Goal: Transaction & Acquisition: Purchase product/service

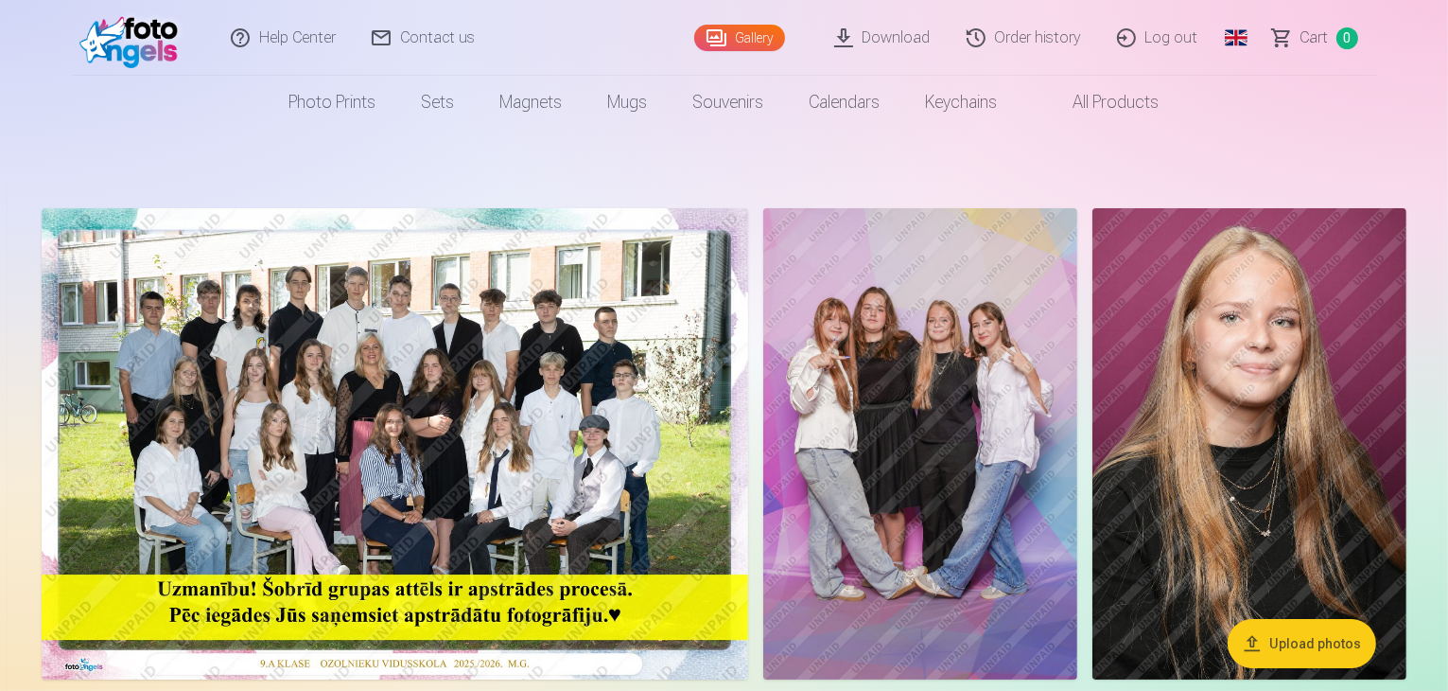
click at [428, 417] on img at bounding box center [395, 443] width 707 height 471
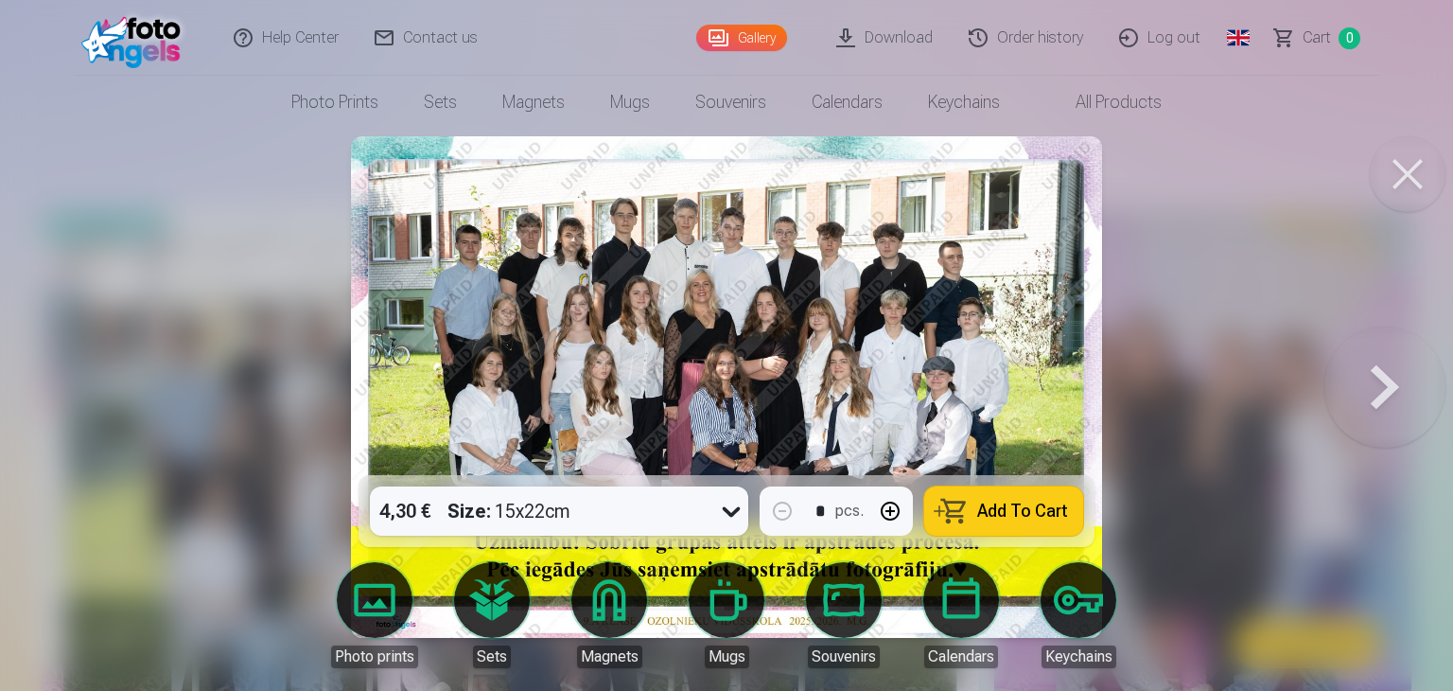
click at [499, 284] on img at bounding box center [726, 386] width 751 height 501
click at [511, 306] on img at bounding box center [726, 386] width 751 height 501
click at [511, 308] on img at bounding box center [726, 386] width 751 height 501
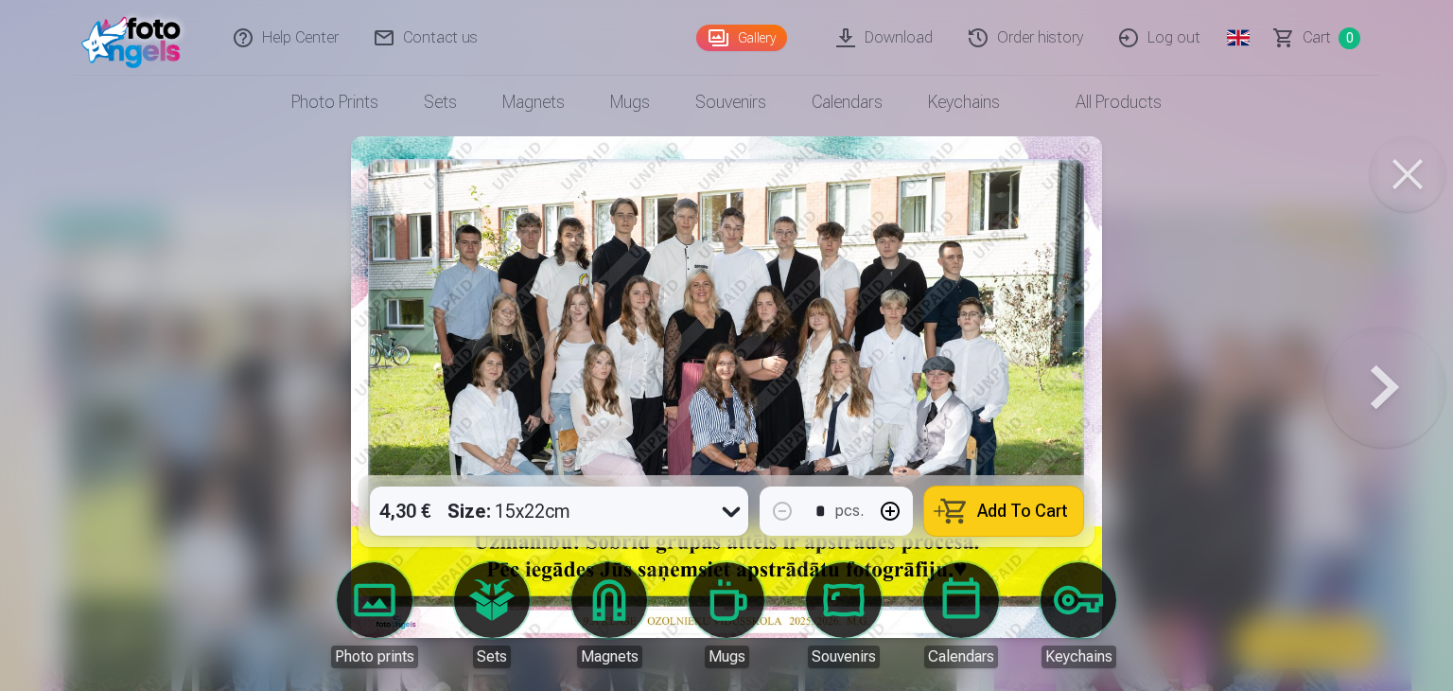
click at [1372, 393] on button at bounding box center [1384, 387] width 121 height 138
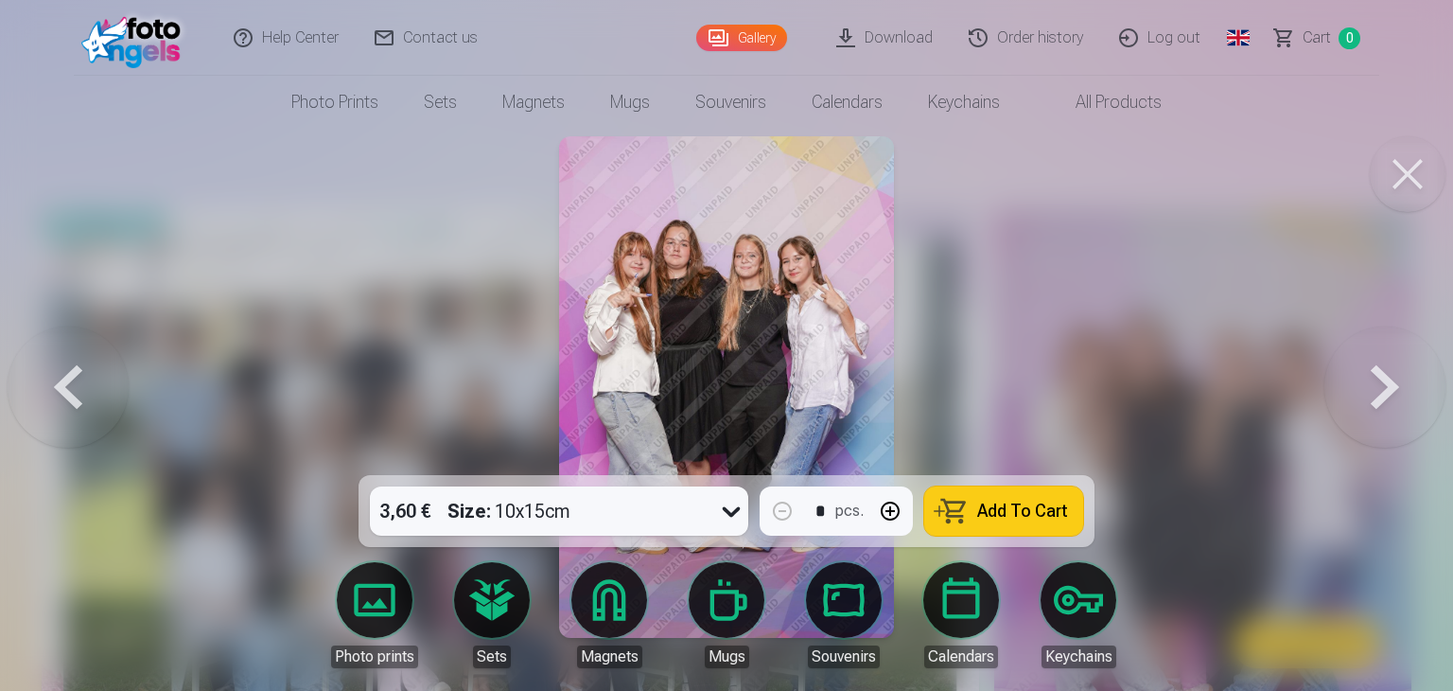
click at [1372, 393] on button at bounding box center [1384, 387] width 121 height 138
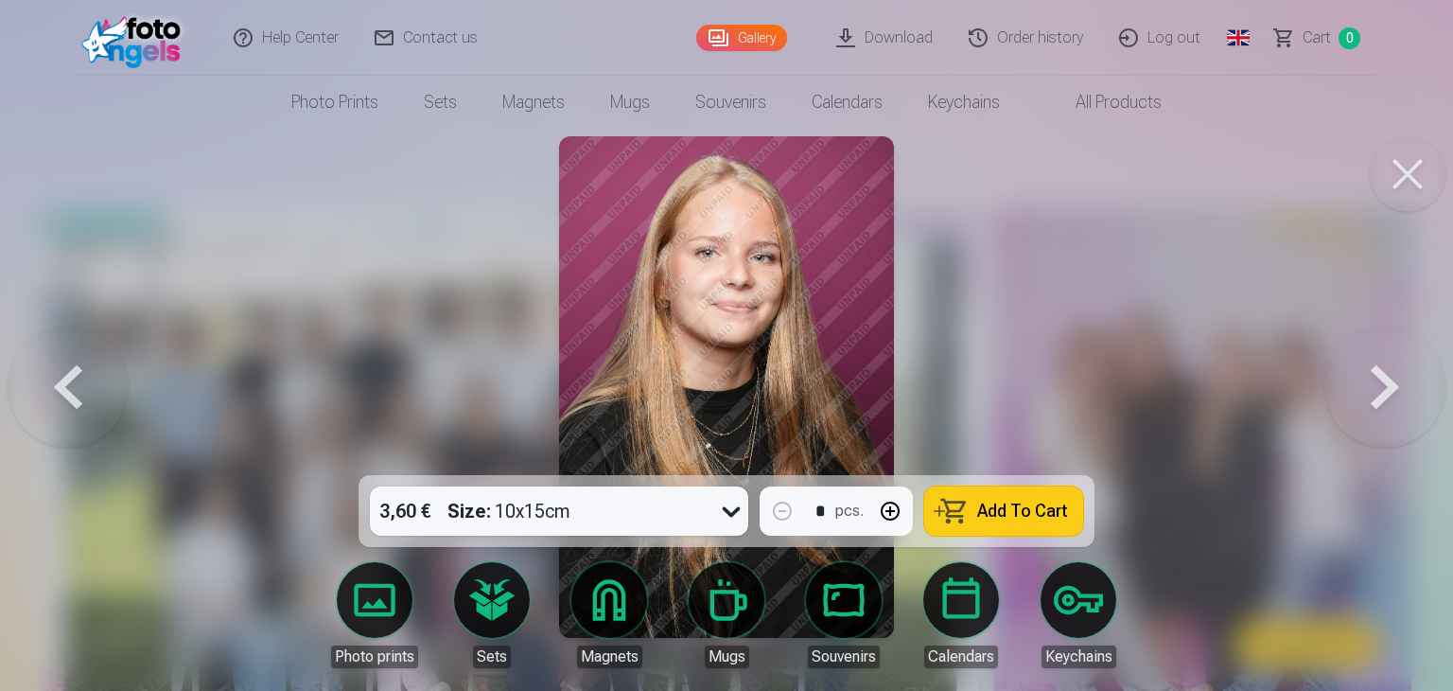
click at [1364, 388] on button at bounding box center [1384, 387] width 121 height 138
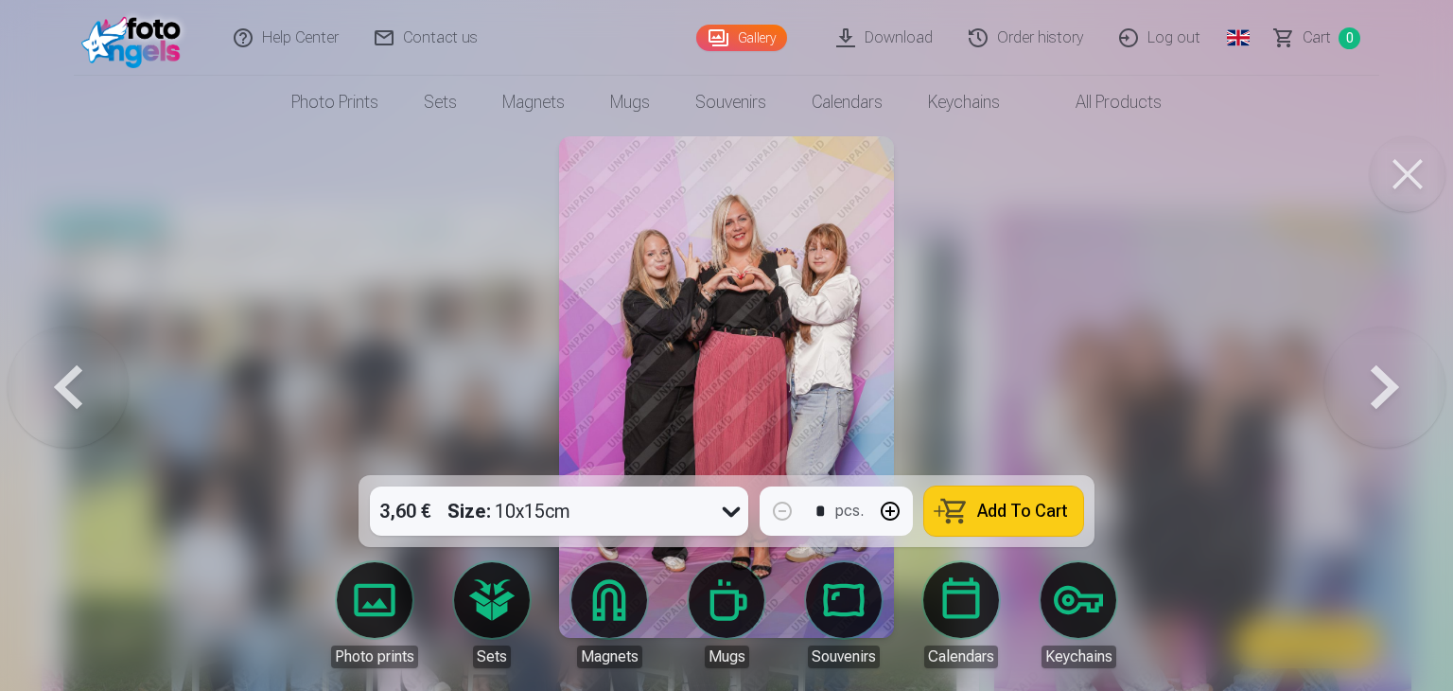
click at [1356, 384] on button at bounding box center [1384, 387] width 121 height 138
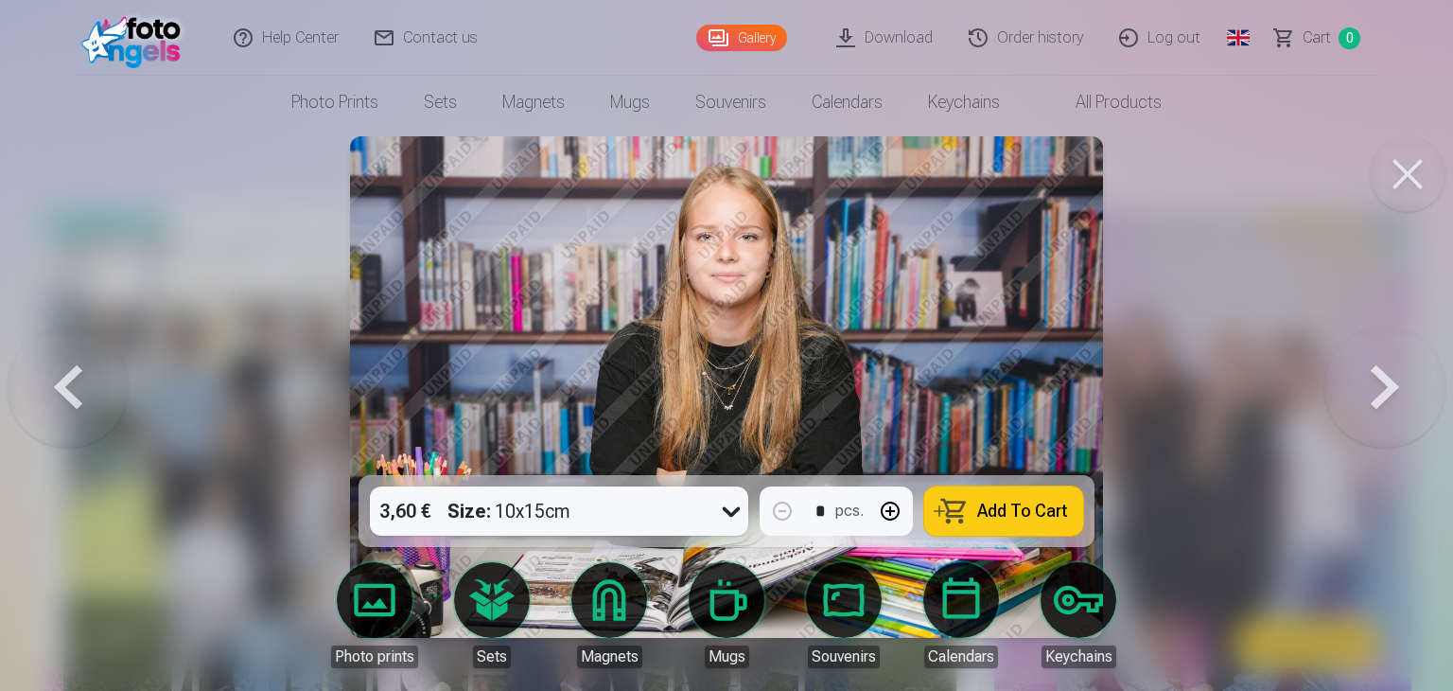
click at [1355, 399] on button at bounding box center [1384, 387] width 121 height 138
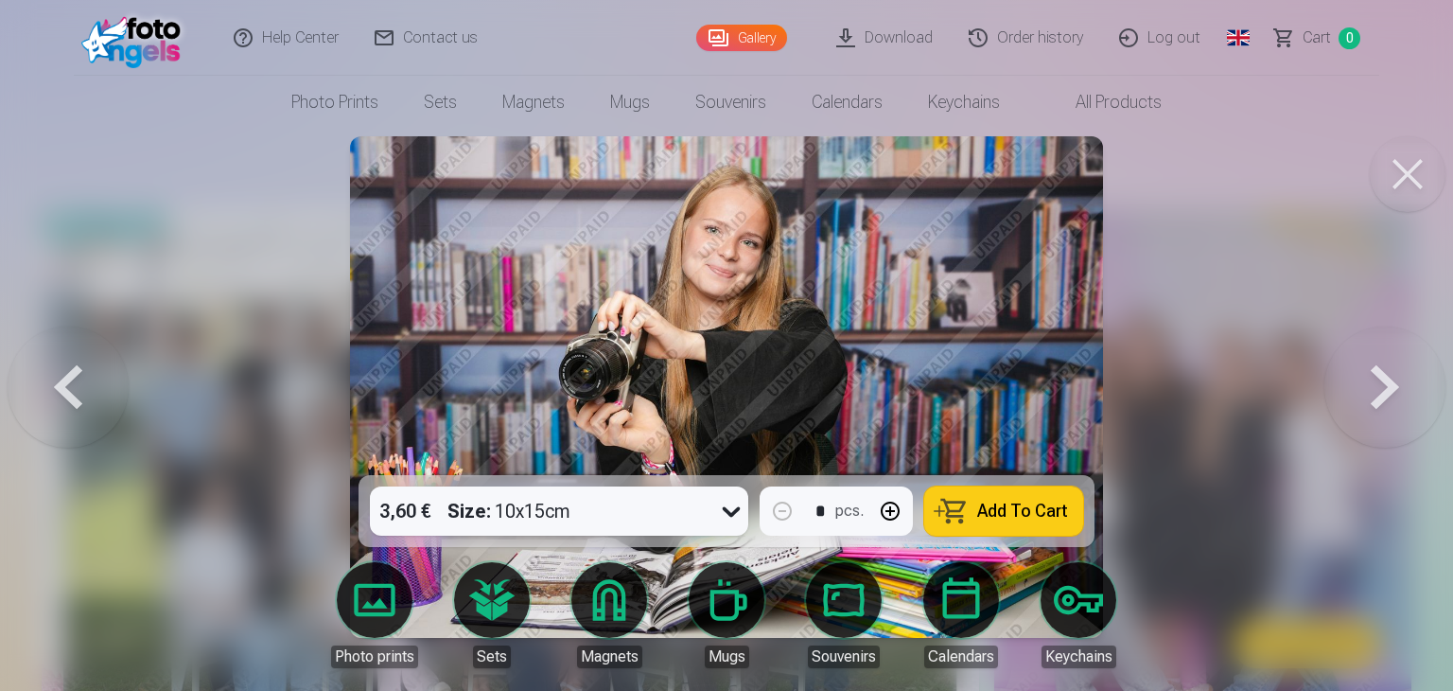
click at [1362, 405] on button at bounding box center [1384, 387] width 121 height 138
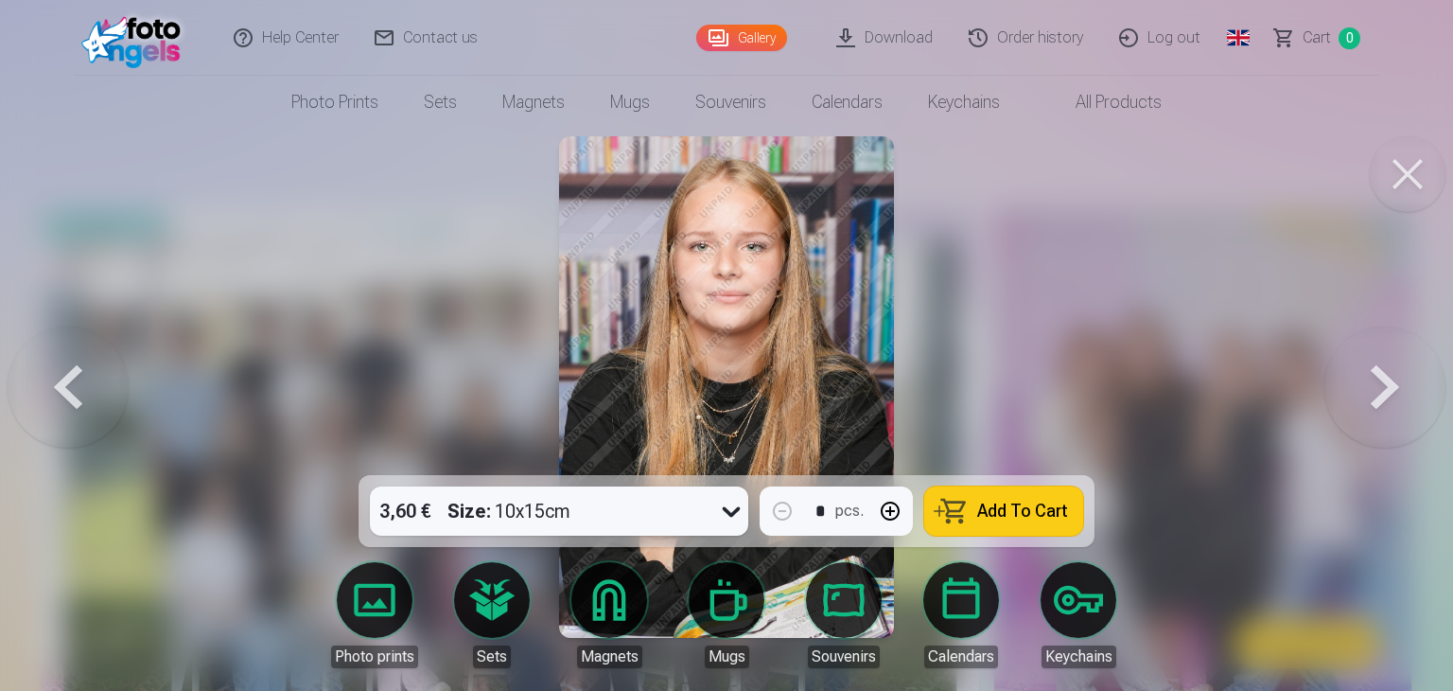
click at [1362, 405] on button at bounding box center [1384, 387] width 121 height 138
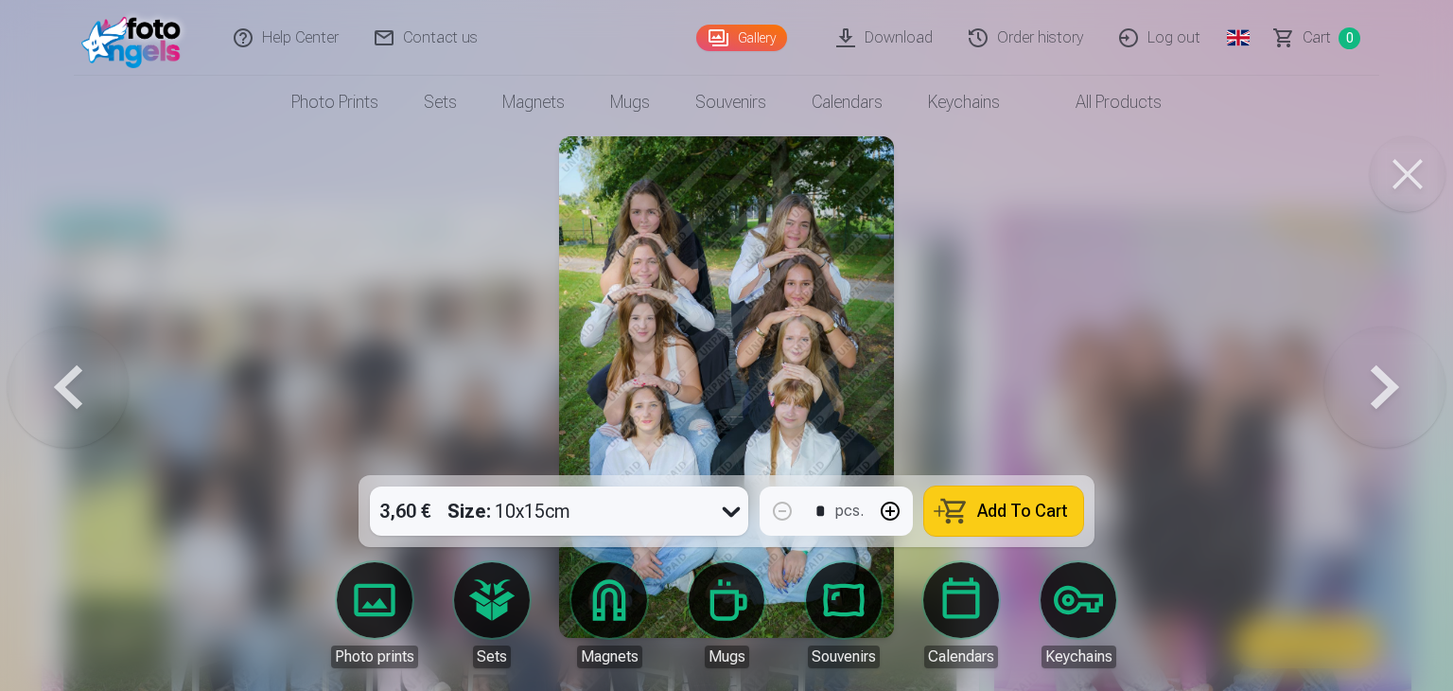
click at [1359, 409] on button at bounding box center [1384, 387] width 121 height 138
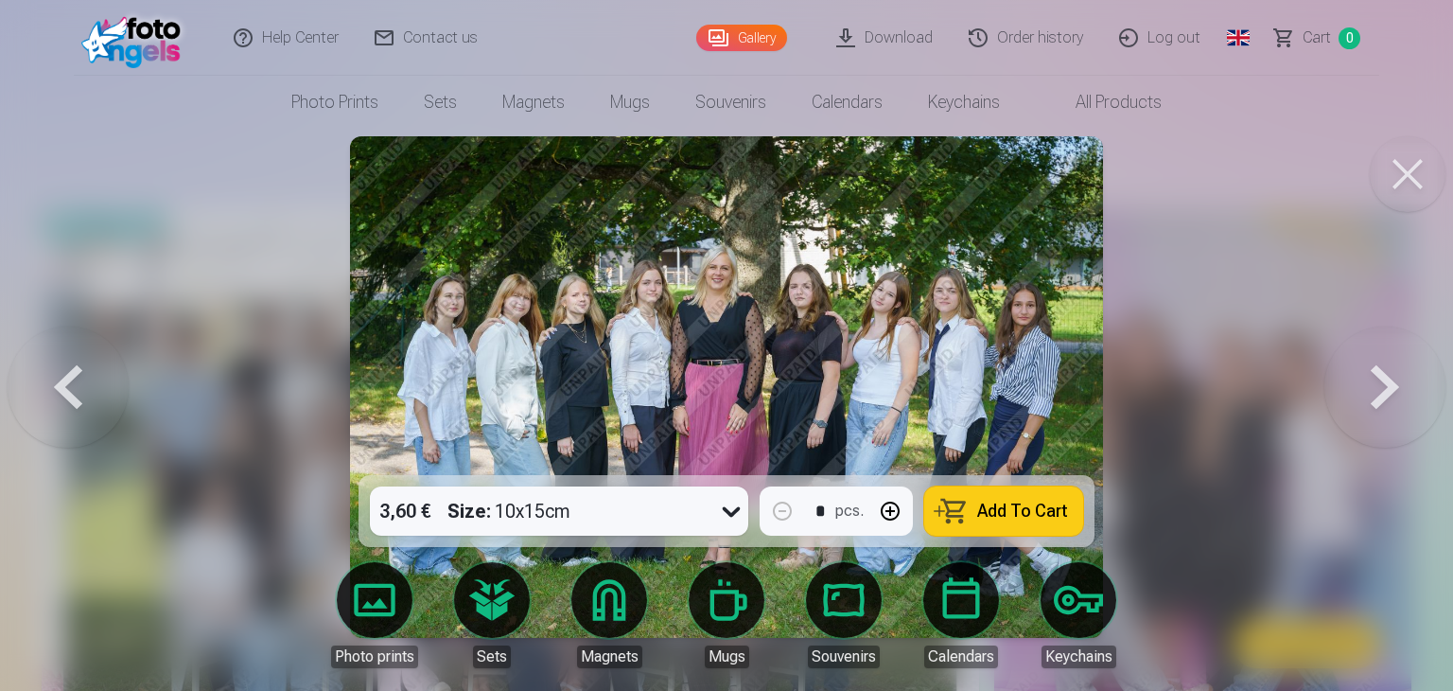
click at [1357, 409] on button at bounding box center [1384, 387] width 121 height 138
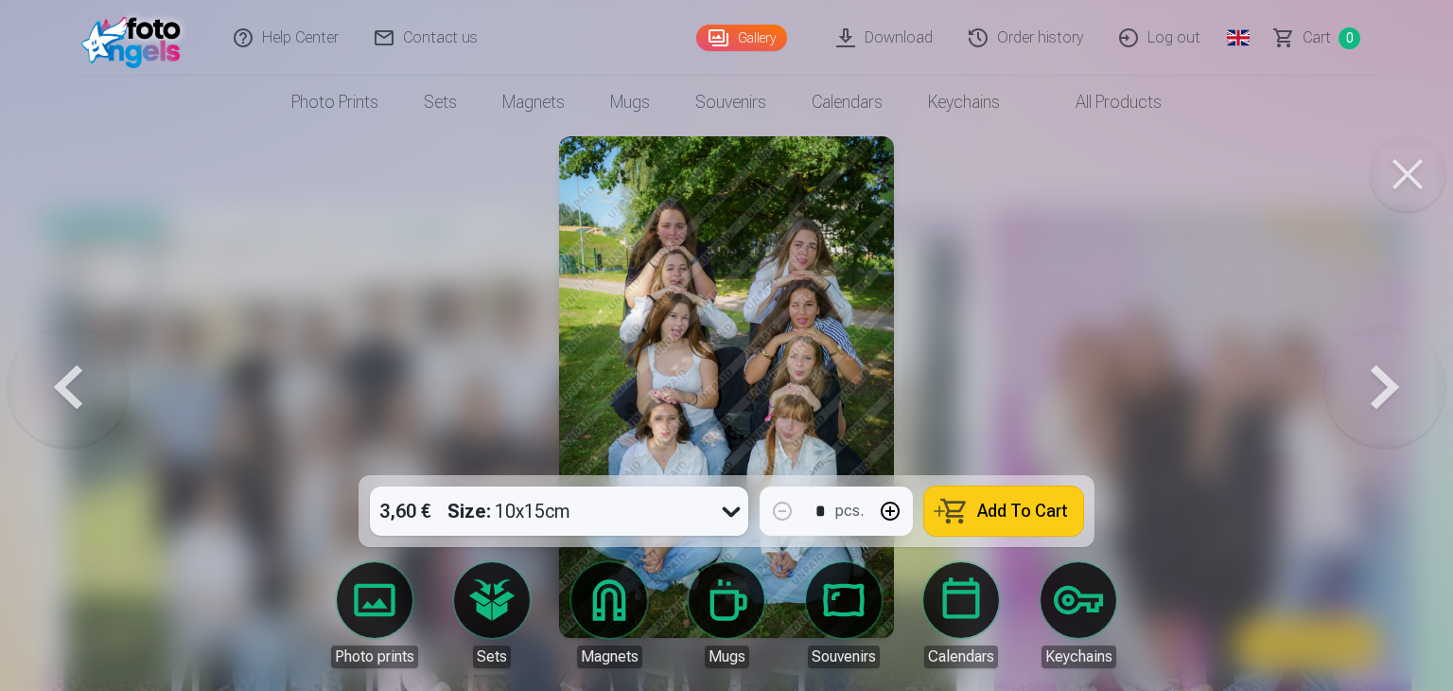
click at [1355, 409] on button at bounding box center [1384, 387] width 121 height 138
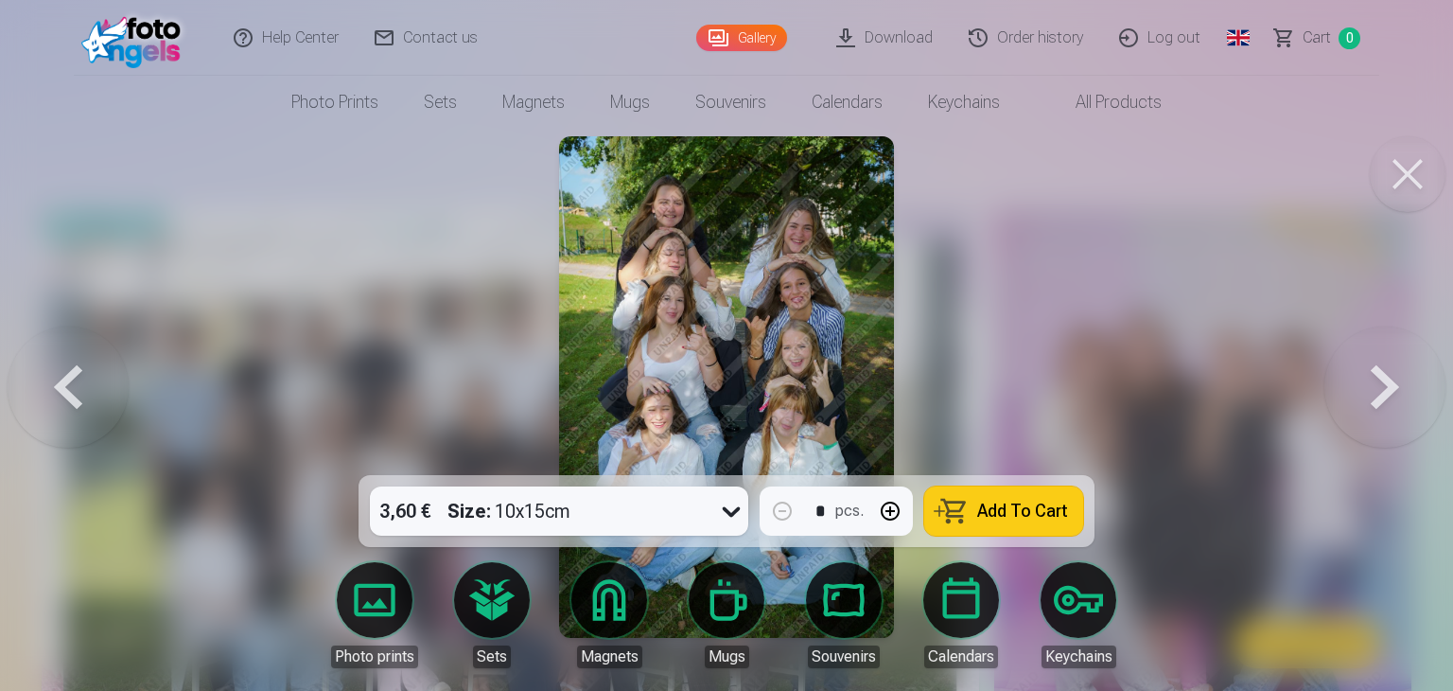
click at [1355, 409] on button at bounding box center [1384, 387] width 121 height 138
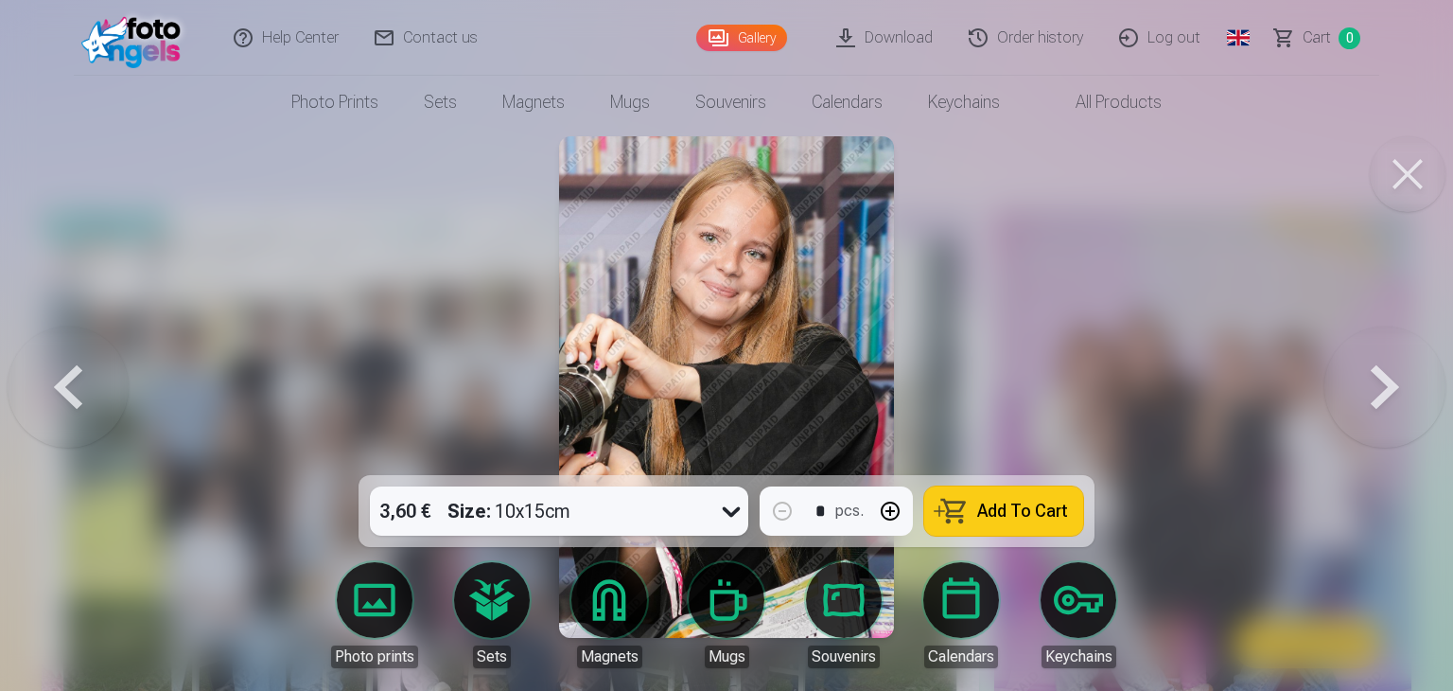
click at [1355, 409] on button at bounding box center [1384, 387] width 121 height 138
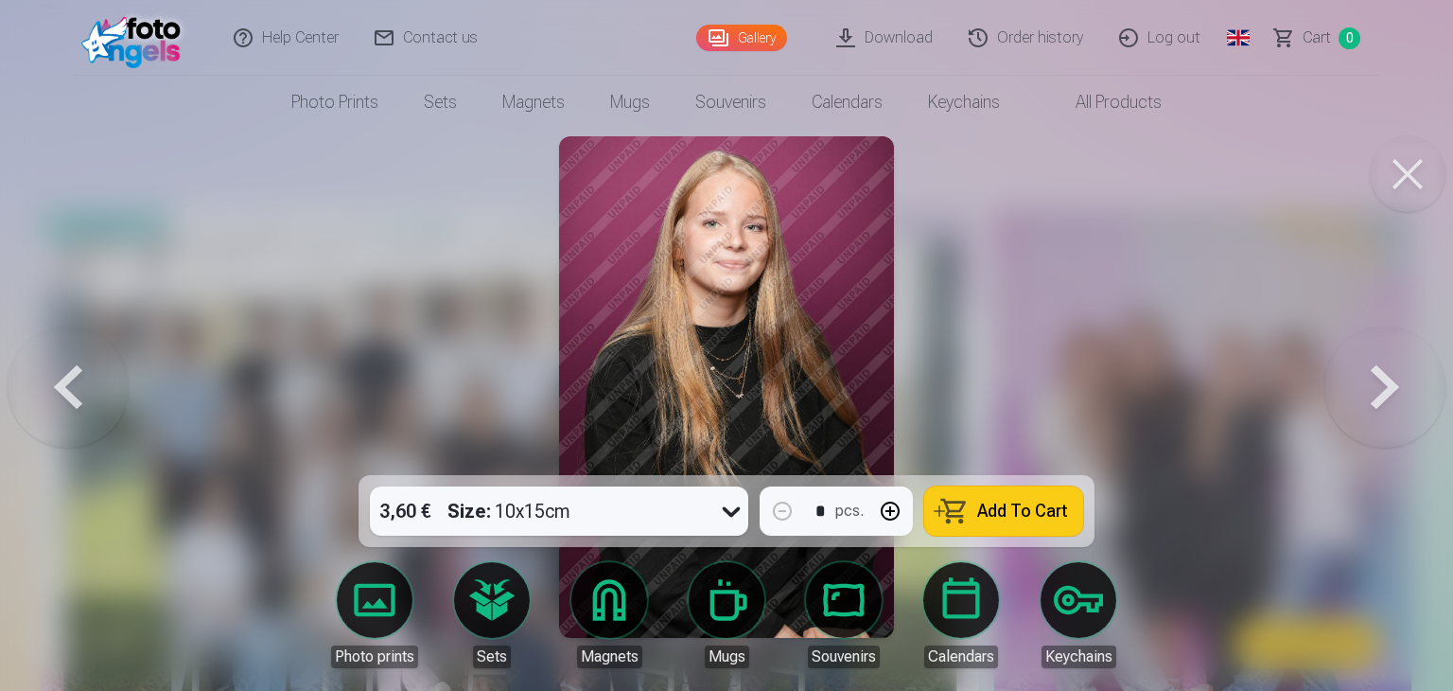
click at [1355, 409] on button at bounding box center [1384, 387] width 121 height 138
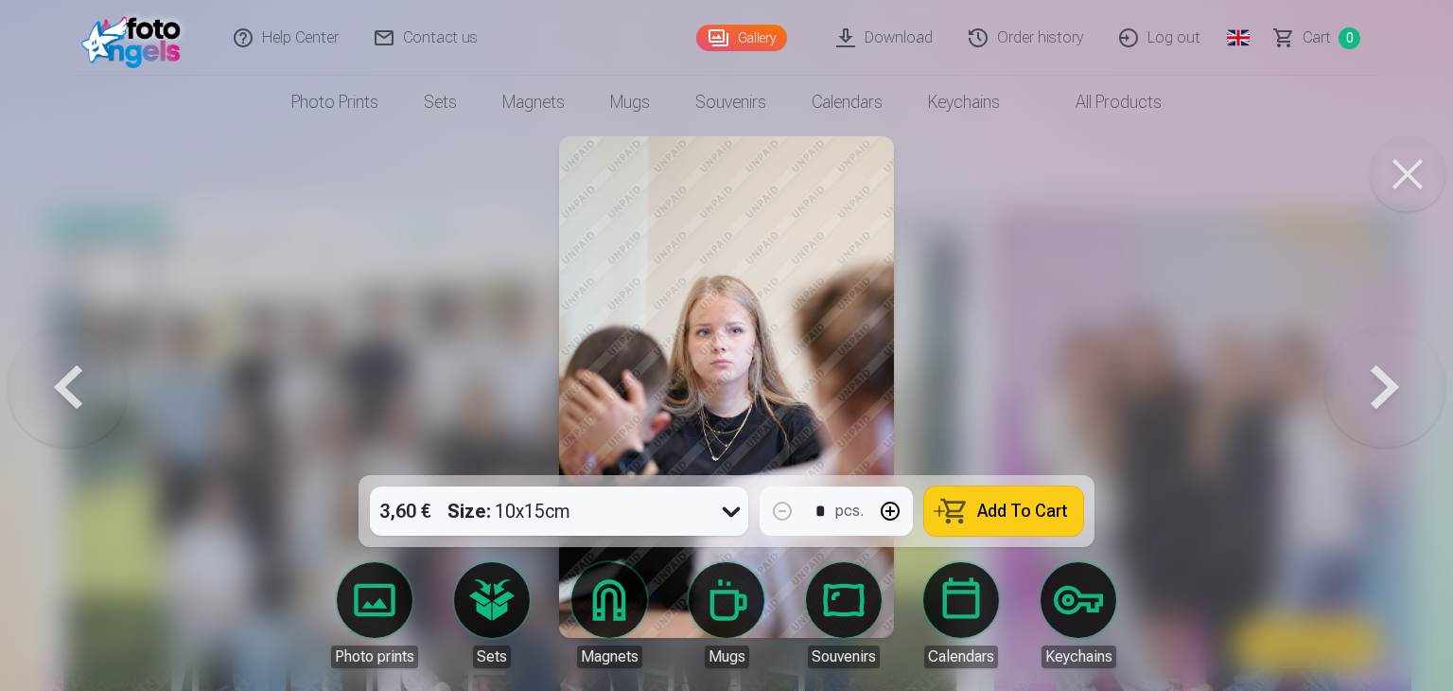
click at [1355, 409] on button at bounding box center [1384, 387] width 121 height 138
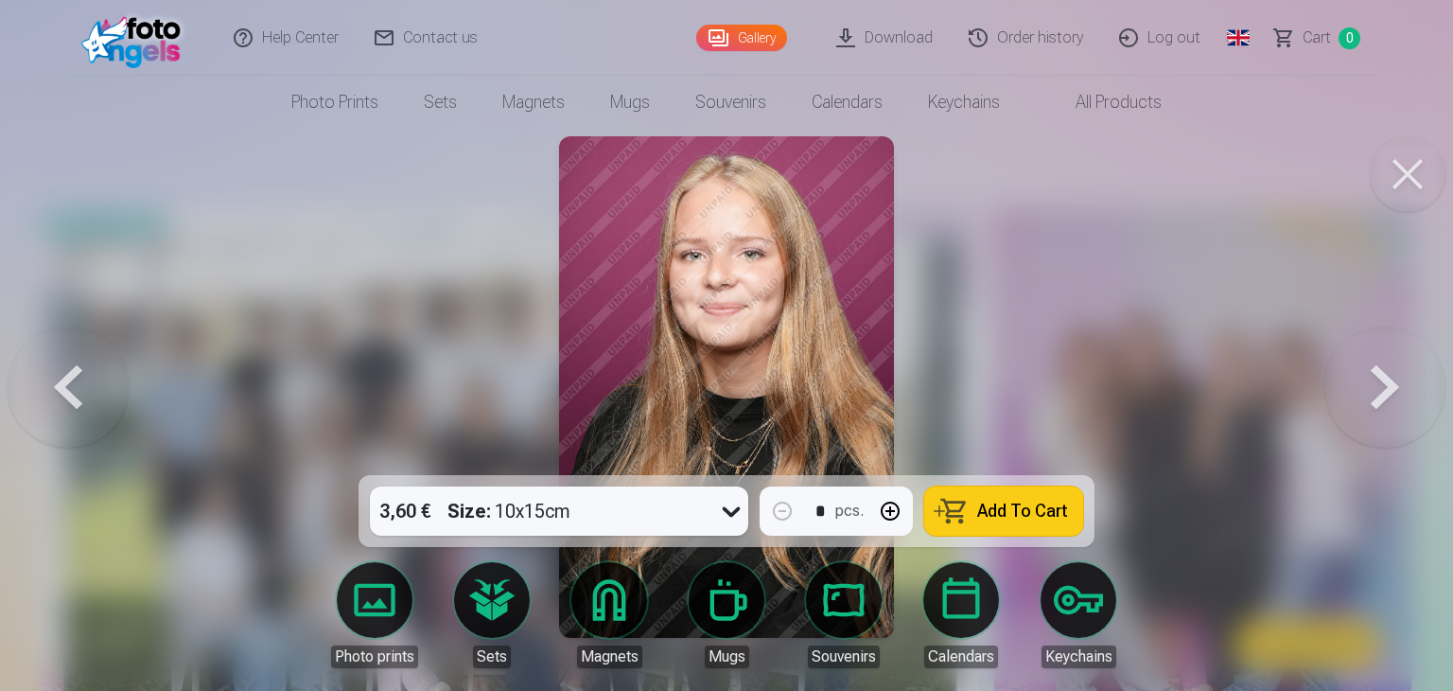
click at [1355, 409] on button at bounding box center [1384, 387] width 121 height 138
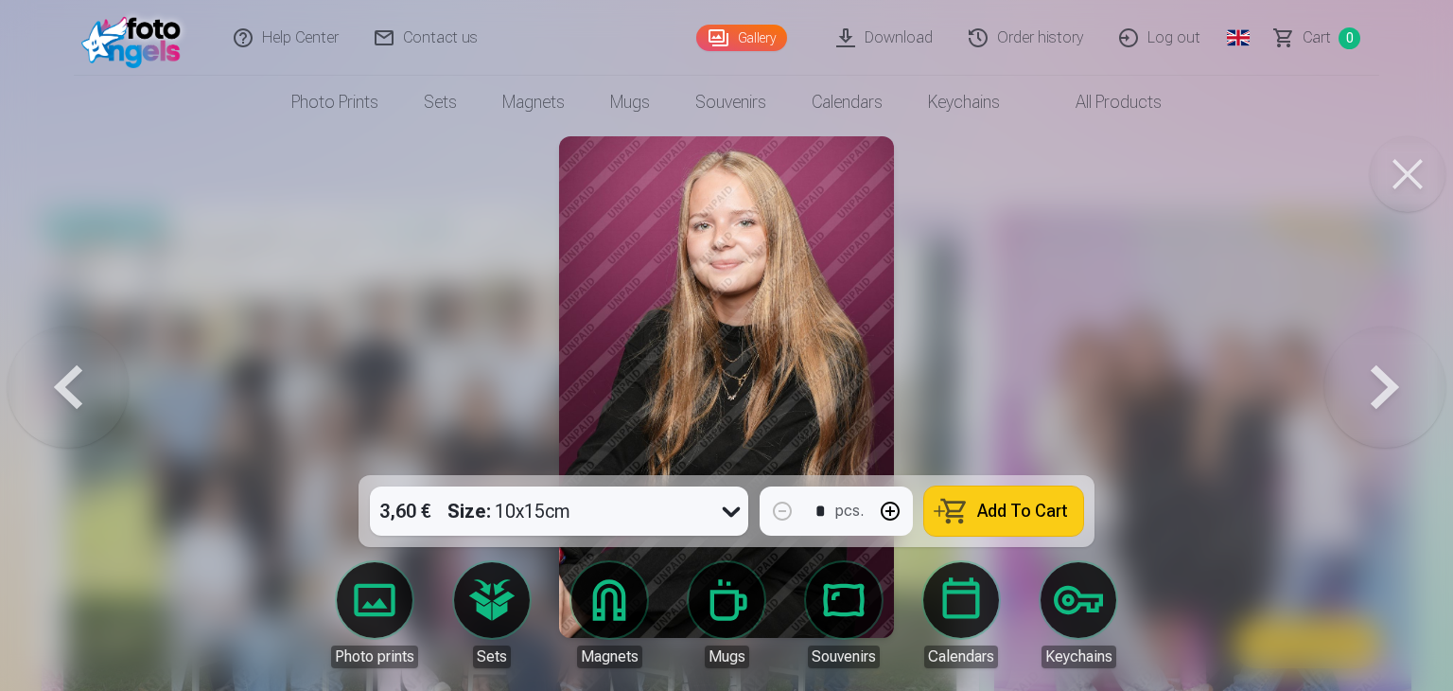
click at [1355, 409] on button at bounding box center [1384, 387] width 121 height 138
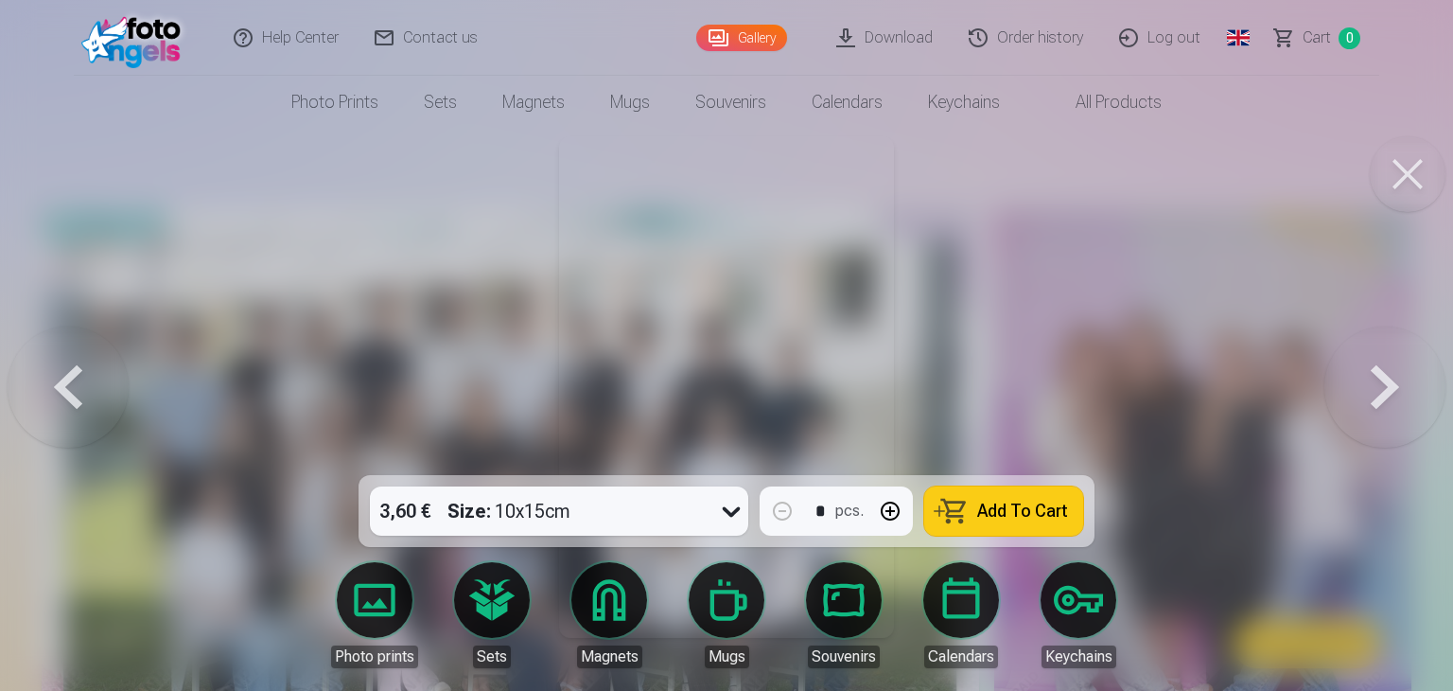
click at [1355, 409] on button at bounding box center [1384, 387] width 121 height 138
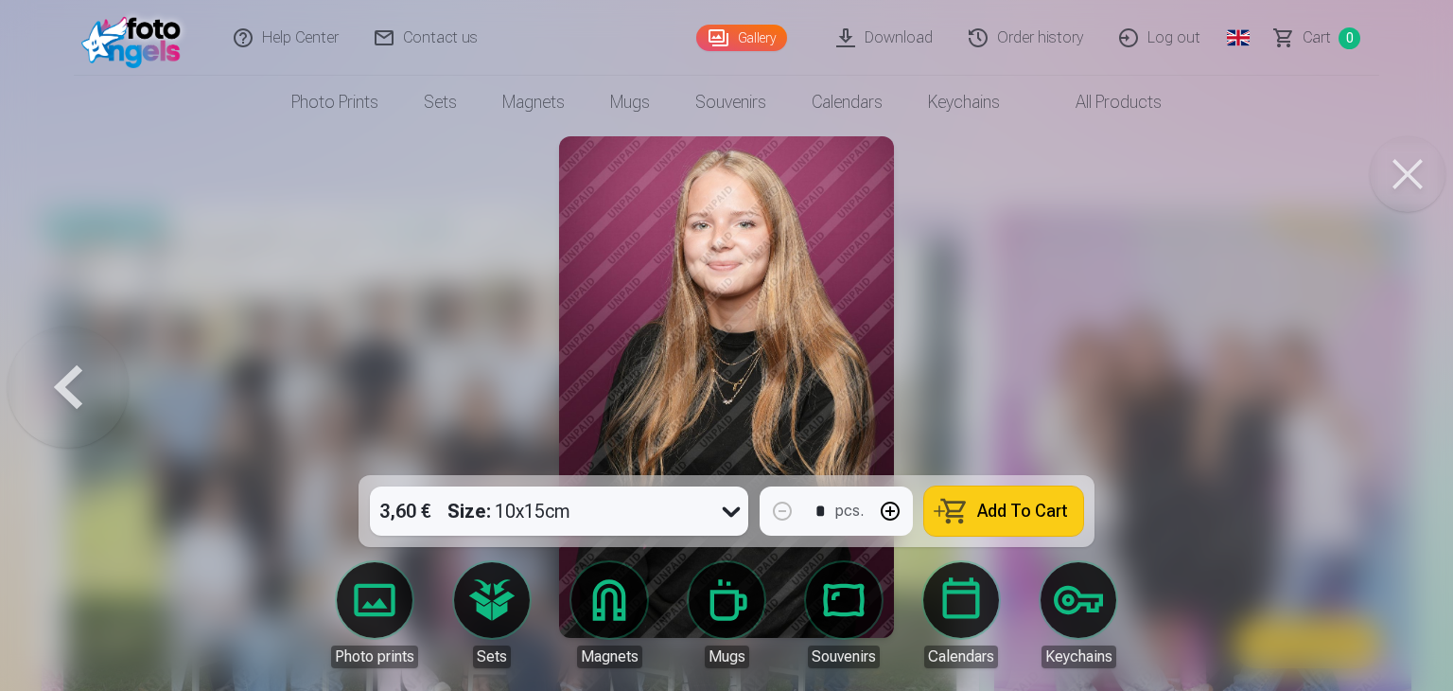
click at [1355, 409] on div at bounding box center [726, 345] width 1453 height 691
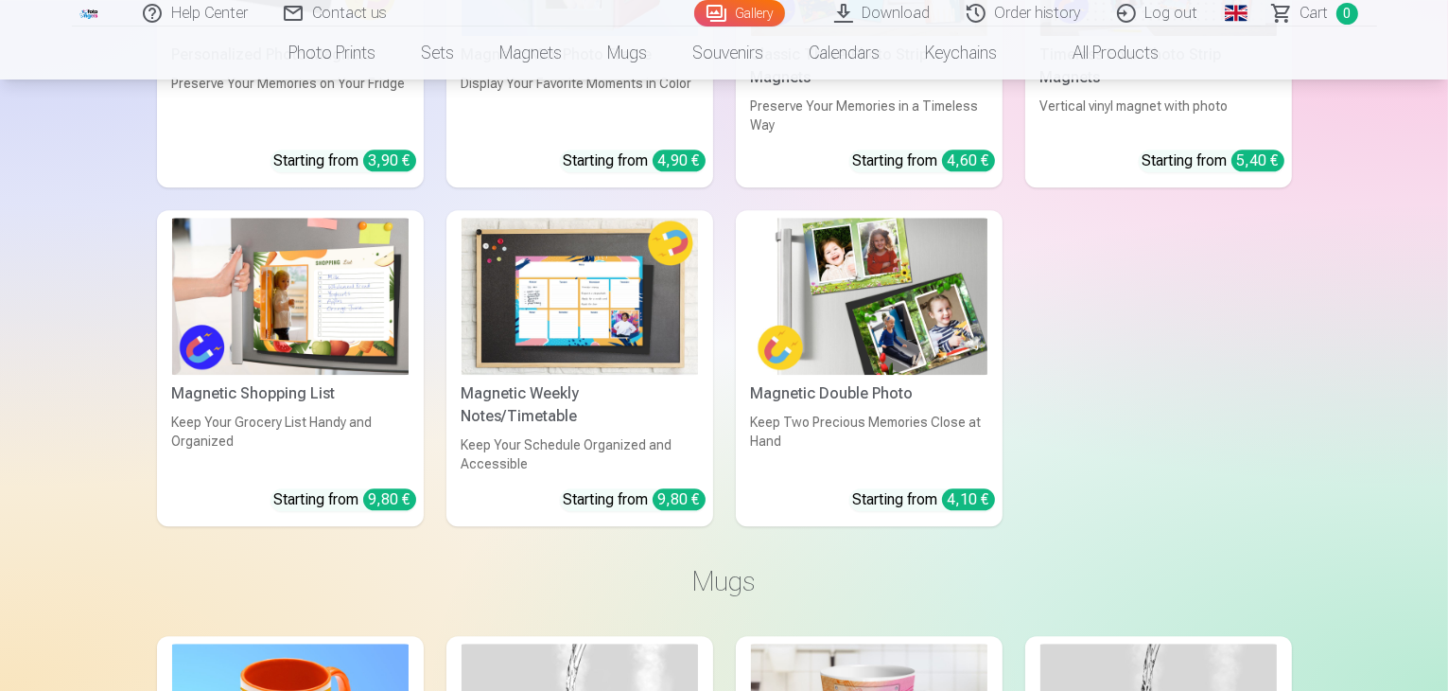
scroll to position [4824, 0]
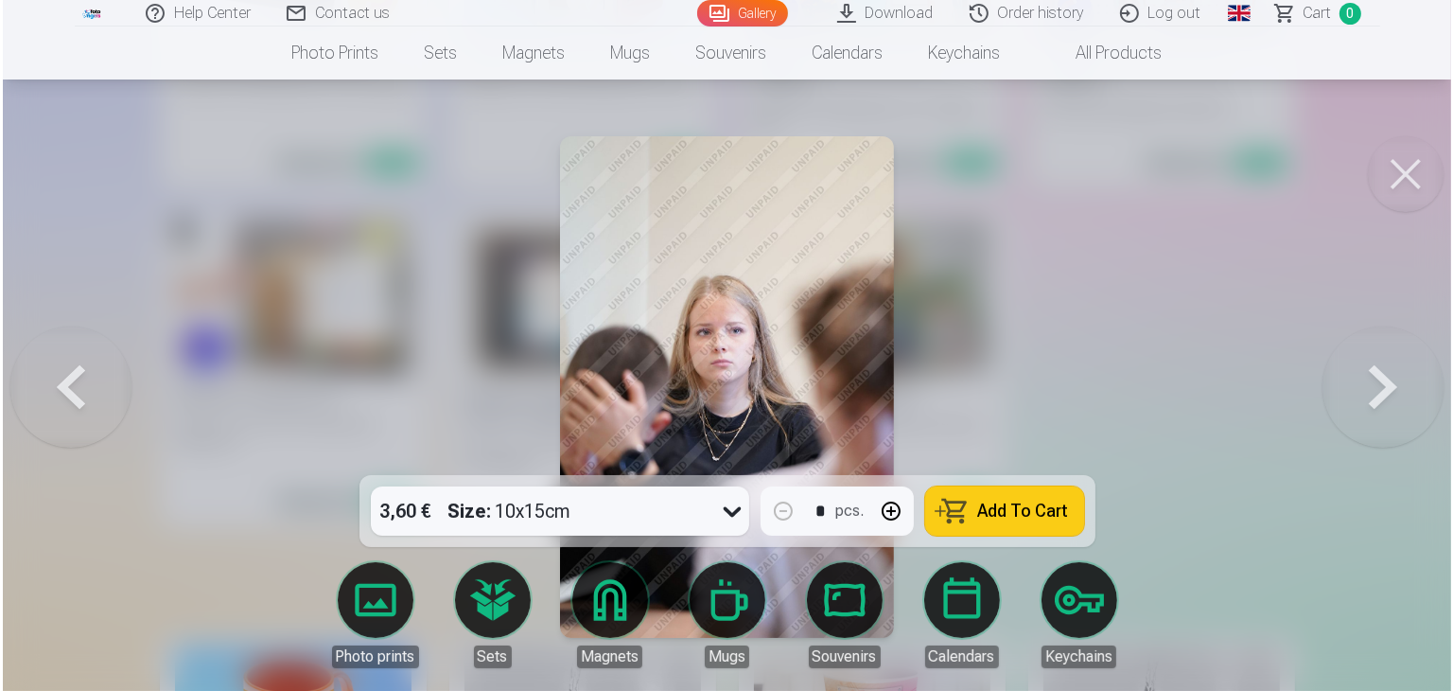
scroll to position [4839, 0]
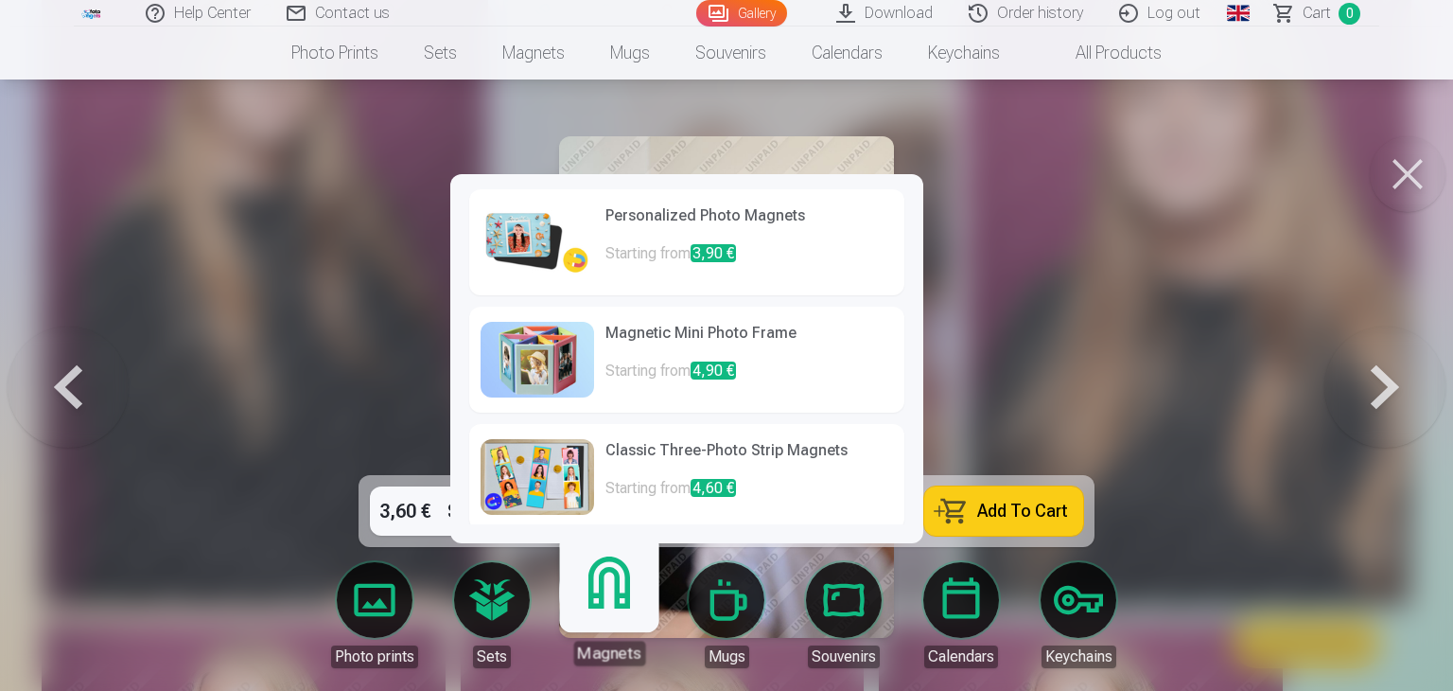
click at [583, 229] on img at bounding box center [538, 242] width 114 height 76
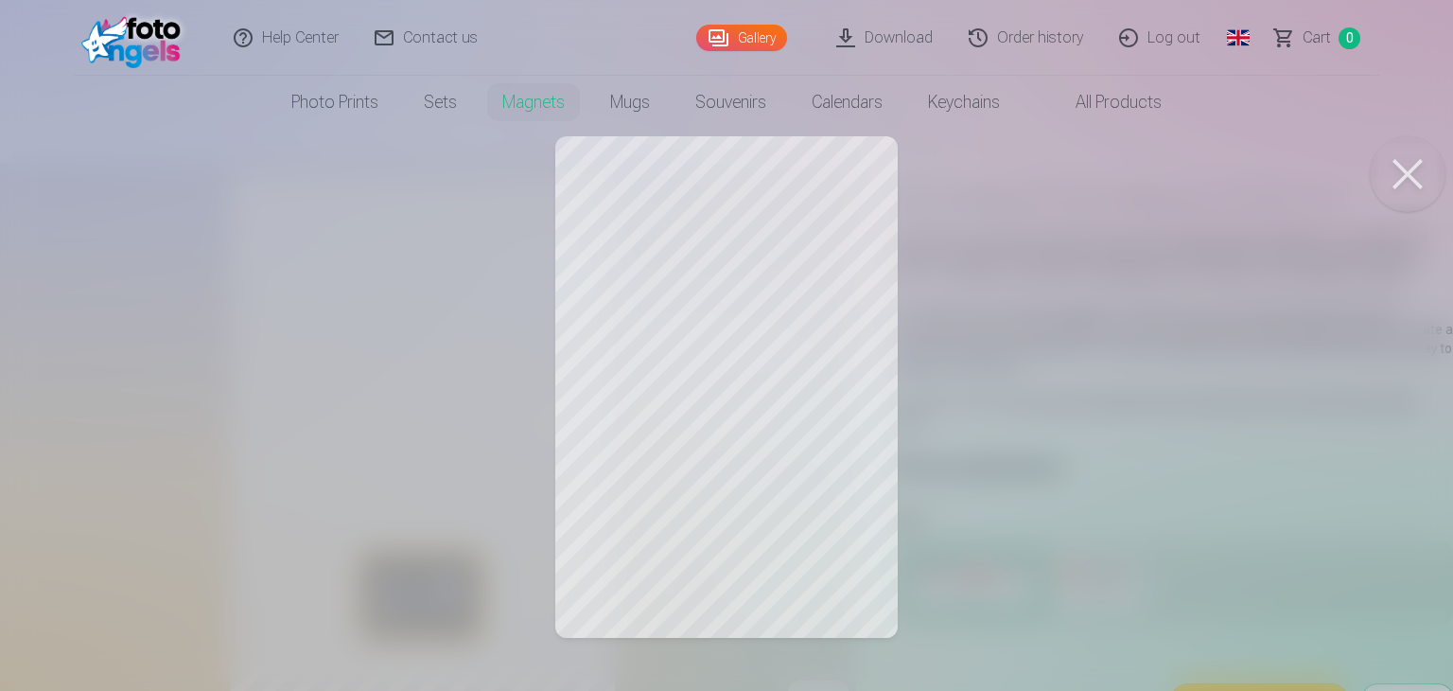
click at [1088, 377] on div at bounding box center [726, 345] width 1453 height 691
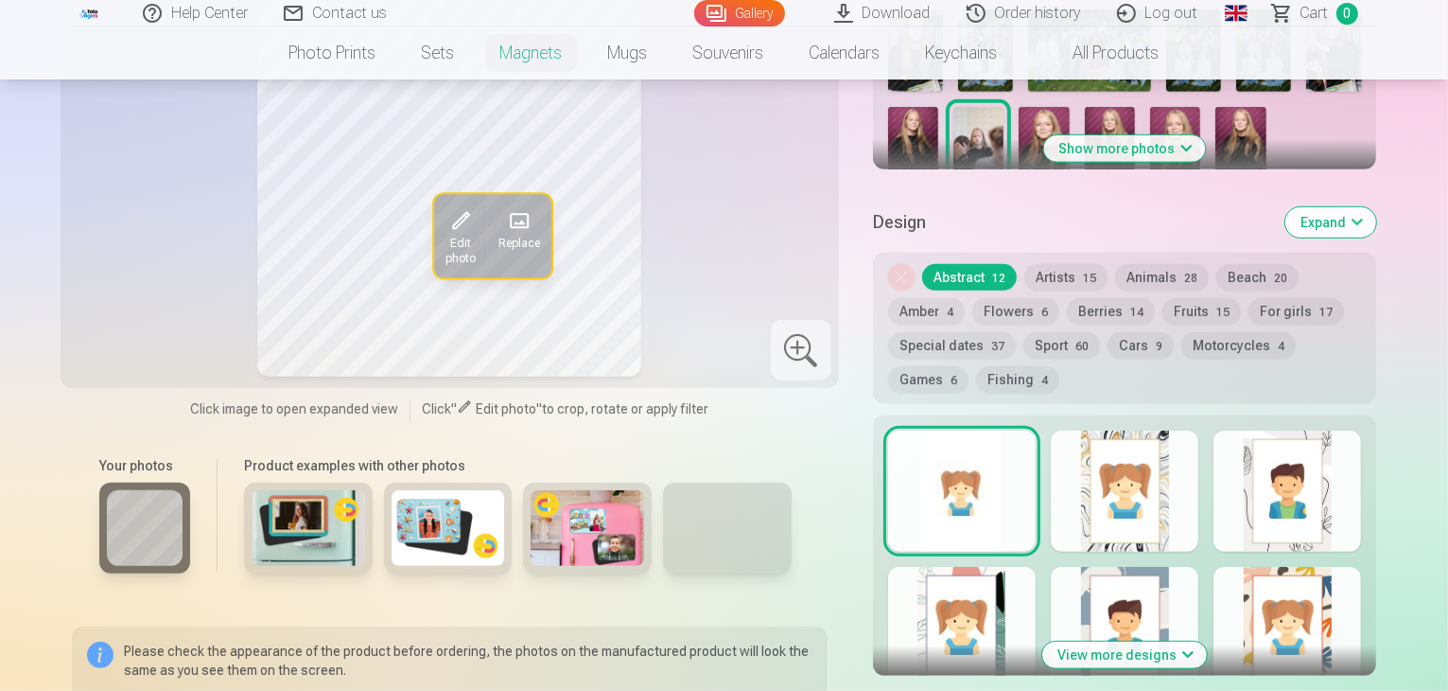
scroll to position [946, 0]
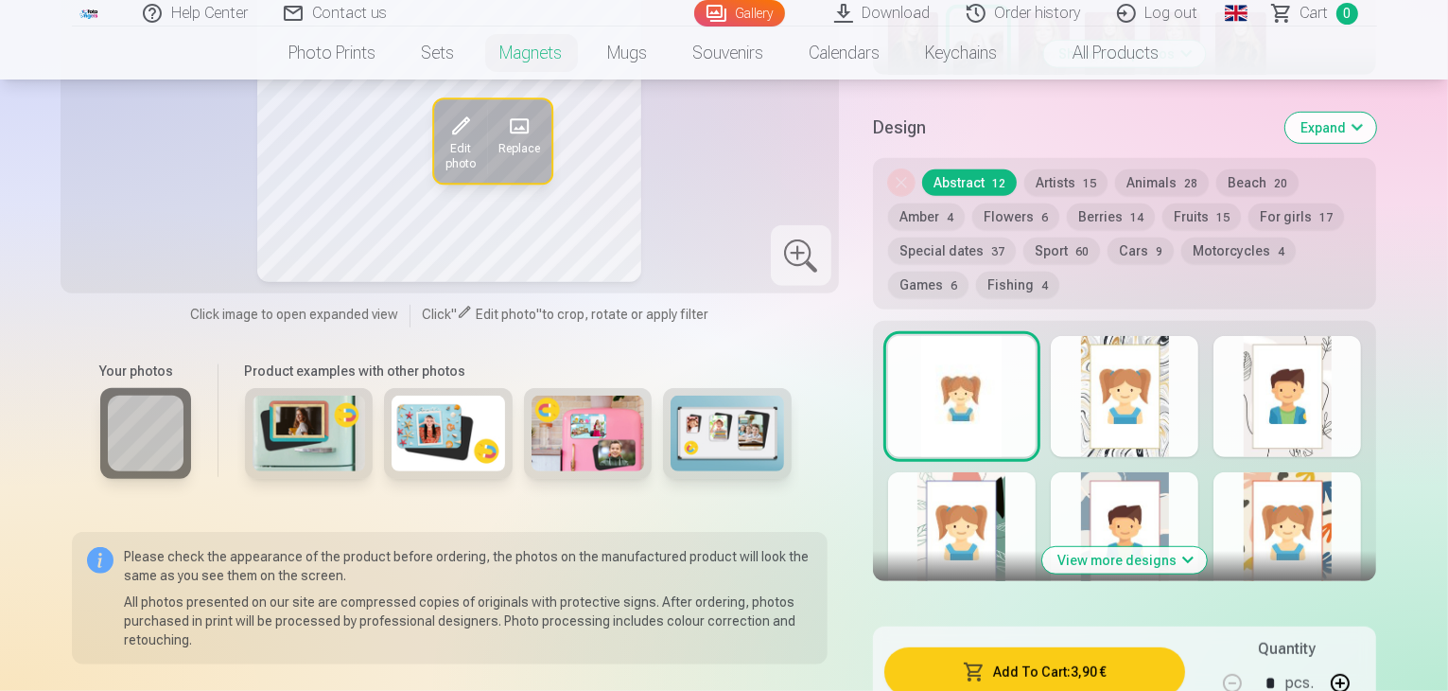
click at [1201, 547] on button "View more designs" at bounding box center [1124, 560] width 165 height 26
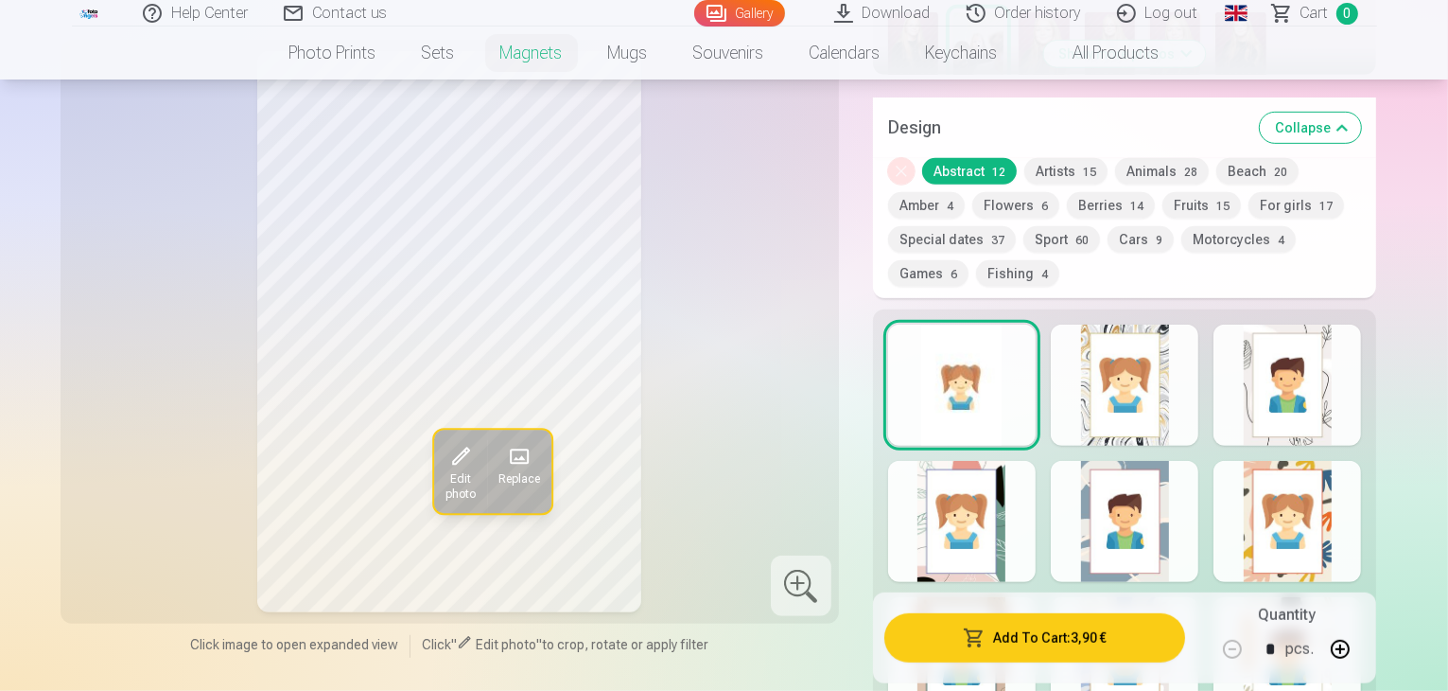
click at [1143, 324] on div at bounding box center [1125, 384] width 148 height 121
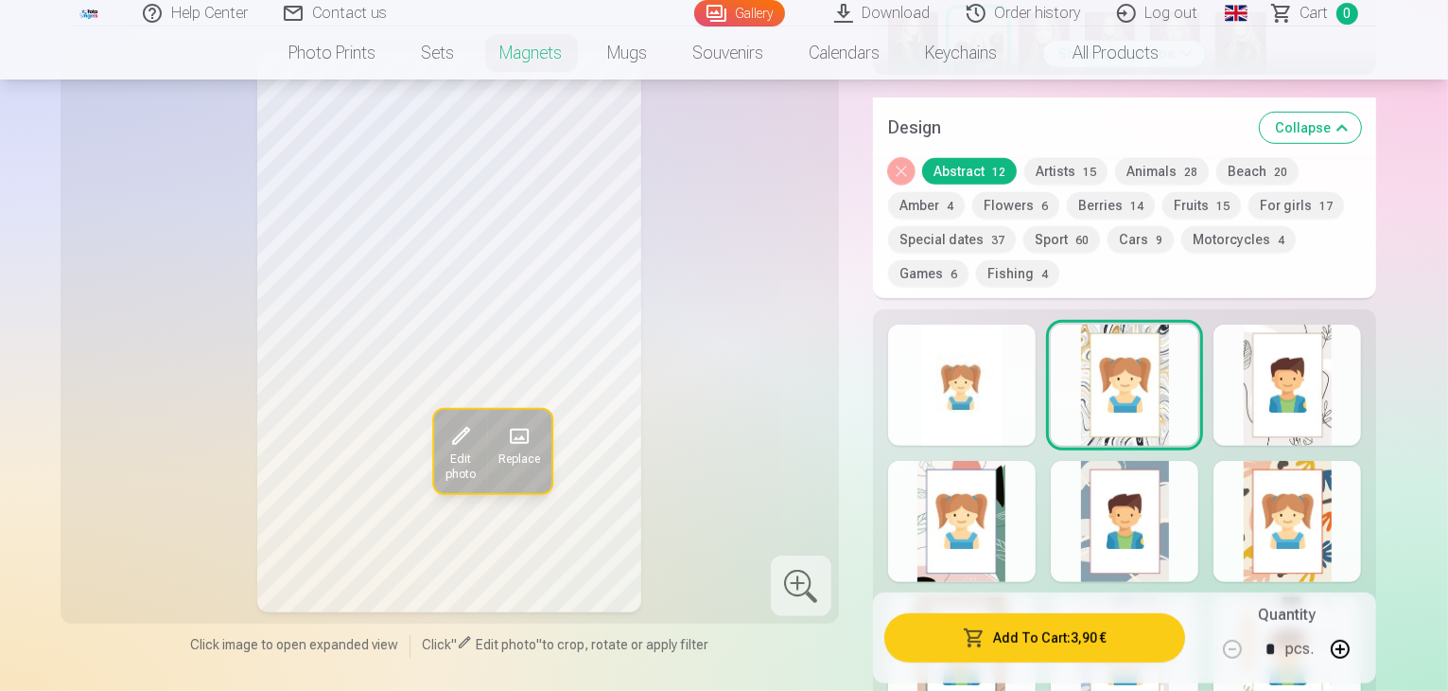
click at [1018, 324] on div at bounding box center [962, 384] width 148 height 121
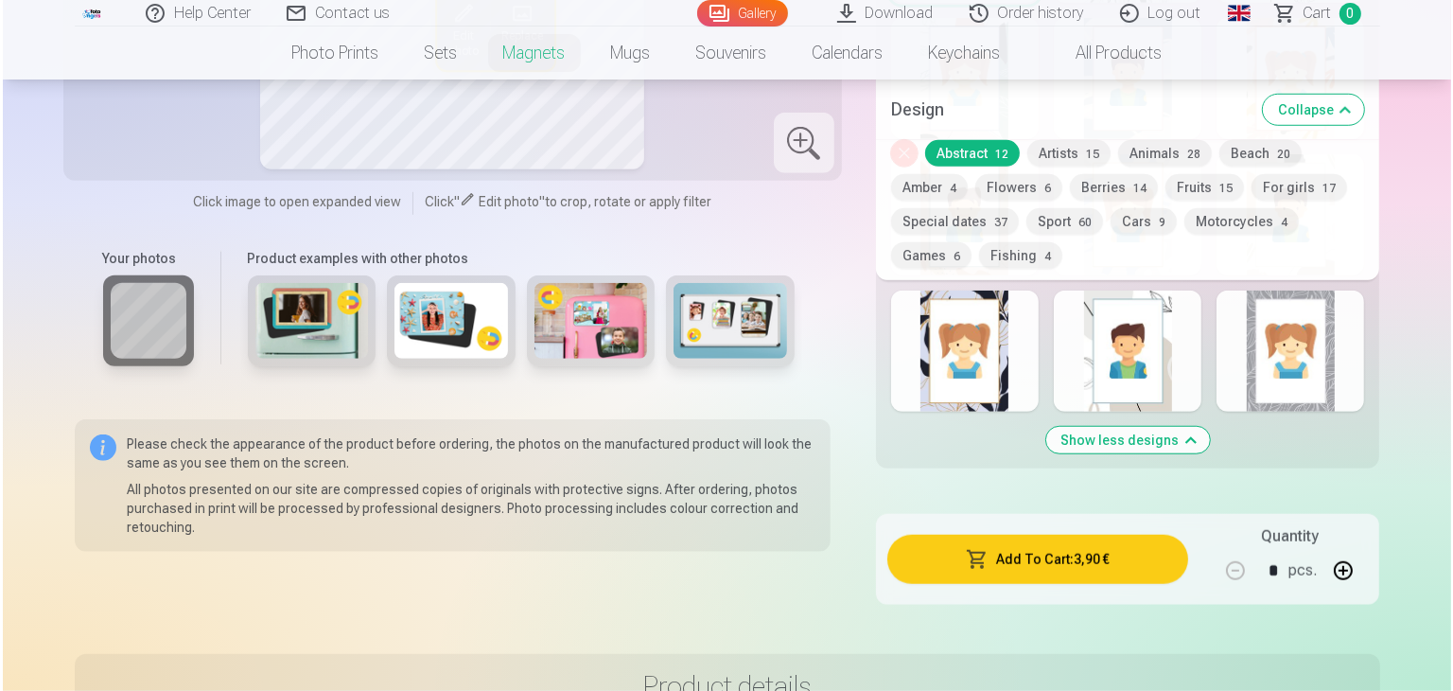
scroll to position [1419, 0]
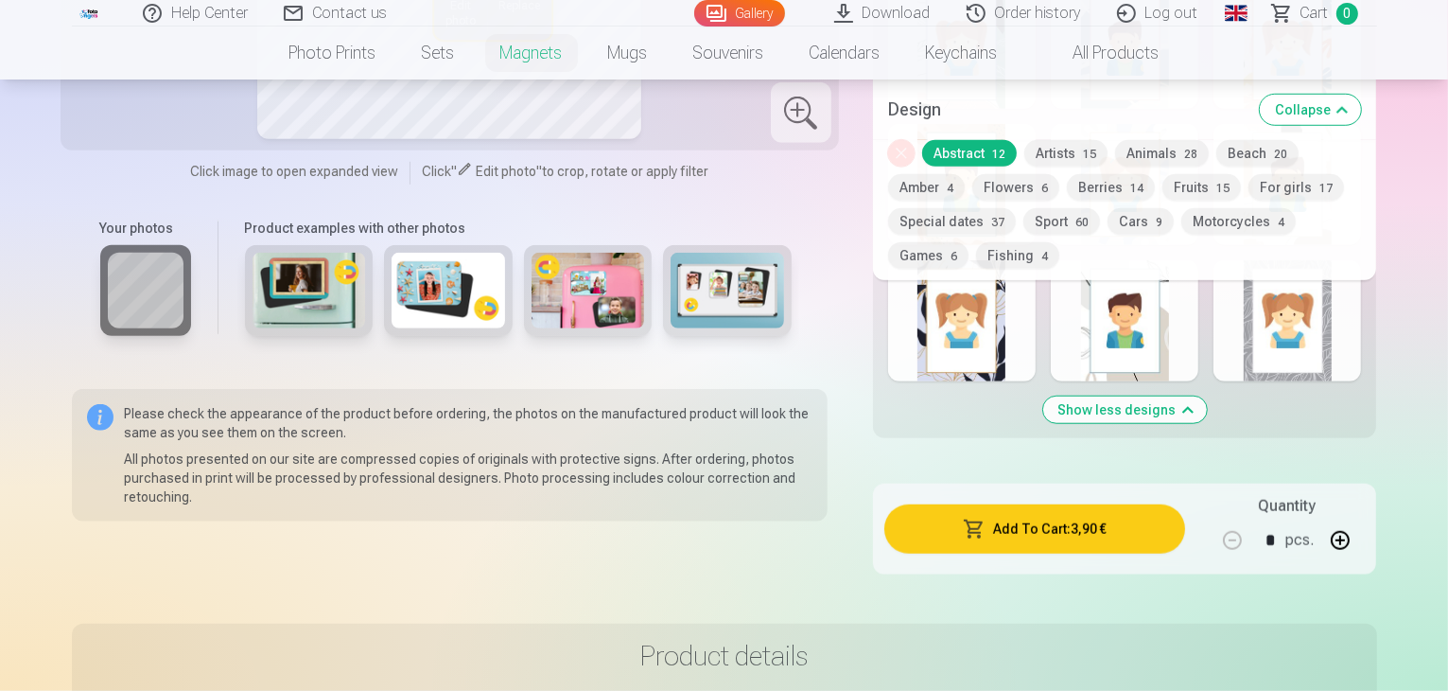
click at [1168, 504] on button "Add To Cart : 3,90 €" at bounding box center [1035, 528] width 302 height 49
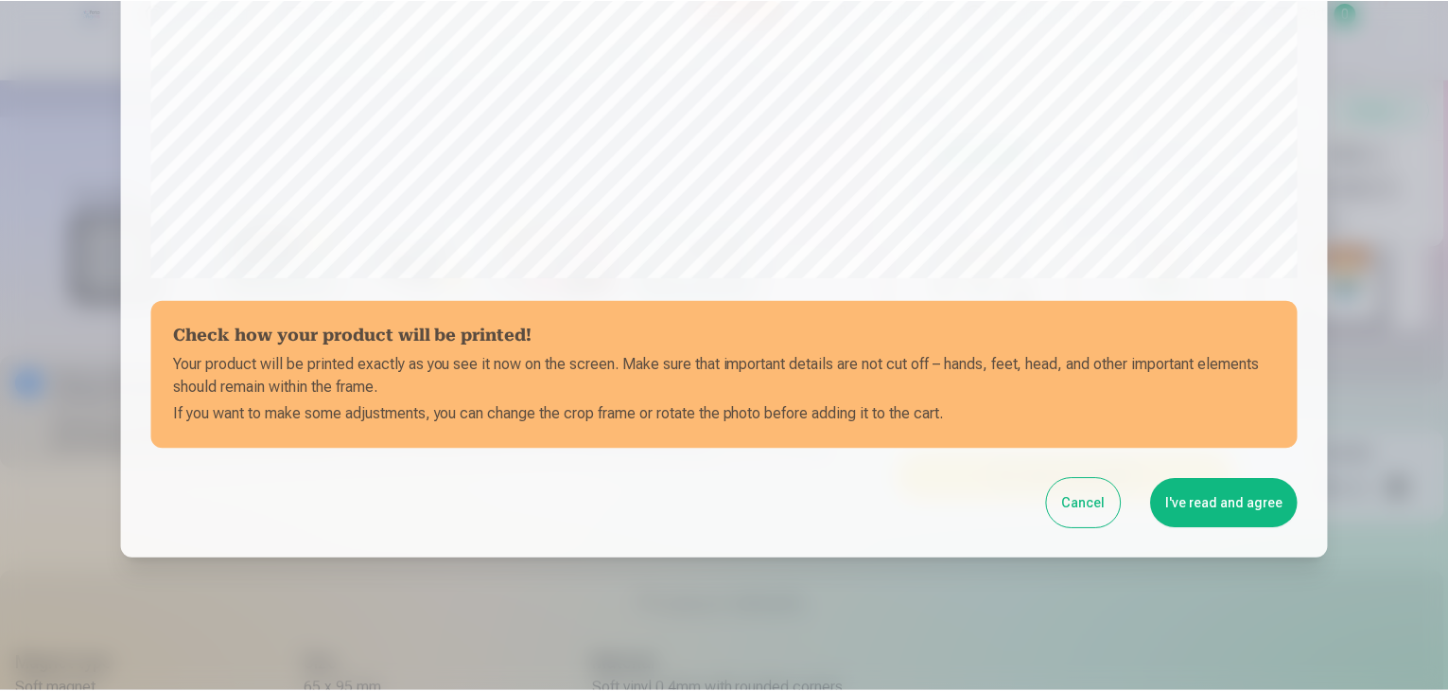
scroll to position [672, 0]
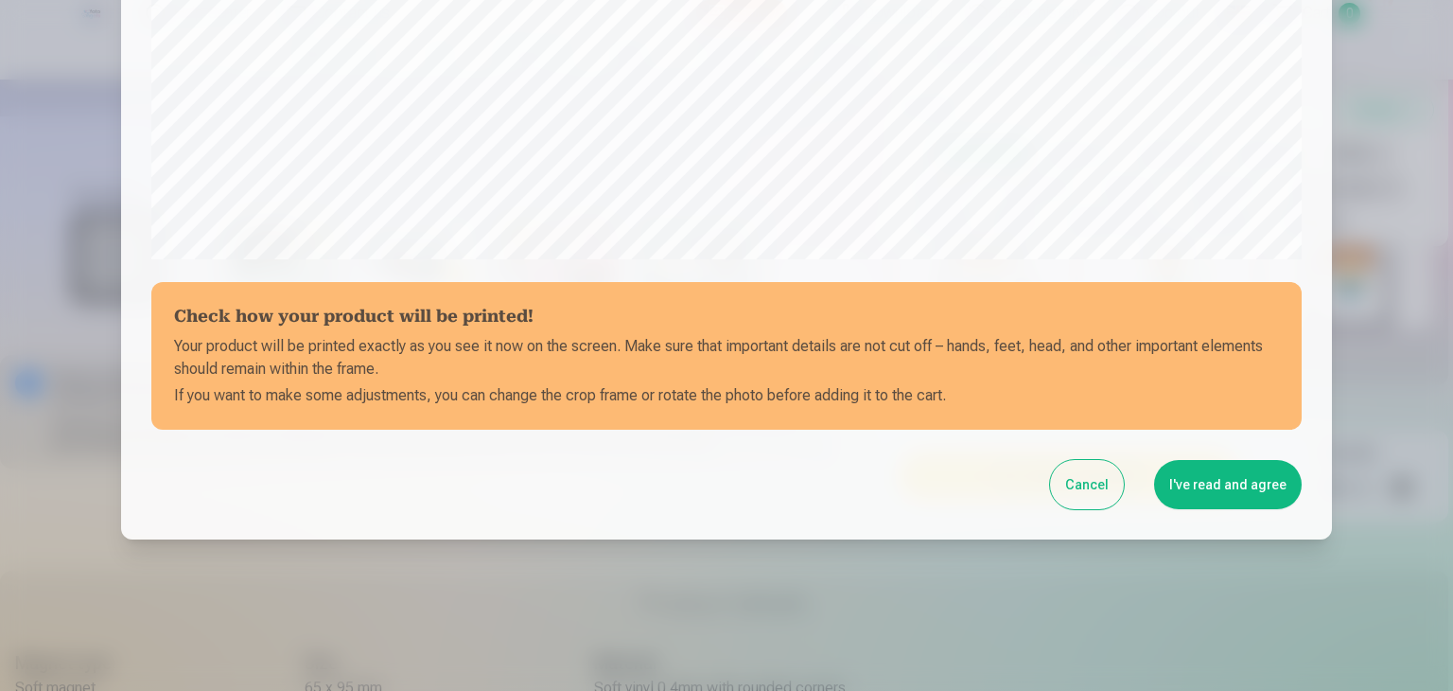
click at [1105, 474] on button "Cancel" at bounding box center [1087, 484] width 74 height 49
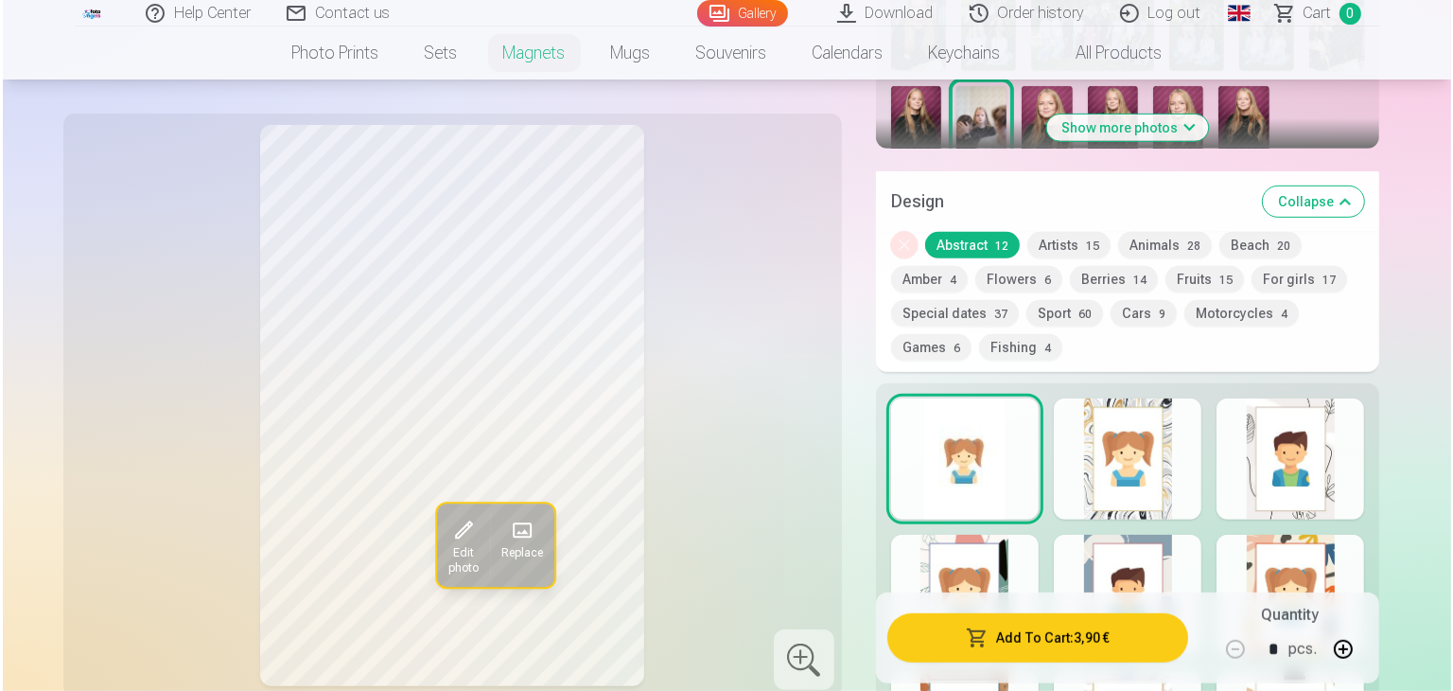
scroll to position [662, 0]
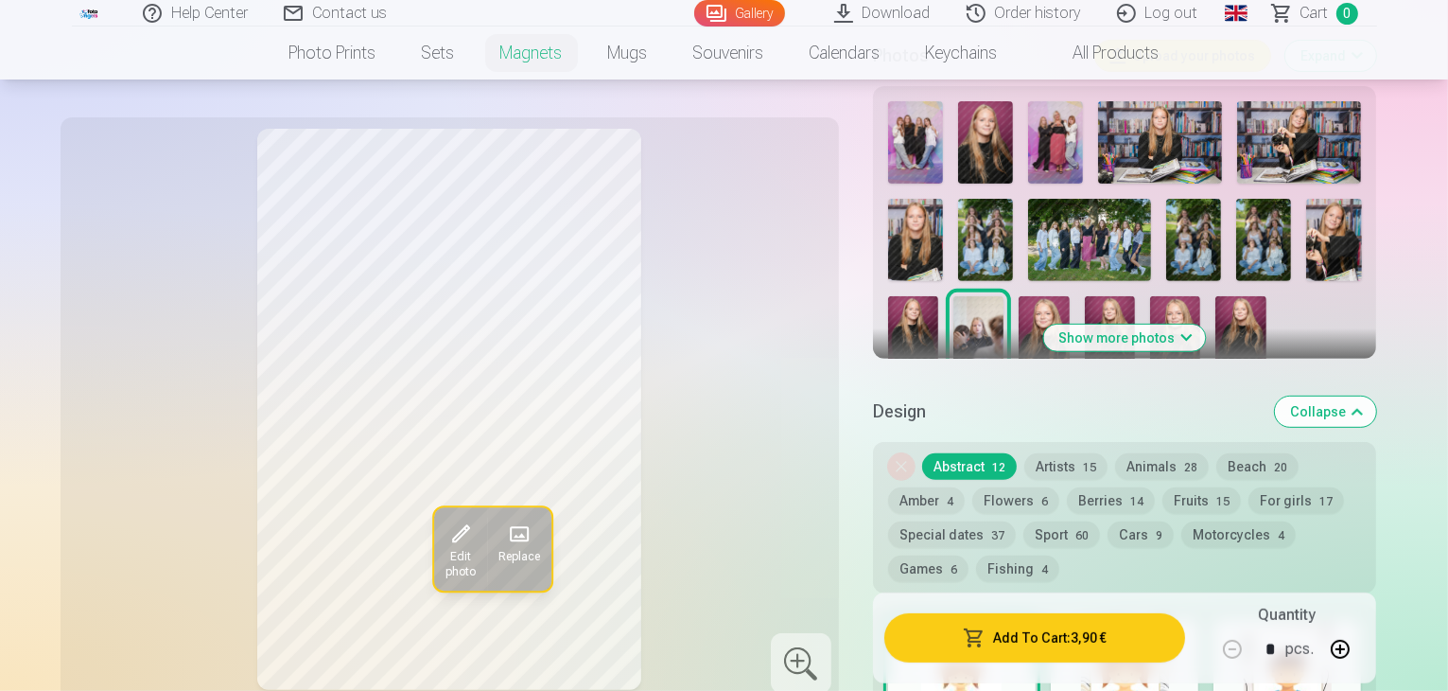
click at [1100, 628] on button "Add To Cart : 3,90 €" at bounding box center [1035, 637] width 302 height 49
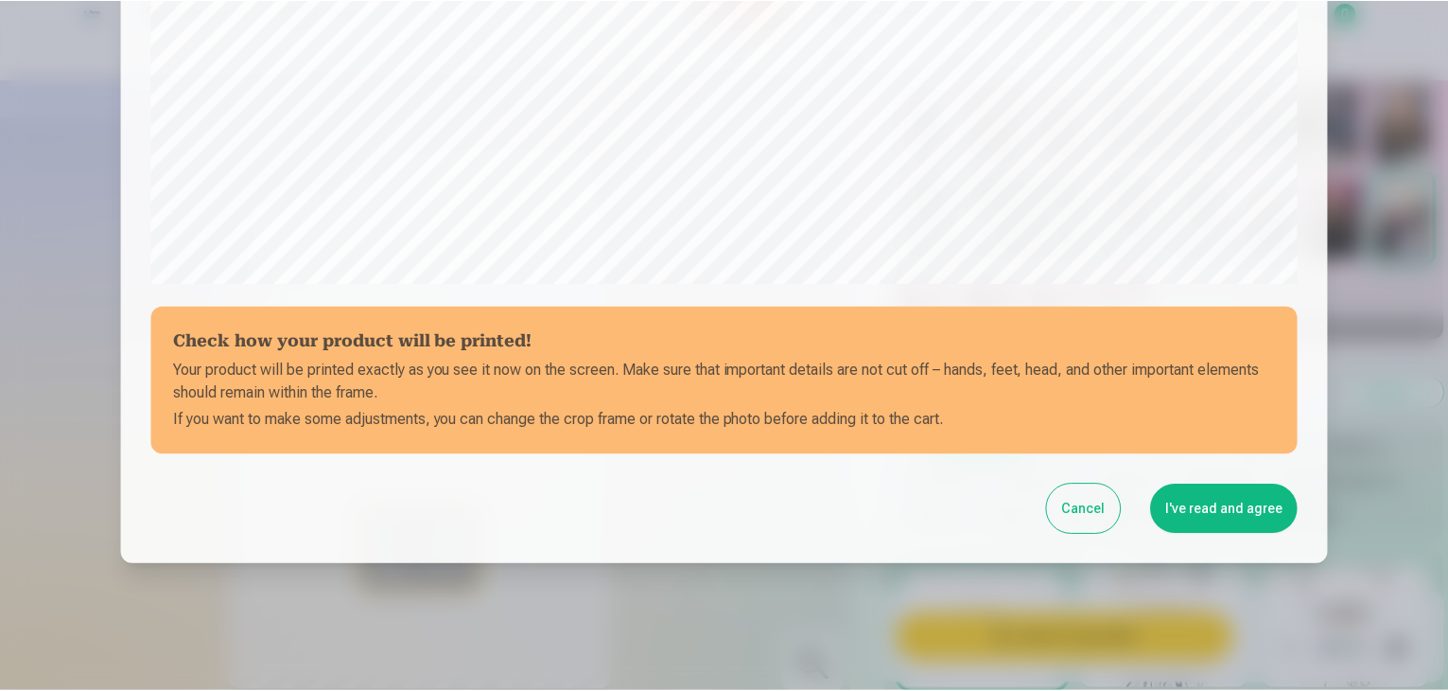
scroll to position [672, 0]
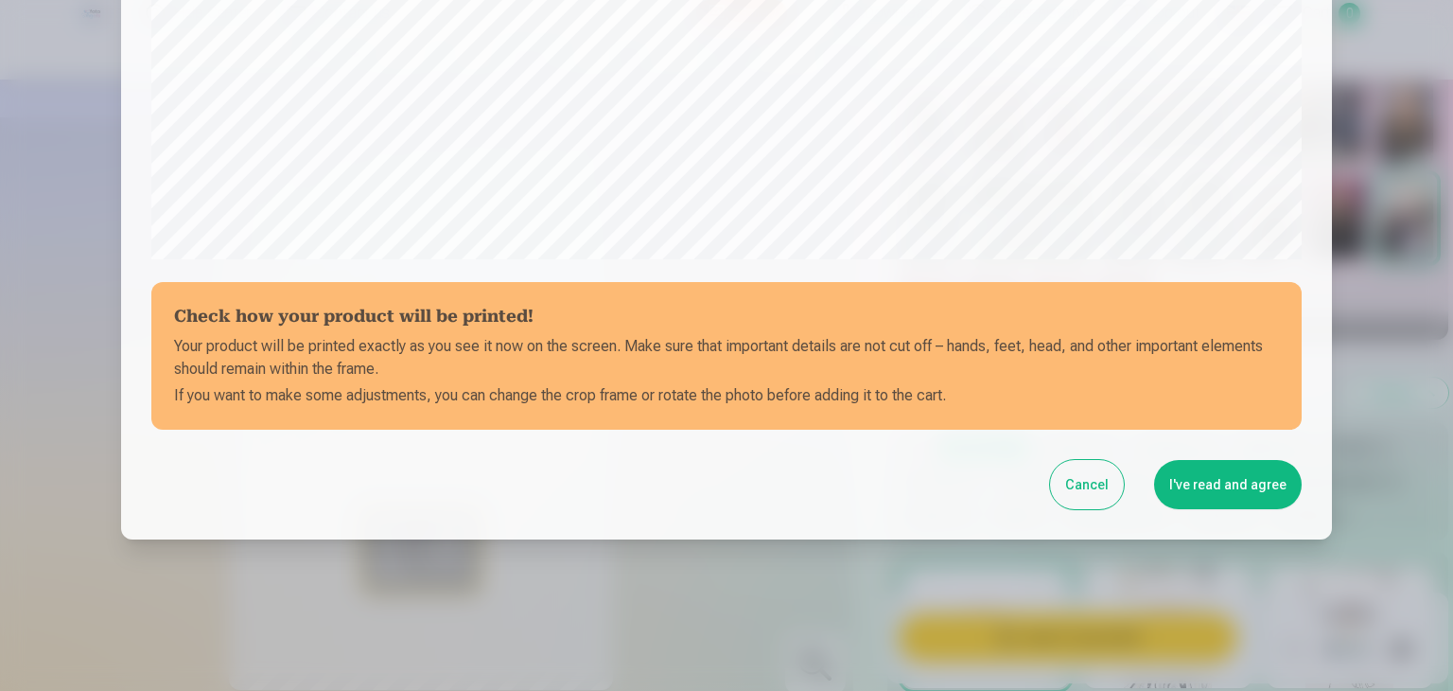
click at [1280, 480] on button "I've read and agree" at bounding box center [1228, 484] width 148 height 49
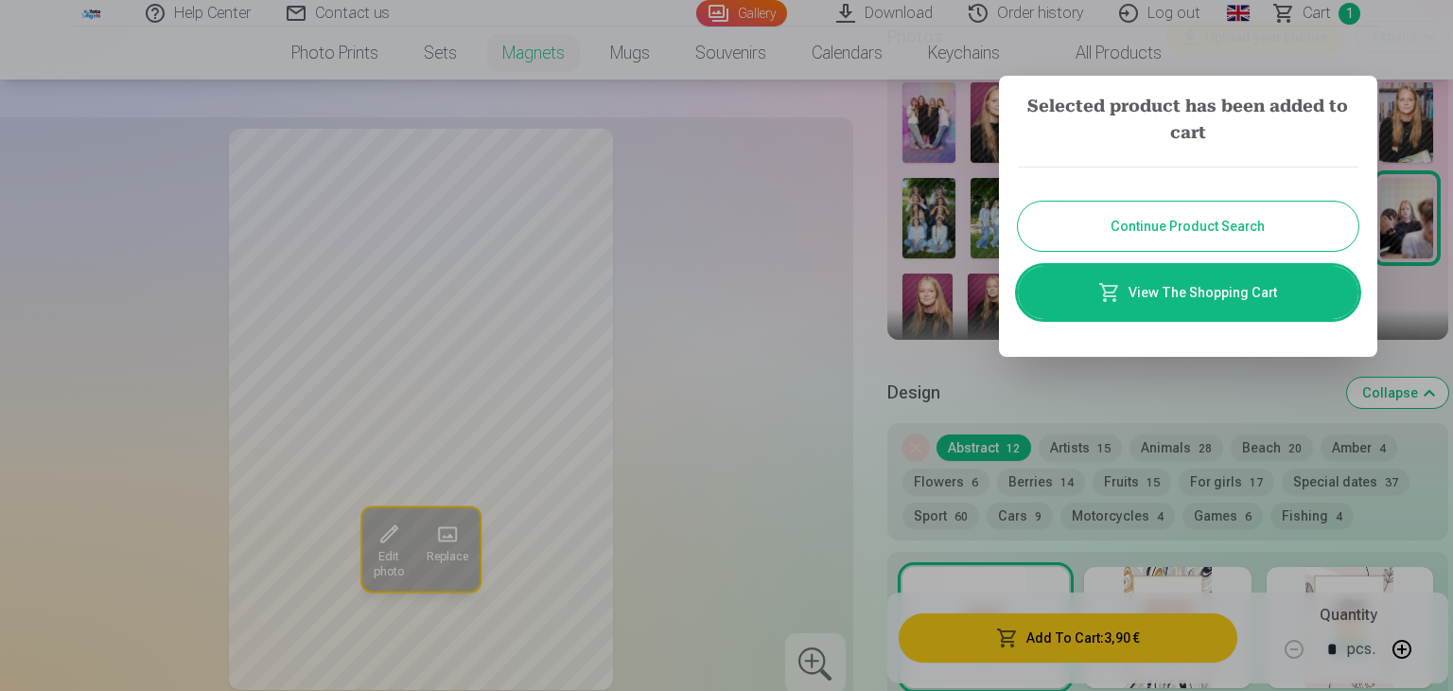
click at [1129, 219] on button "Continue Product Search" at bounding box center [1188, 225] width 341 height 49
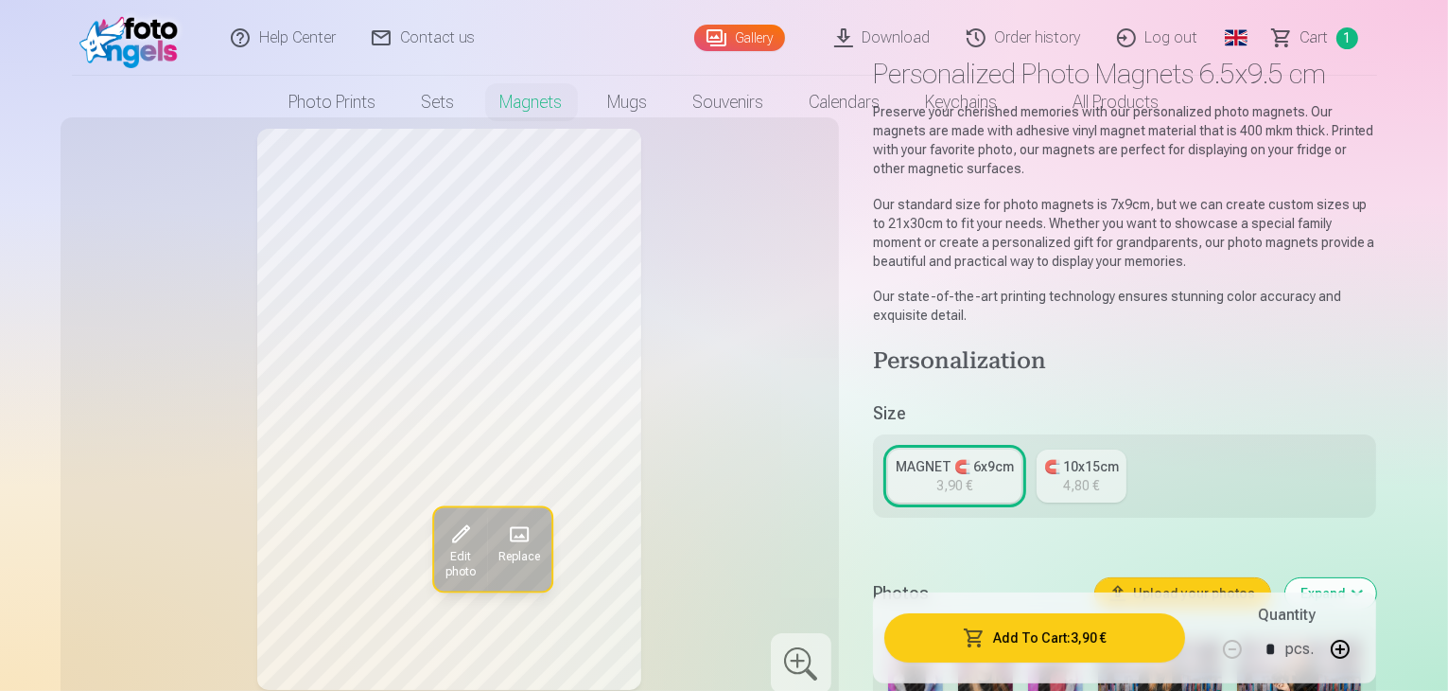
scroll to position [0, 0]
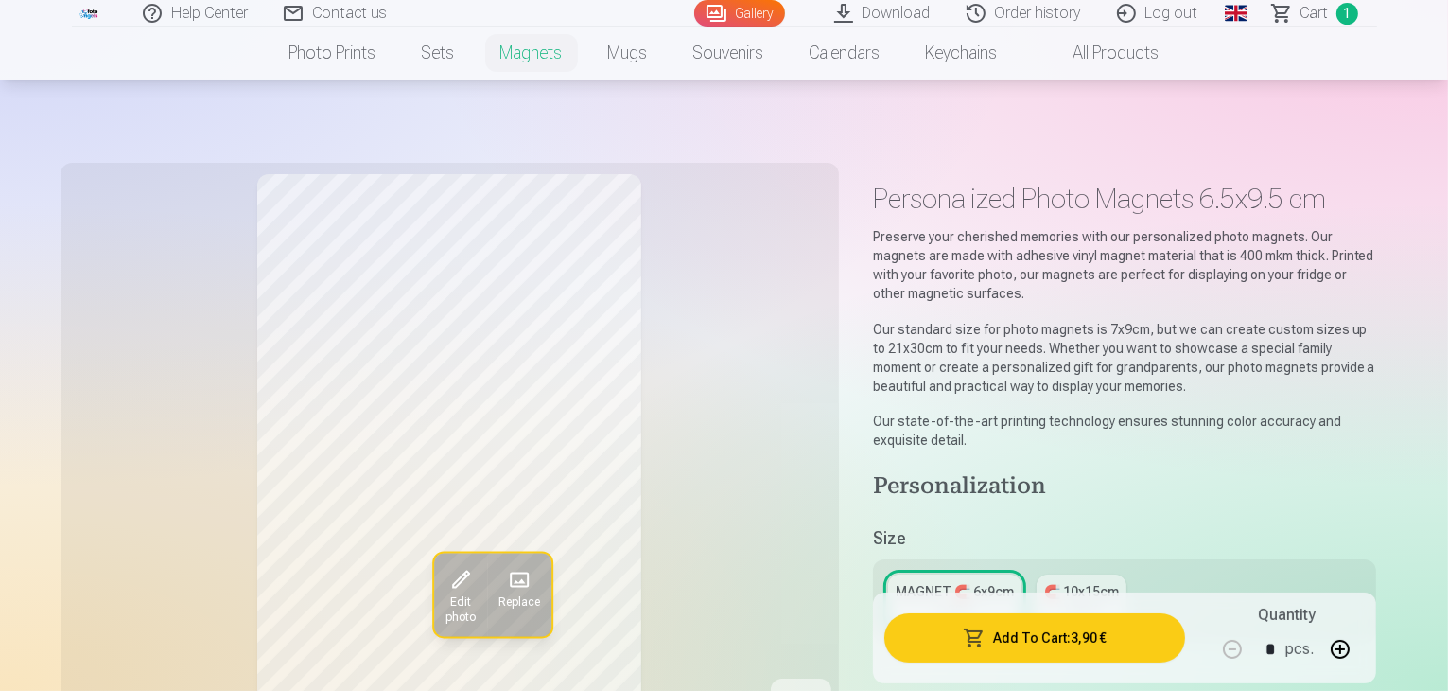
scroll to position [4827, 0]
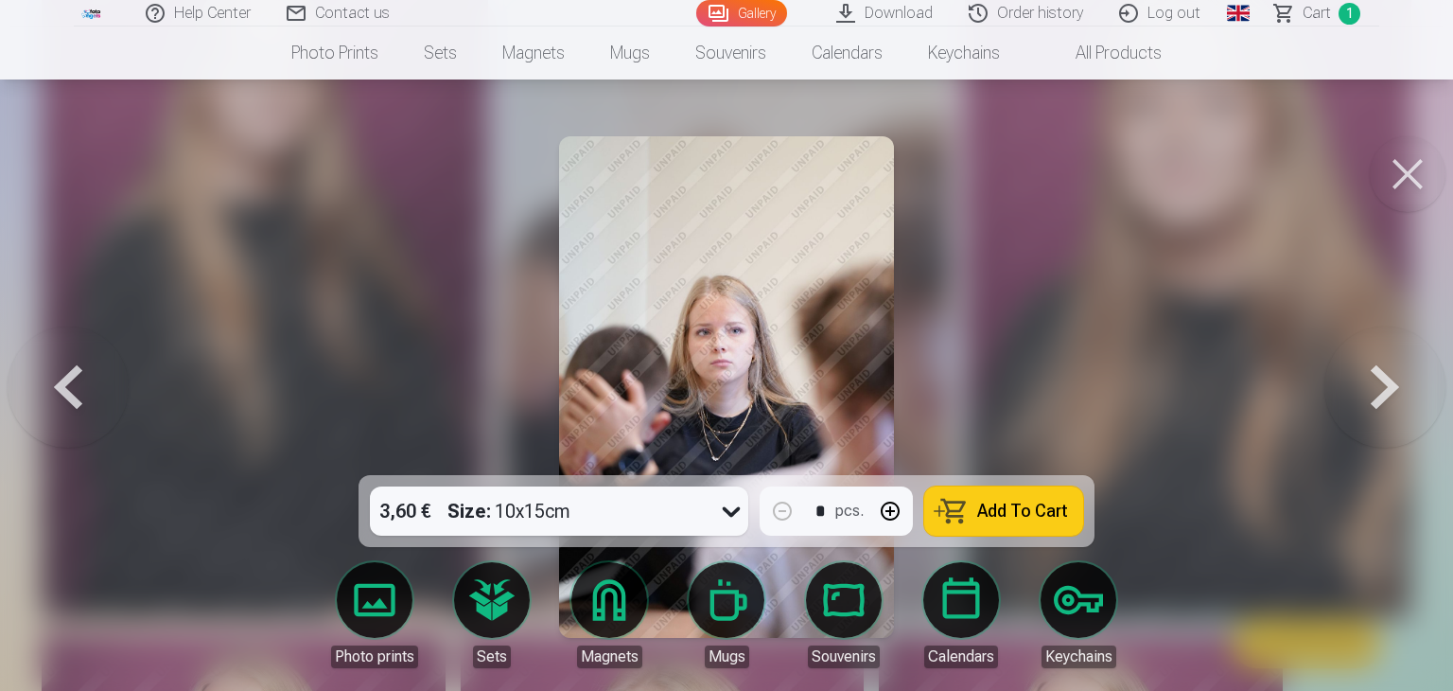
click at [1184, 384] on div at bounding box center [726, 345] width 1453 height 691
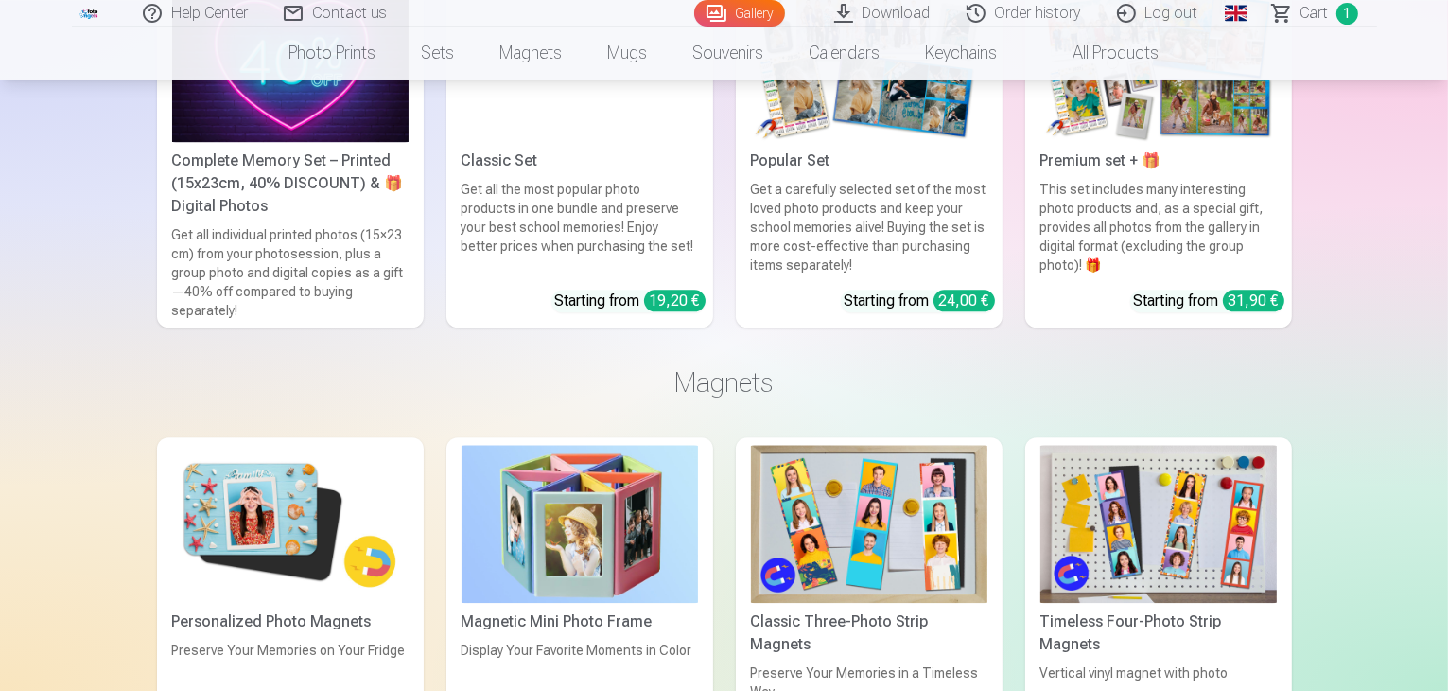
scroll to position [4165, 0]
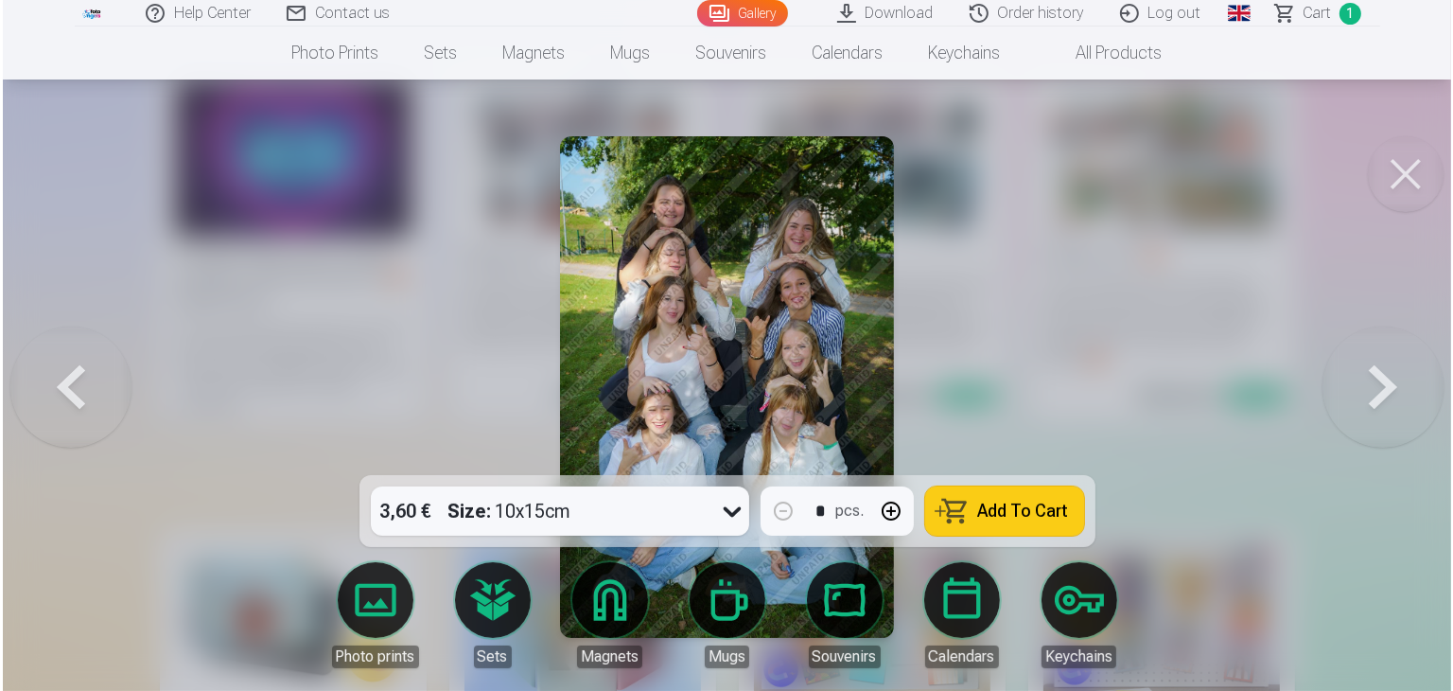
scroll to position [4177, 0]
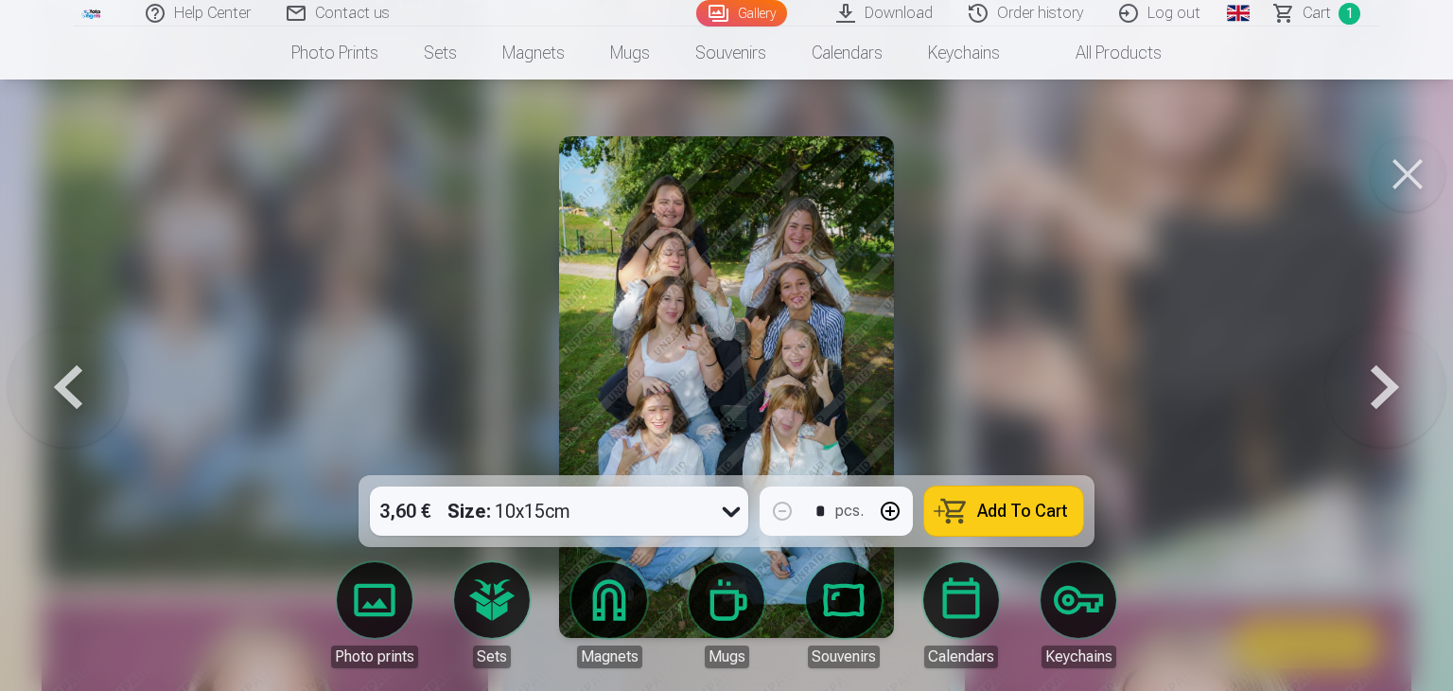
click at [55, 389] on button at bounding box center [68, 387] width 121 height 138
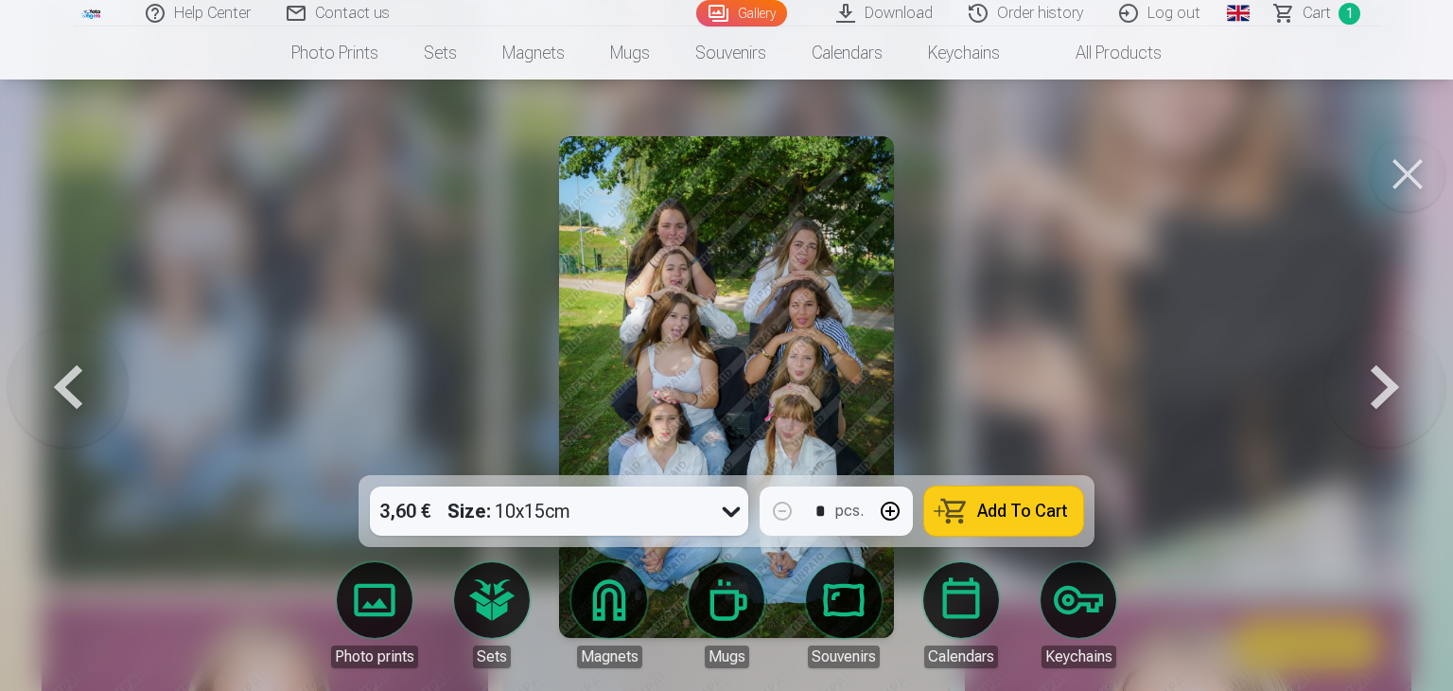
click at [63, 383] on button at bounding box center [68, 387] width 121 height 138
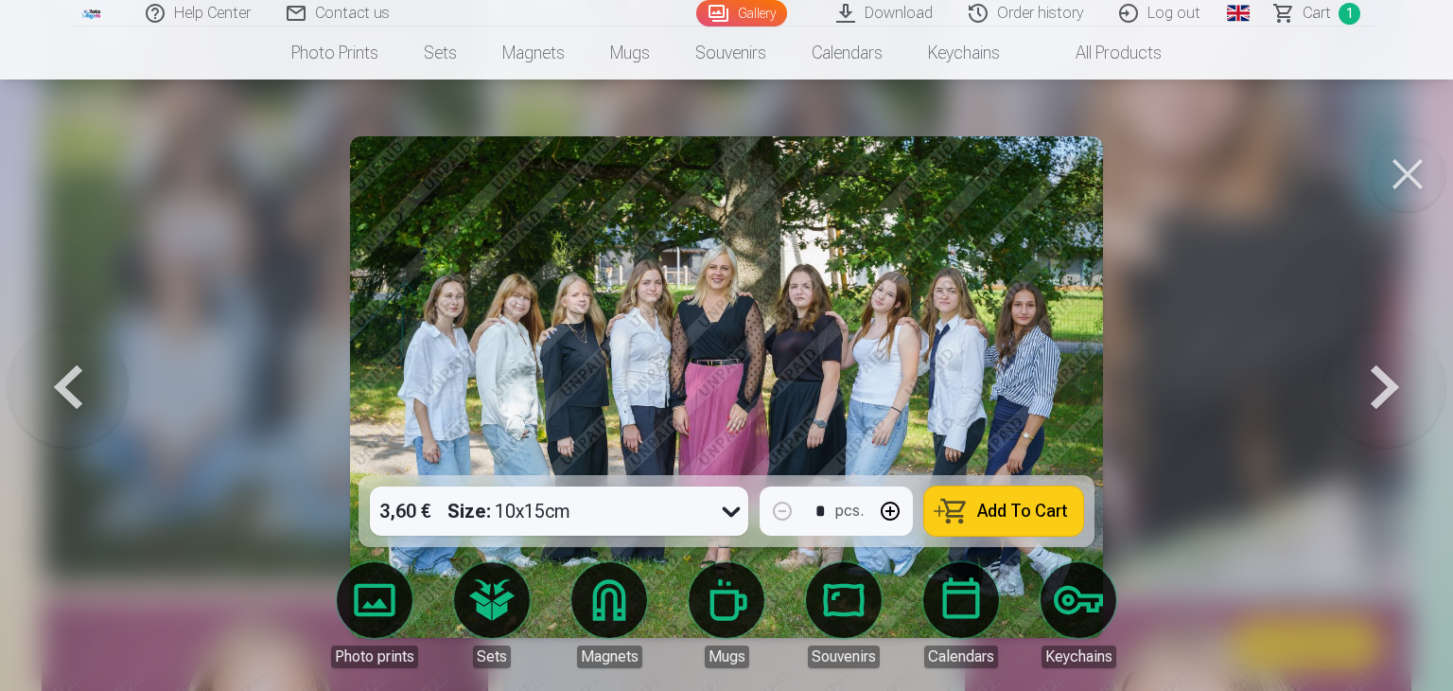
click at [63, 383] on button at bounding box center [68, 387] width 121 height 138
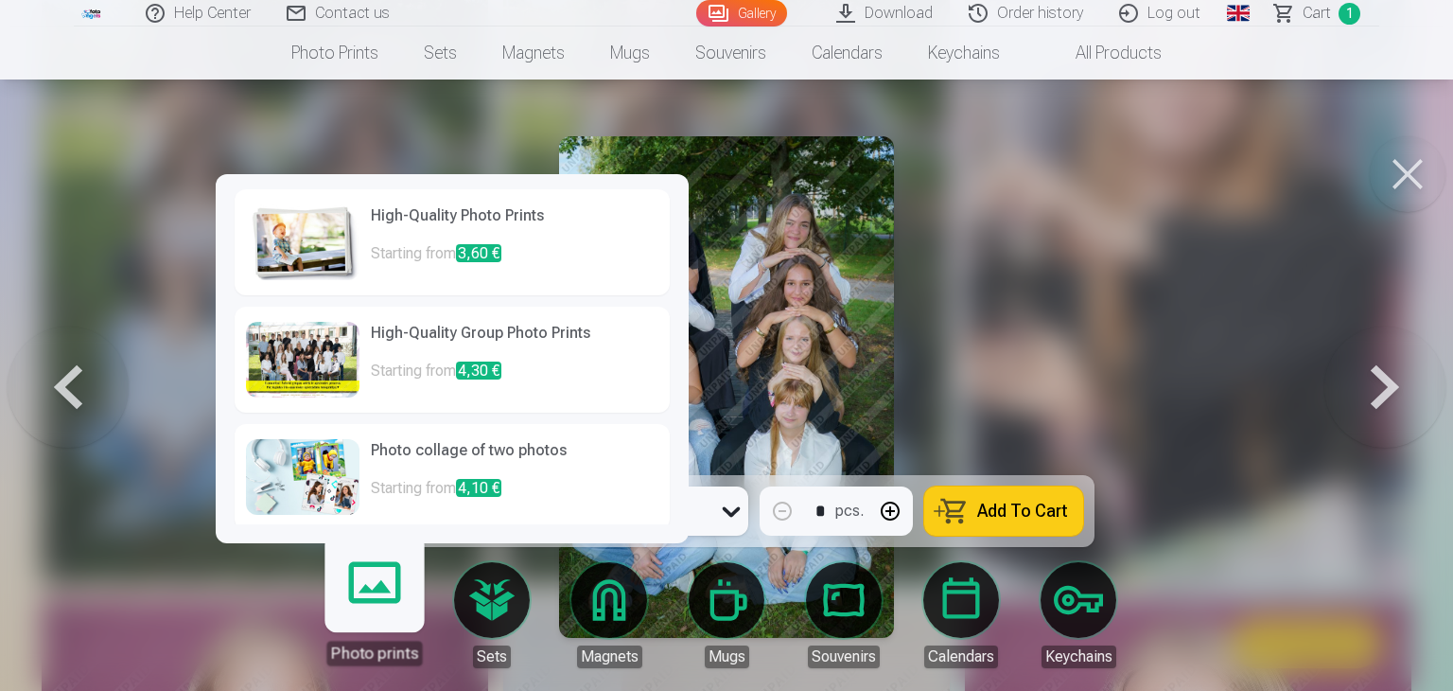
click at [306, 261] on img at bounding box center [303, 242] width 114 height 76
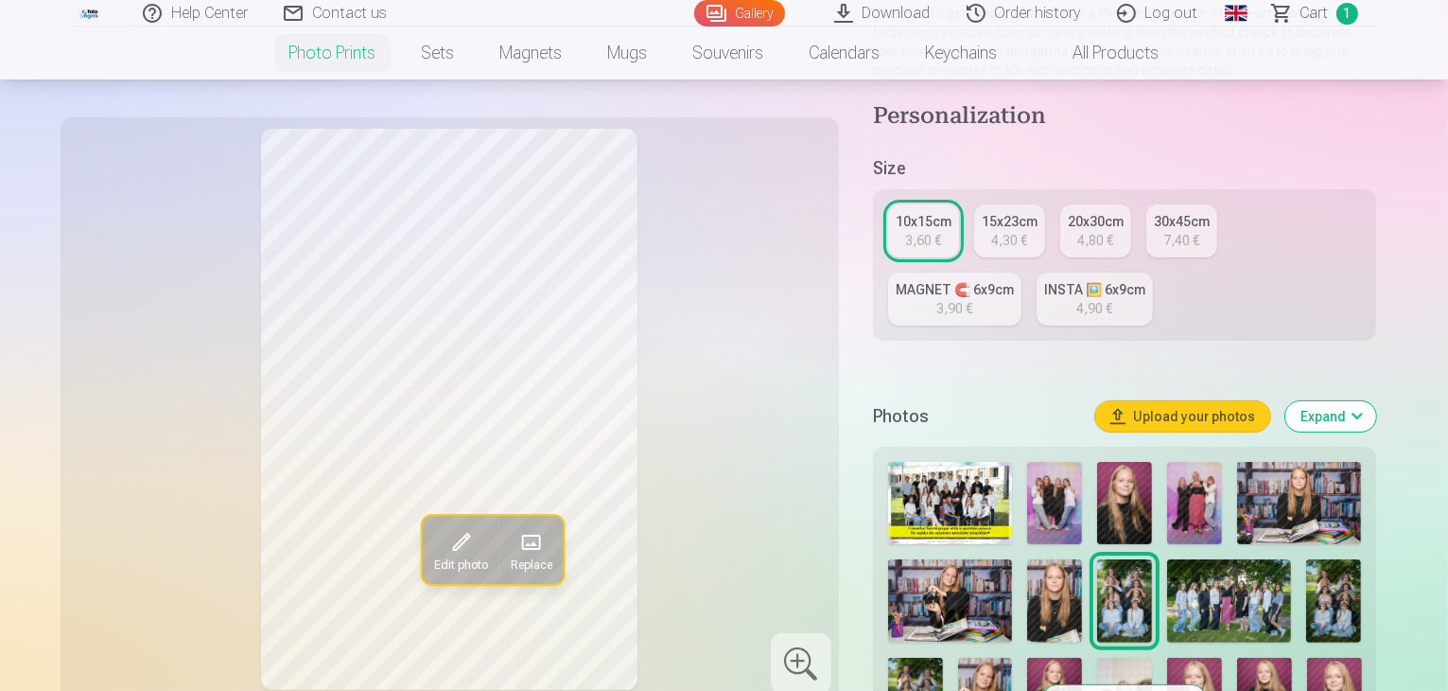
scroll to position [284, 0]
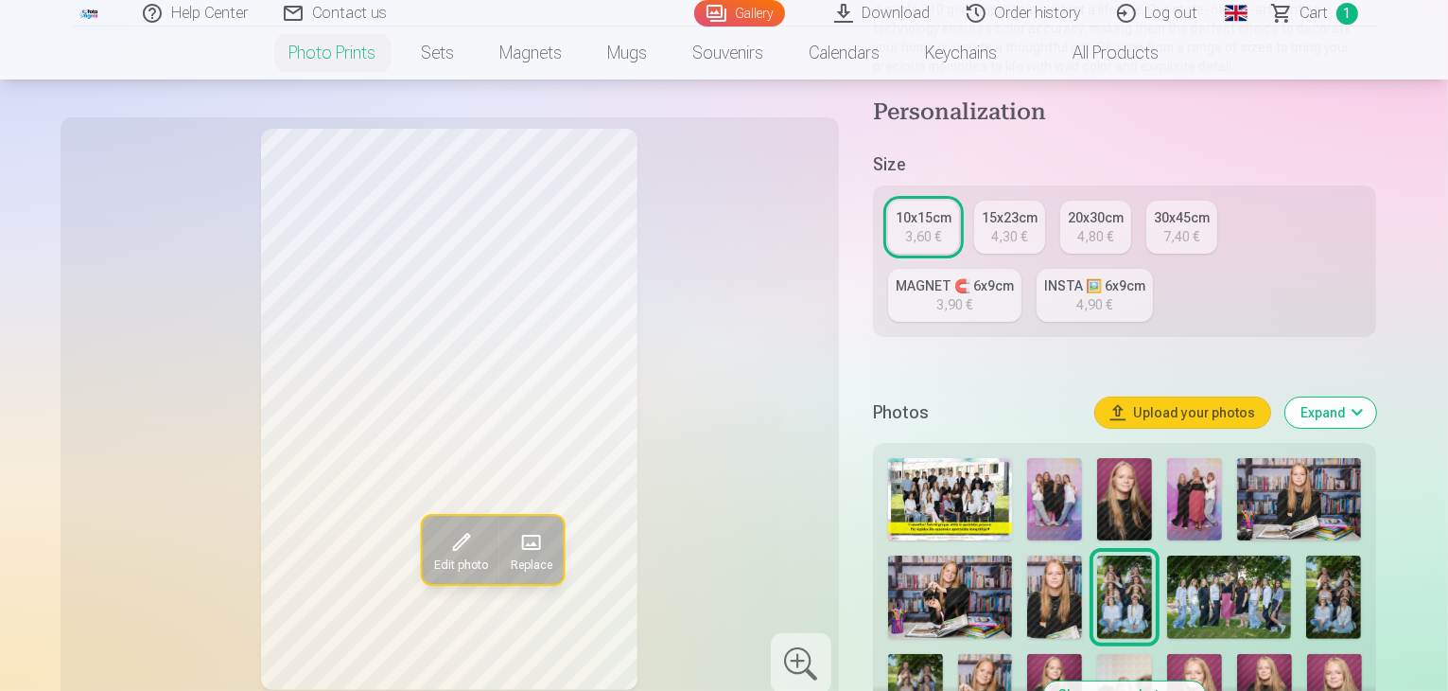
click at [1270, 397] on button "Upload your photos" at bounding box center [1182, 412] width 175 height 30
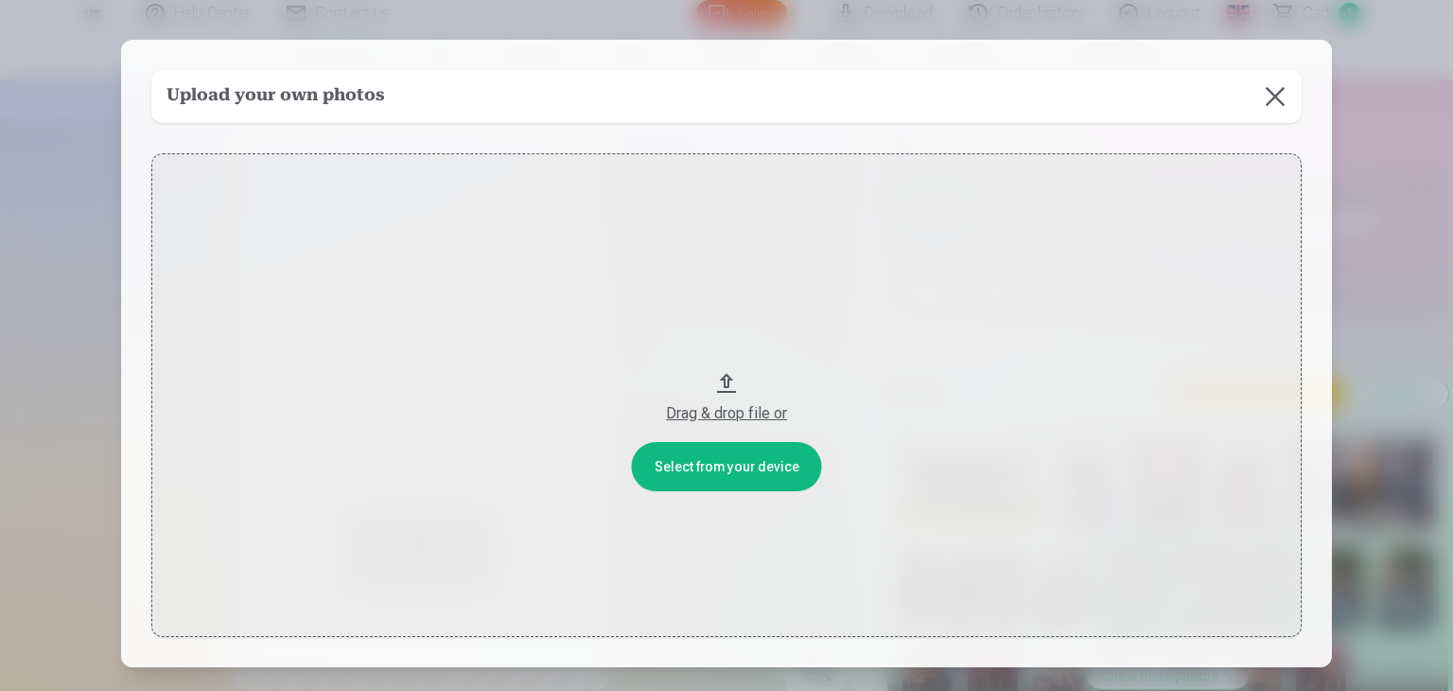
click at [1270, 96] on button at bounding box center [1275, 96] width 53 height 53
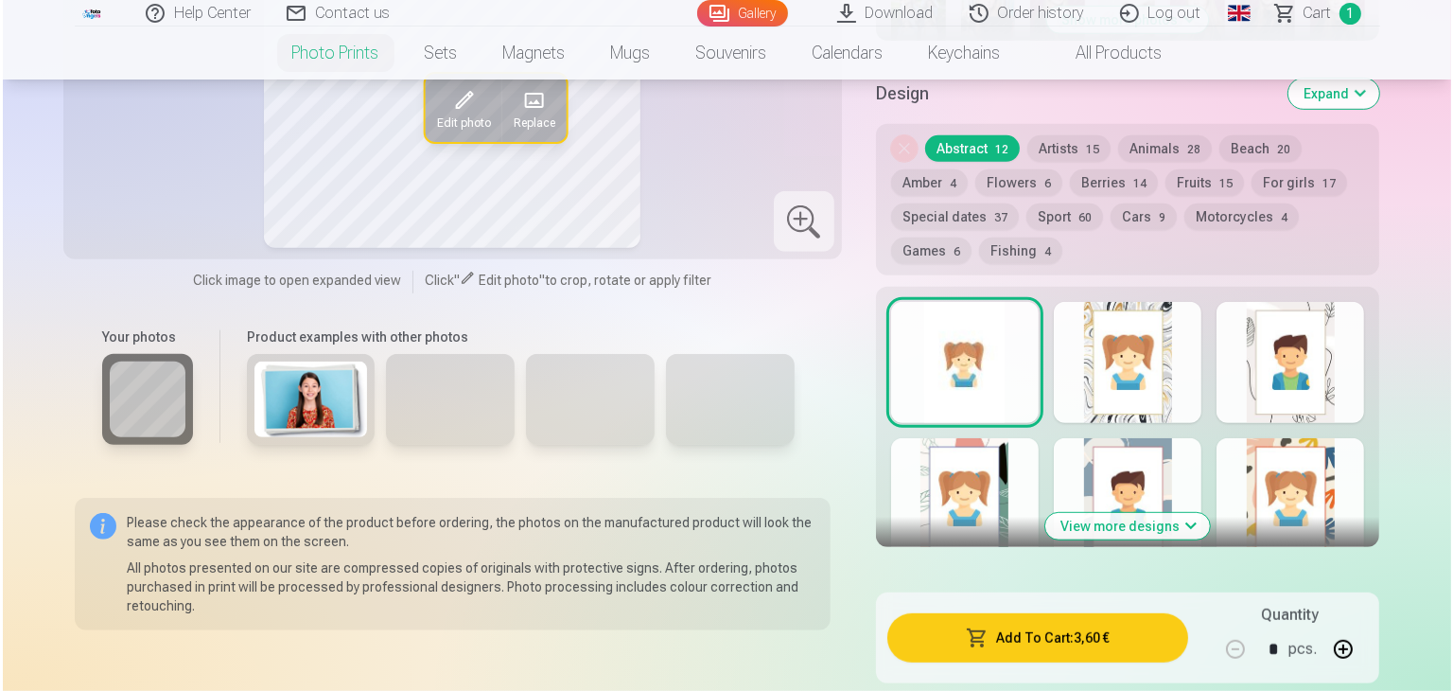
scroll to position [1041, 0]
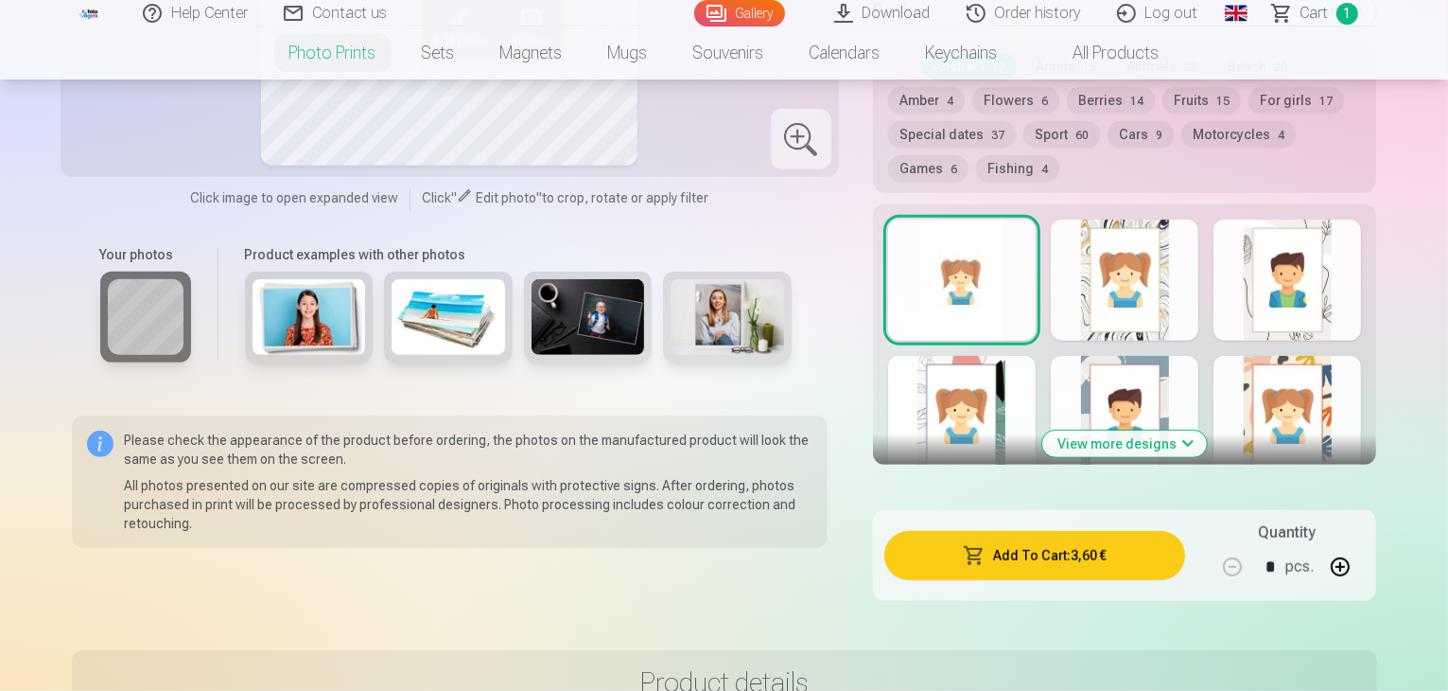
click at [1132, 531] on button "Add To Cart : 3,60 €" at bounding box center [1035, 555] width 302 height 49
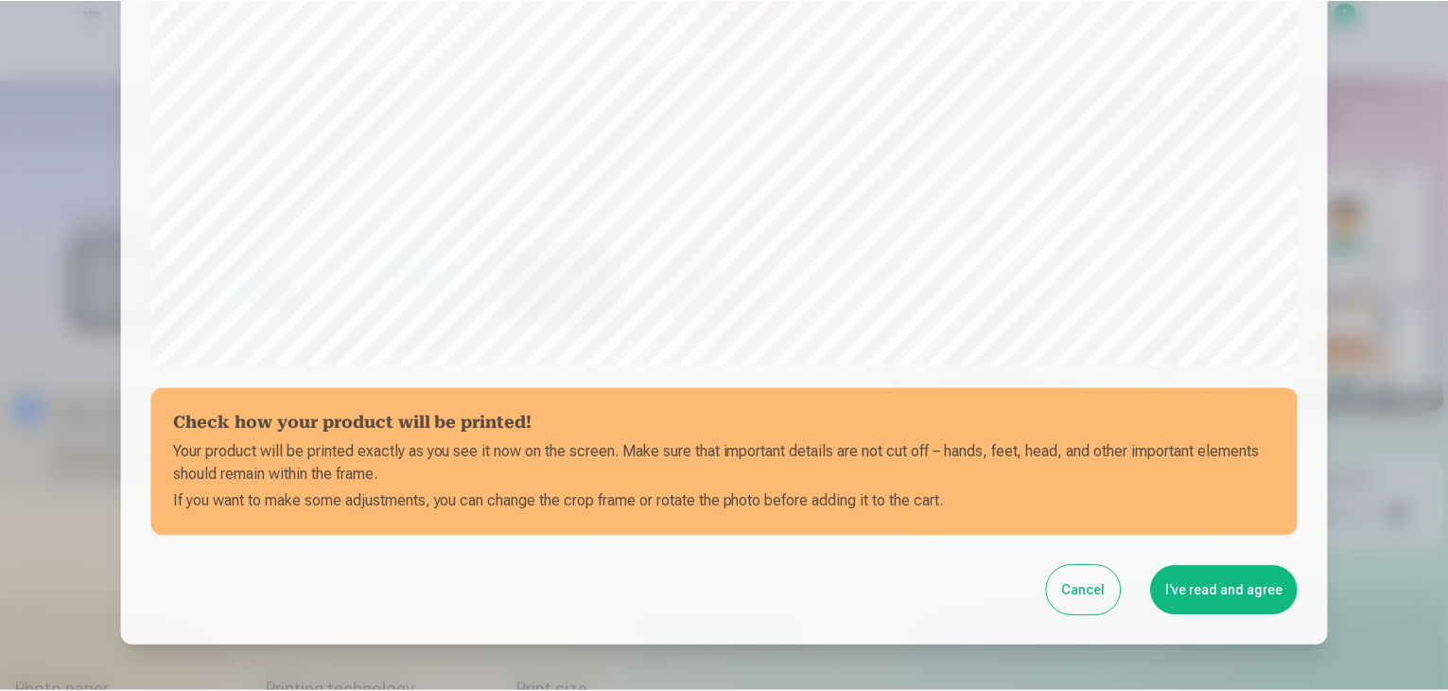
scroll to position [577, 0]
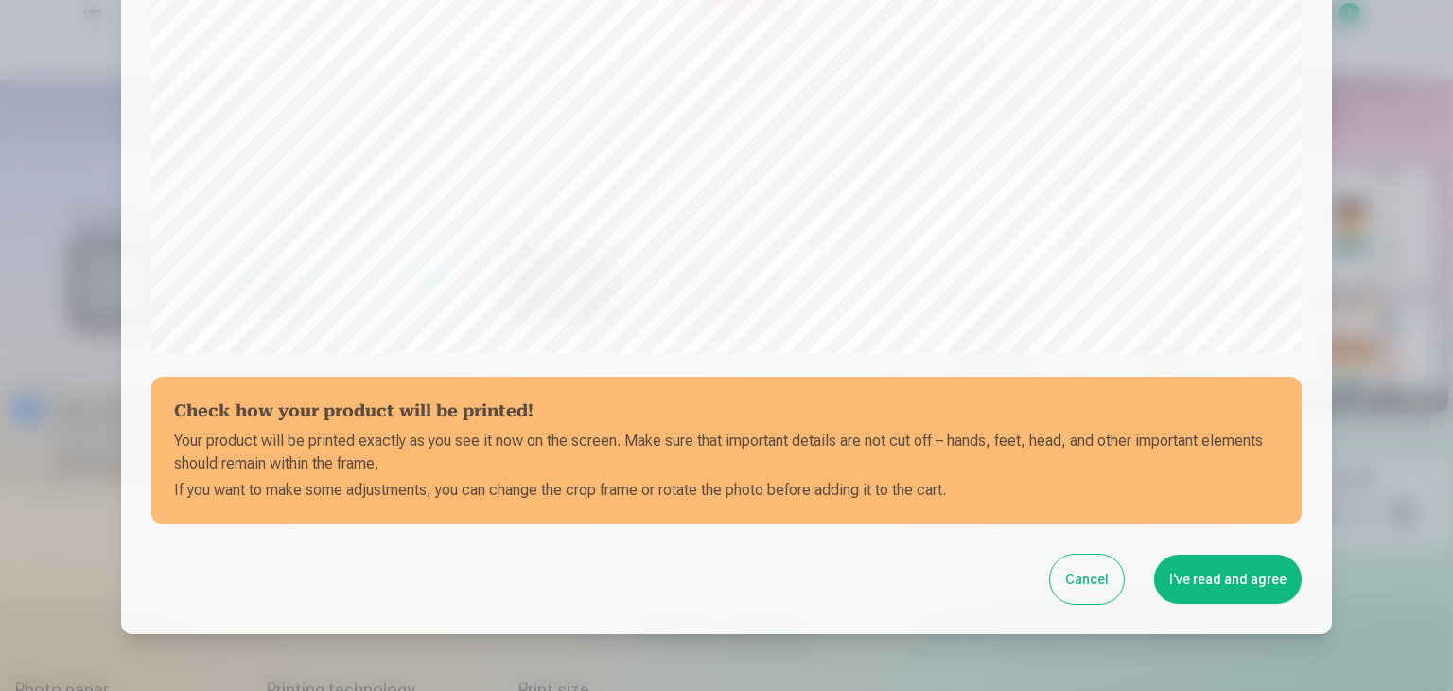
click at [1216, 573] on button "I've read and agree" at bounding box center [1228, 578] width 148 height 49
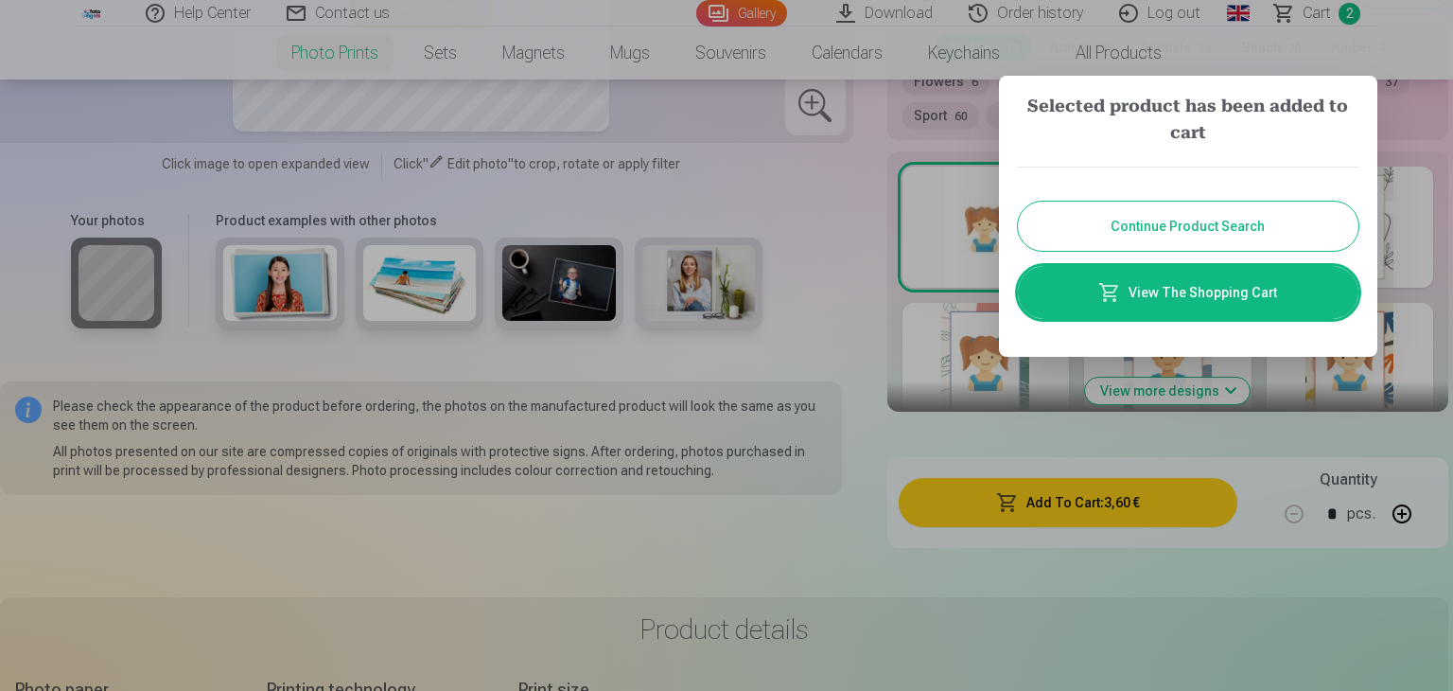
click at [830, 447] on div at bounding box center [726, 345] width 1453 height 691
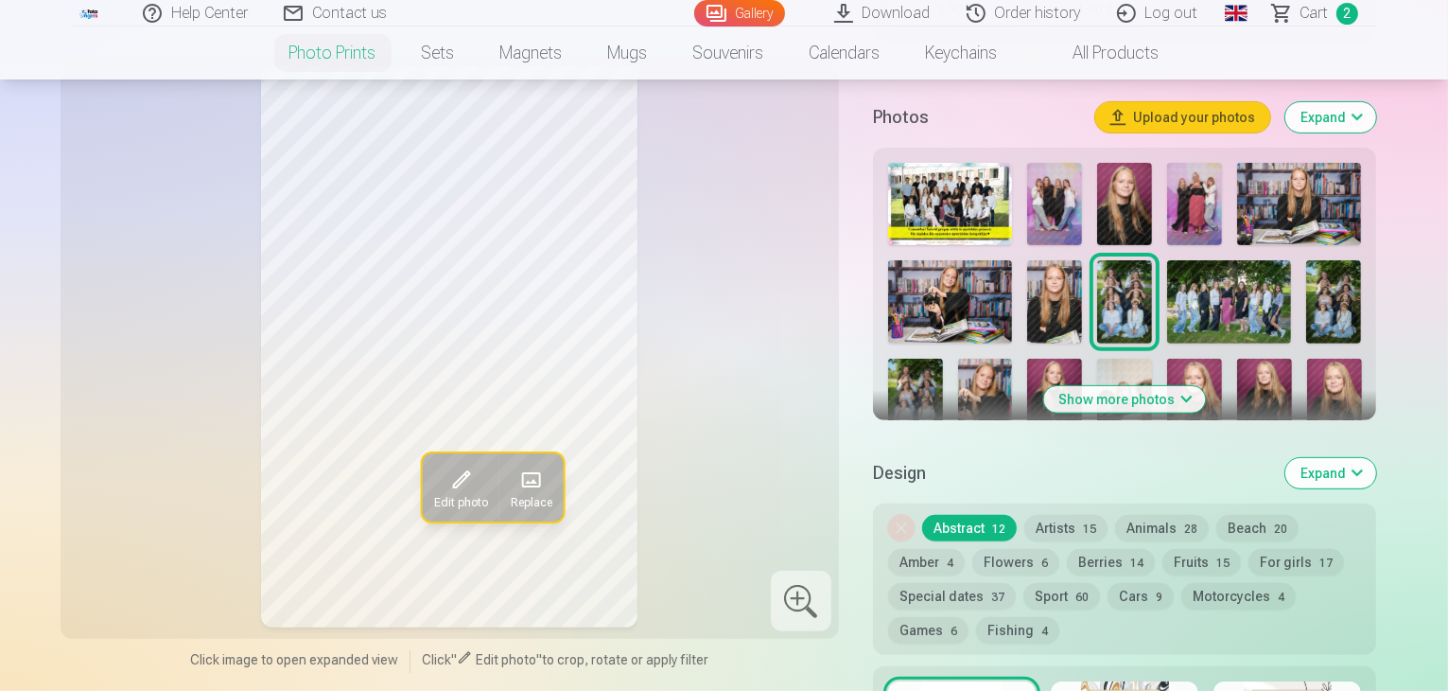
scroll to position [473, 0]
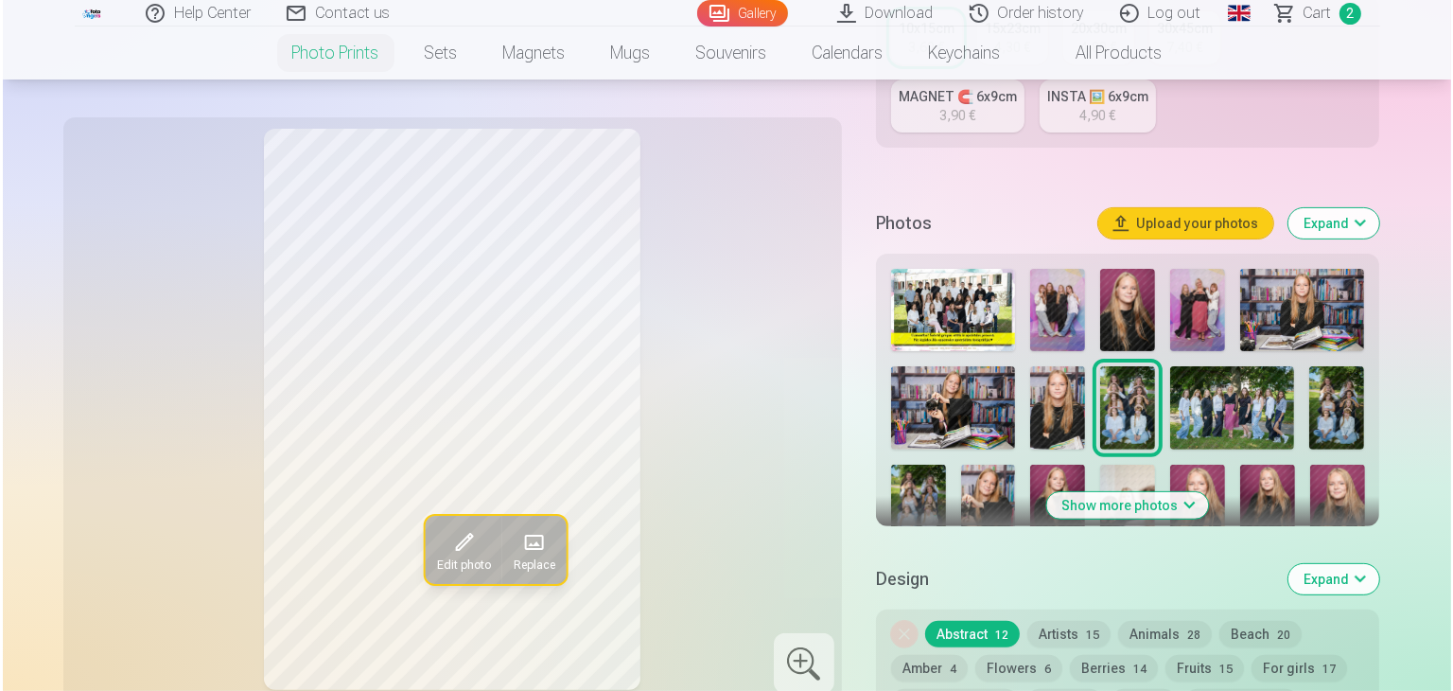
scroll to position [4177, 0]
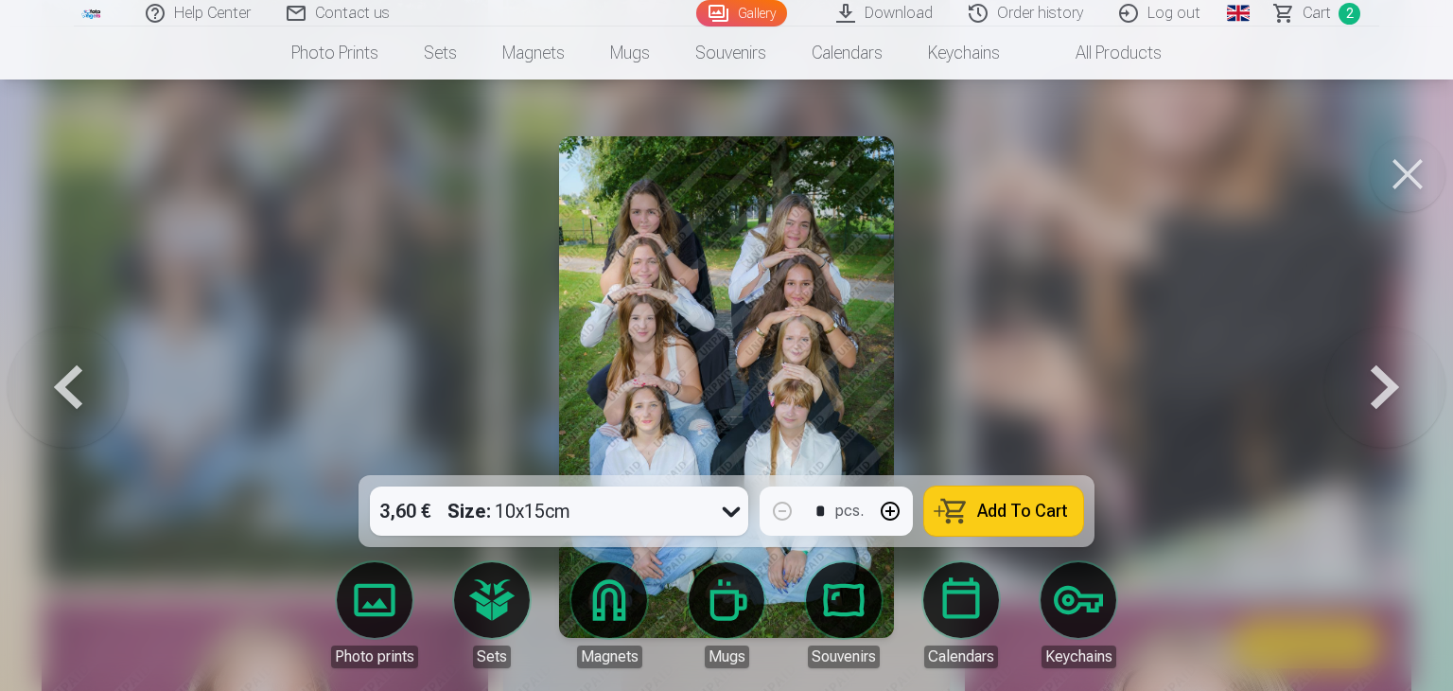
click at [1405, 174] on button at bounding box center [1408, 174] width 76 height 76
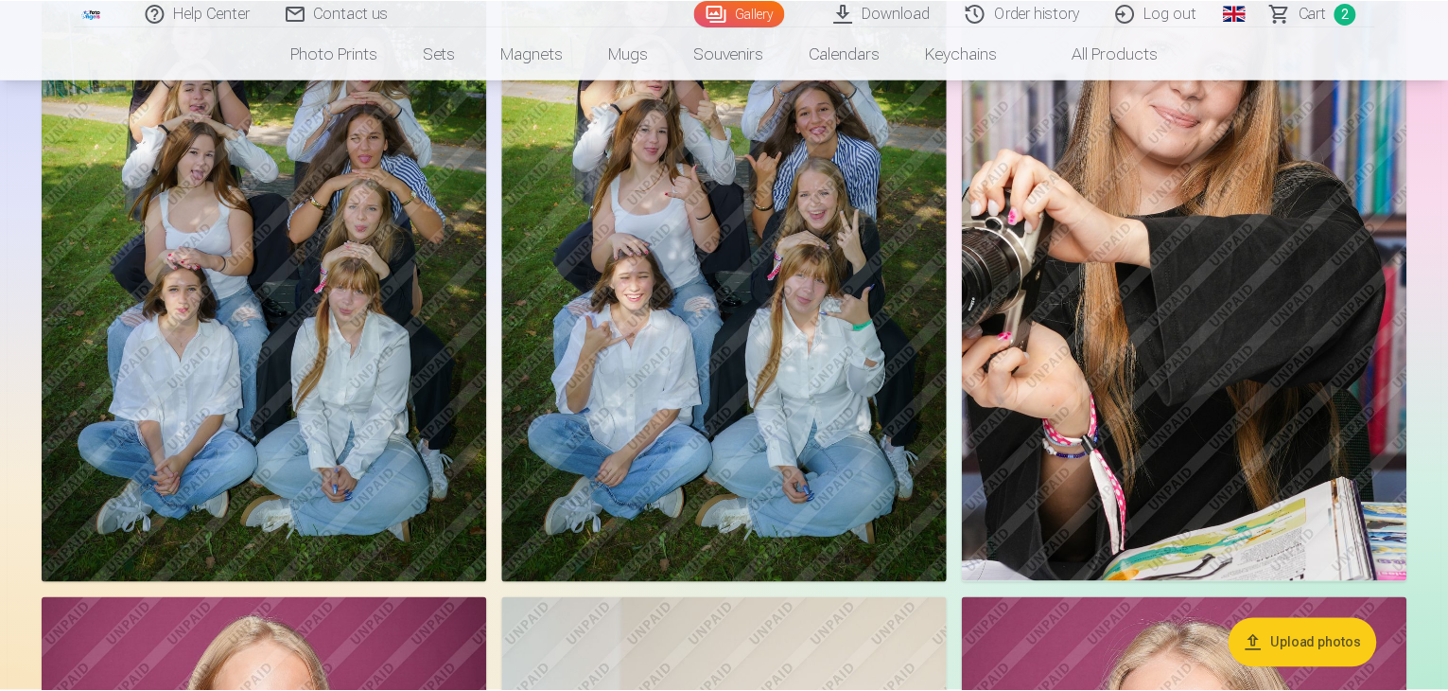
scroll to position [4165, 0]
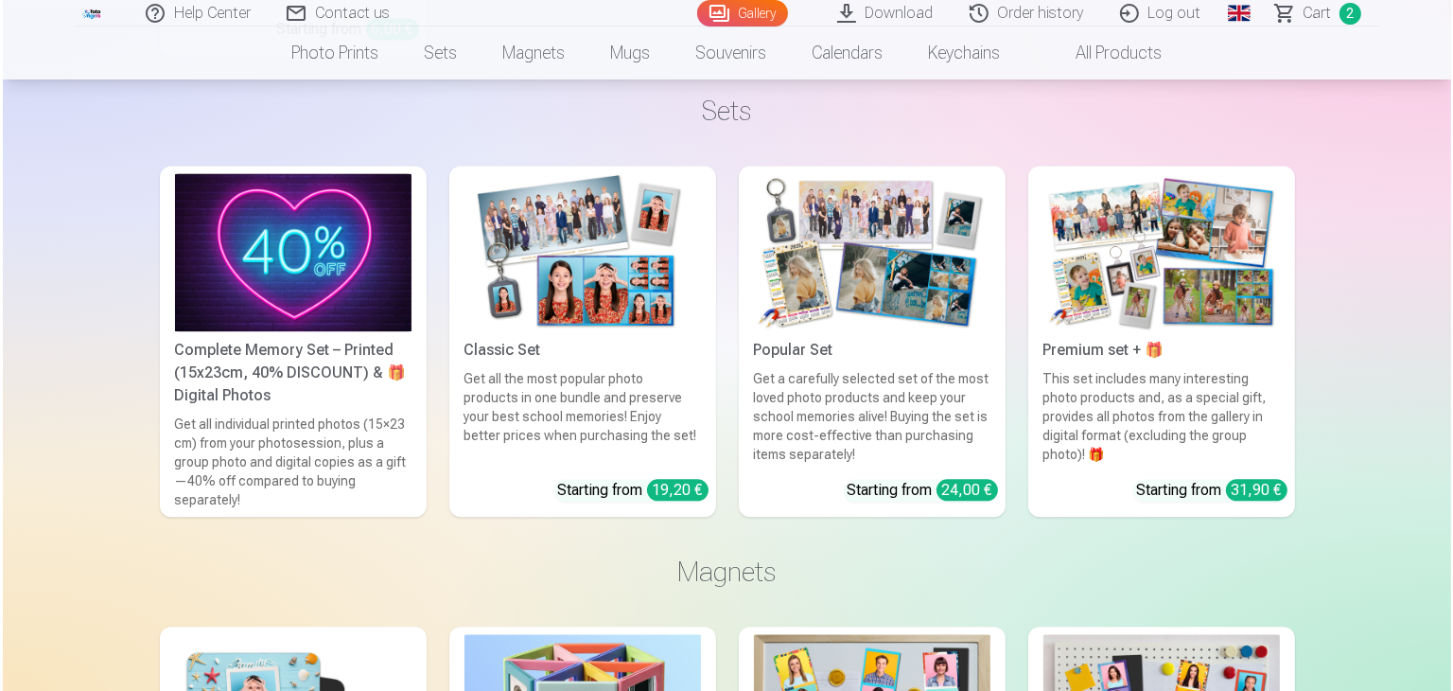
scroll to position [4083, 0]
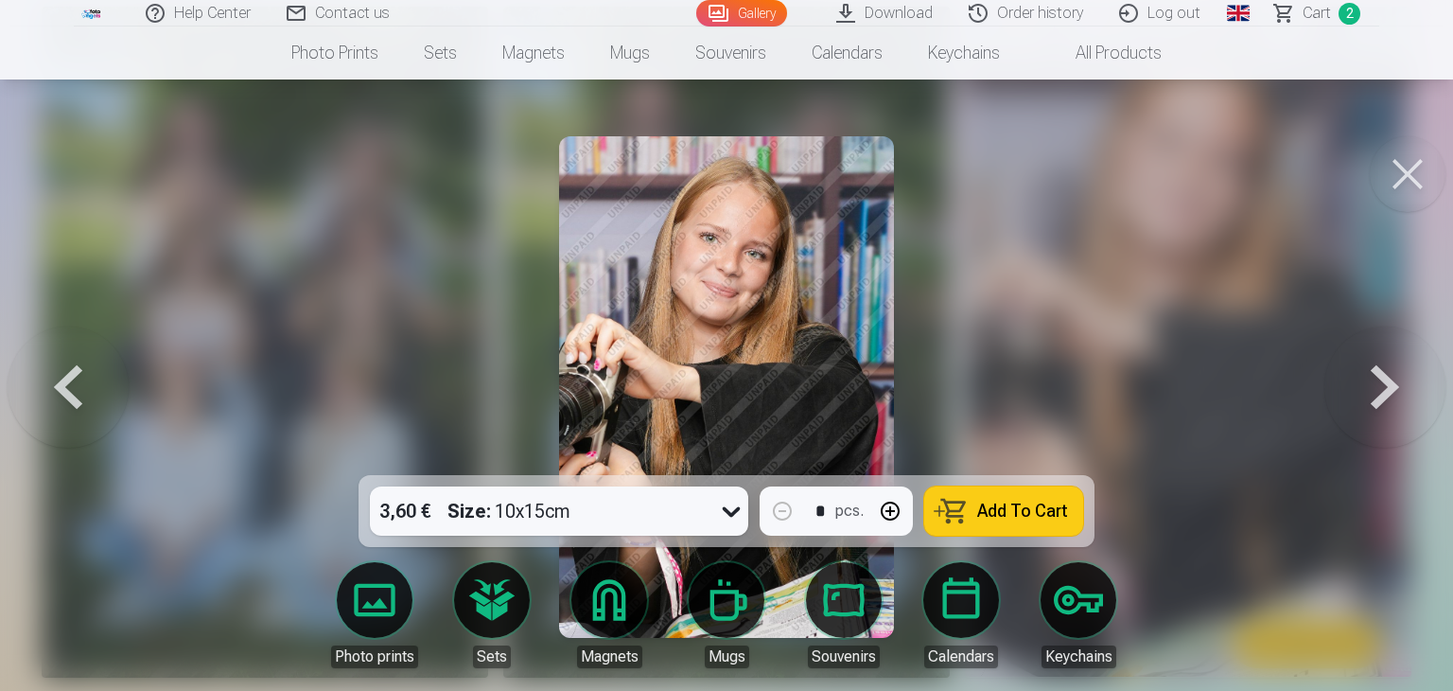
click at [1409, 156] on button at bounding box center [1408, 174] width 76 height 76
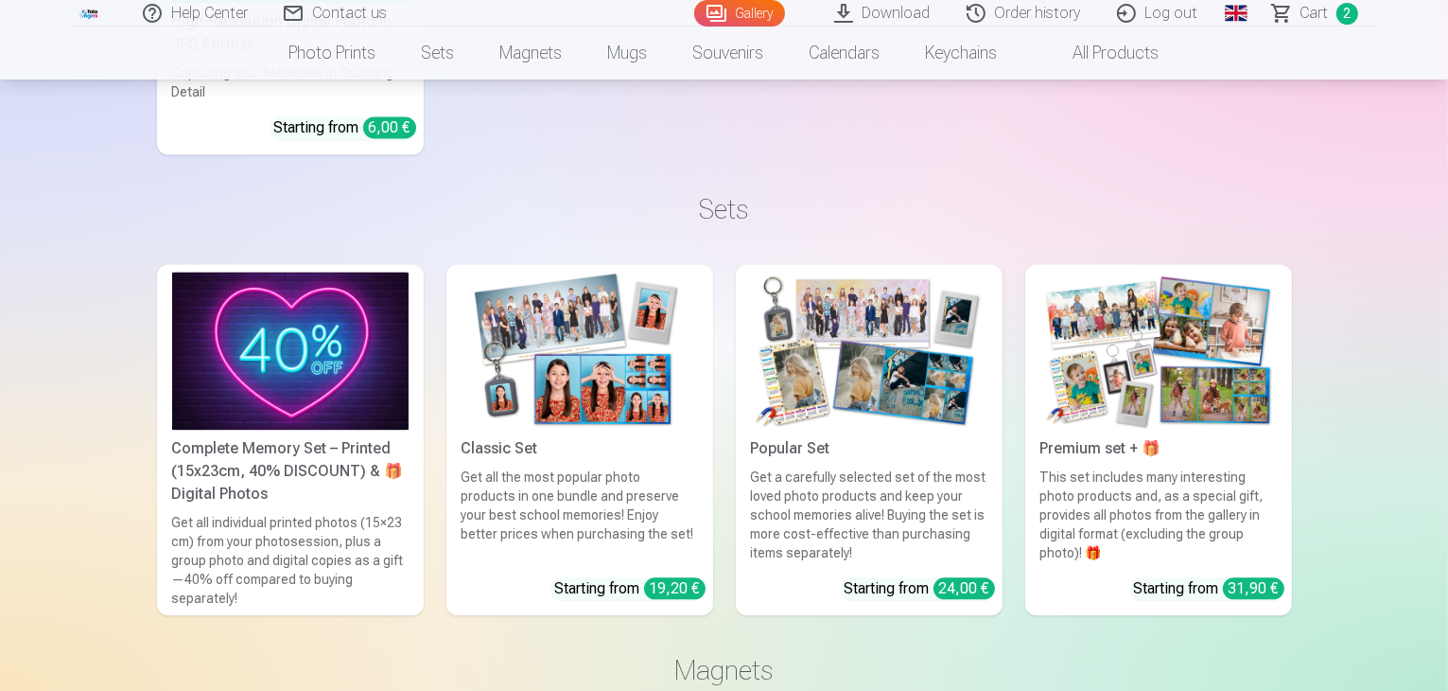
scroll to position [3976, 0]
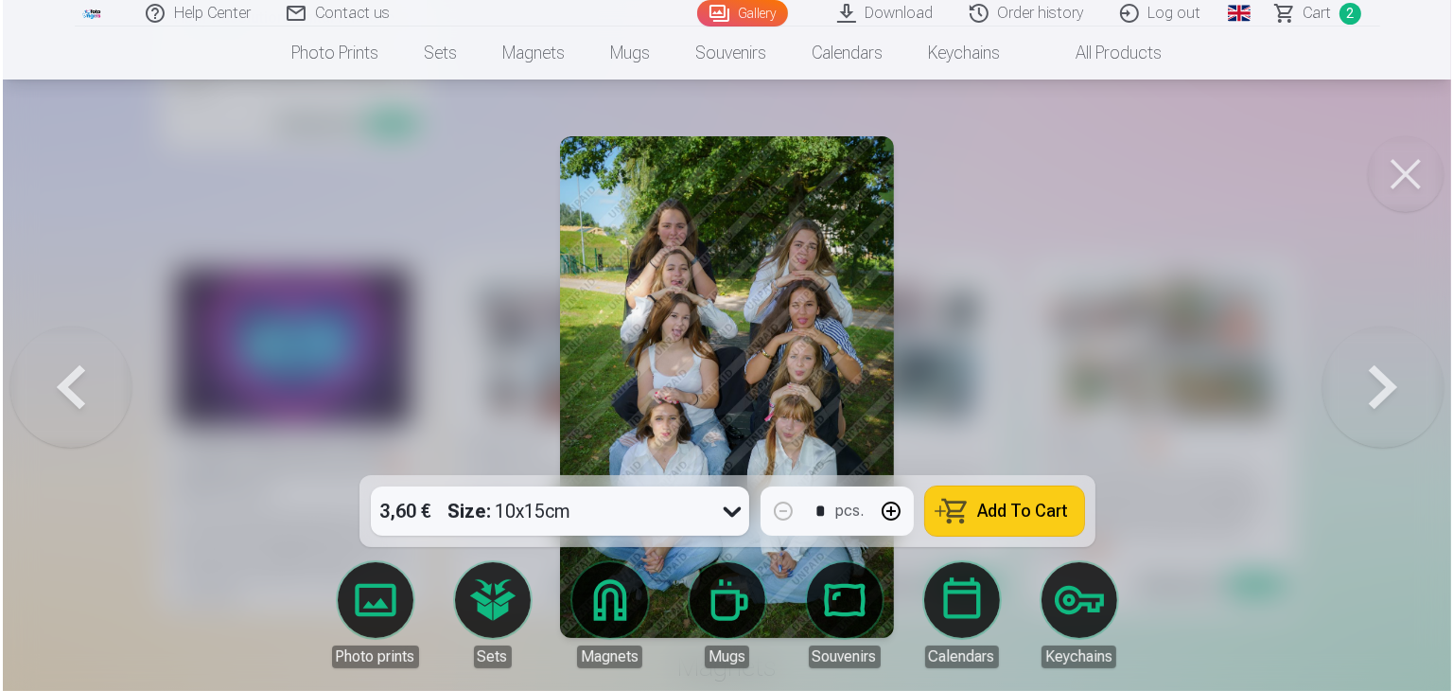
scroll to position [3986, 0]
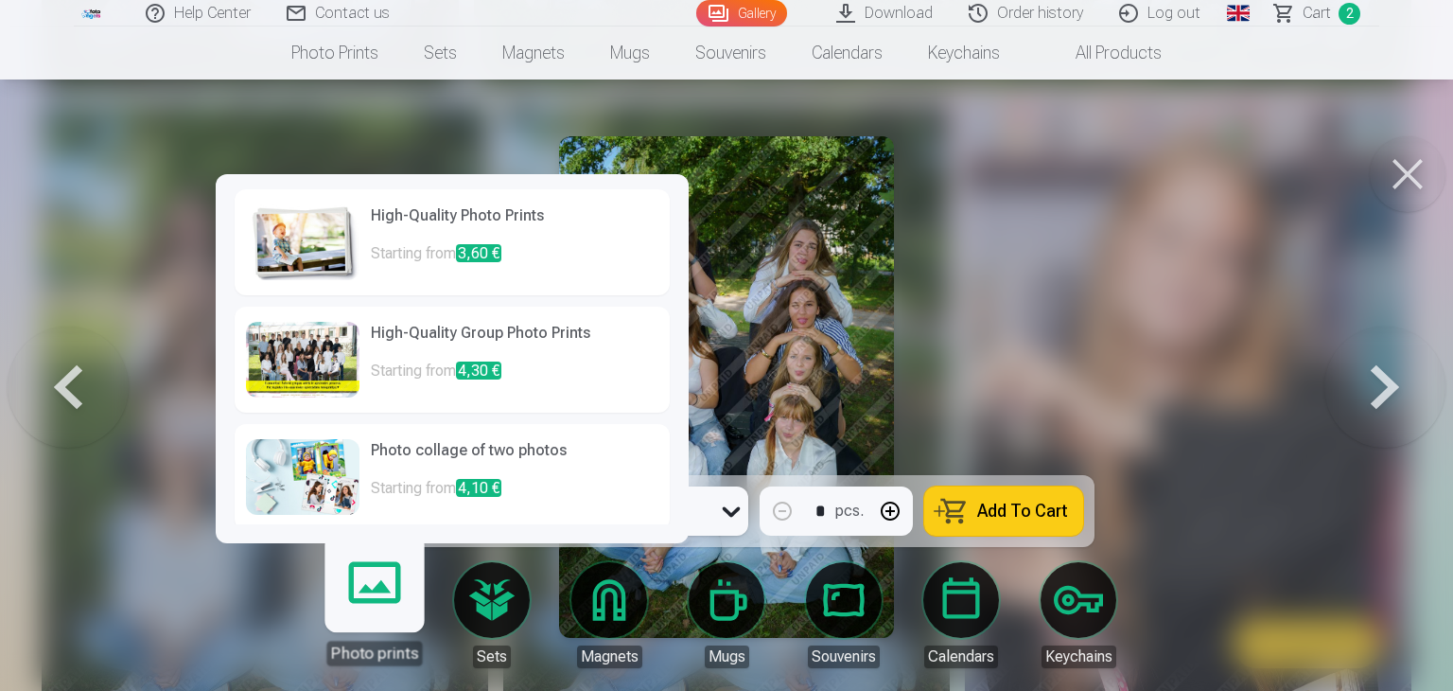
click at [620, 251] on p "Starting from 3,60 €" at bounding box center [515, 261] width 288 height 38
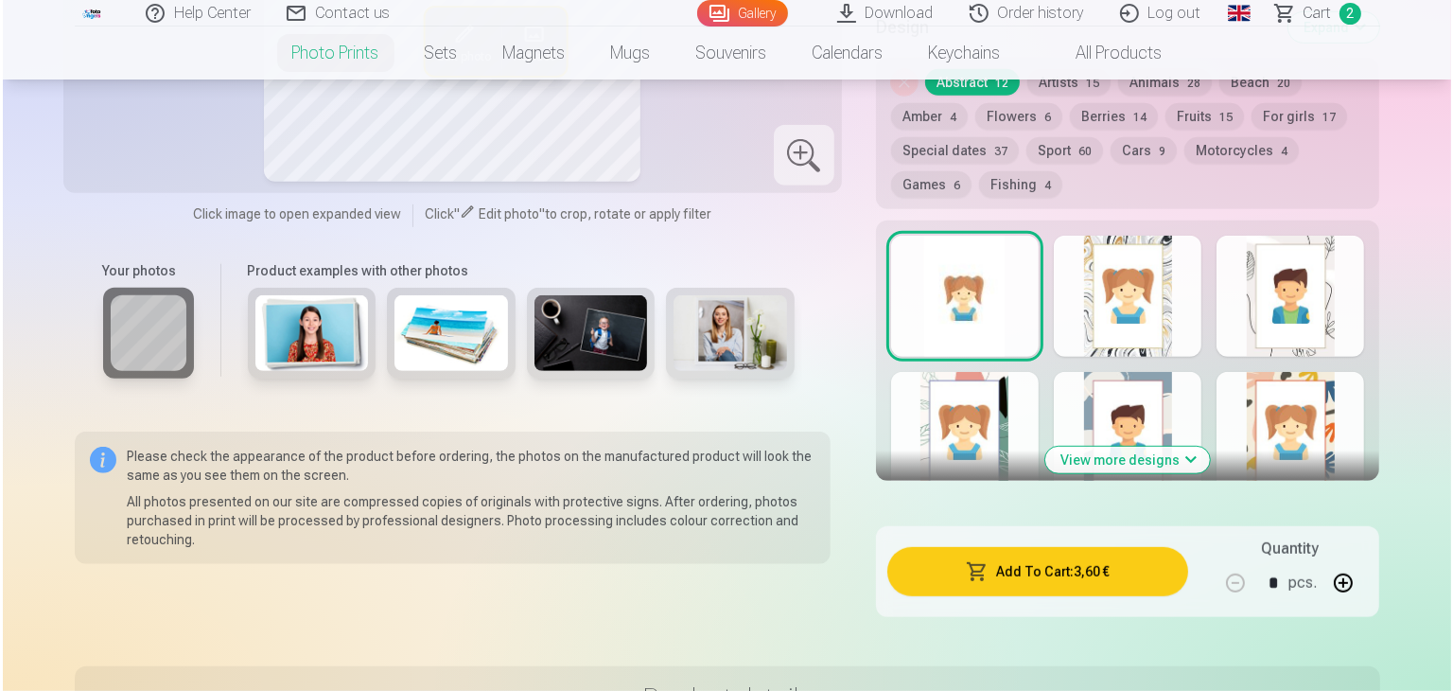
scroll to position [1041, 0]
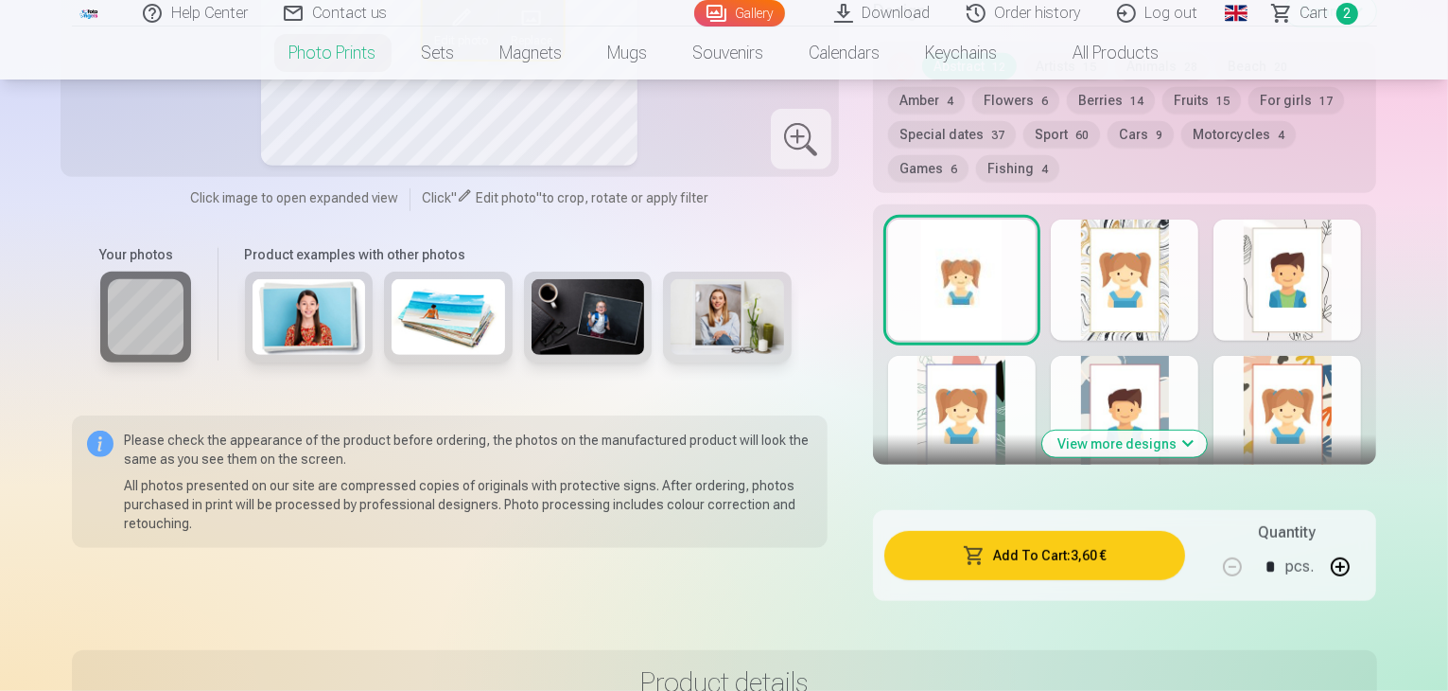
click at [1069, 531] on button "Add To Cart : 3,60 €" at bounding box center [1035, 555] width 302 height 49
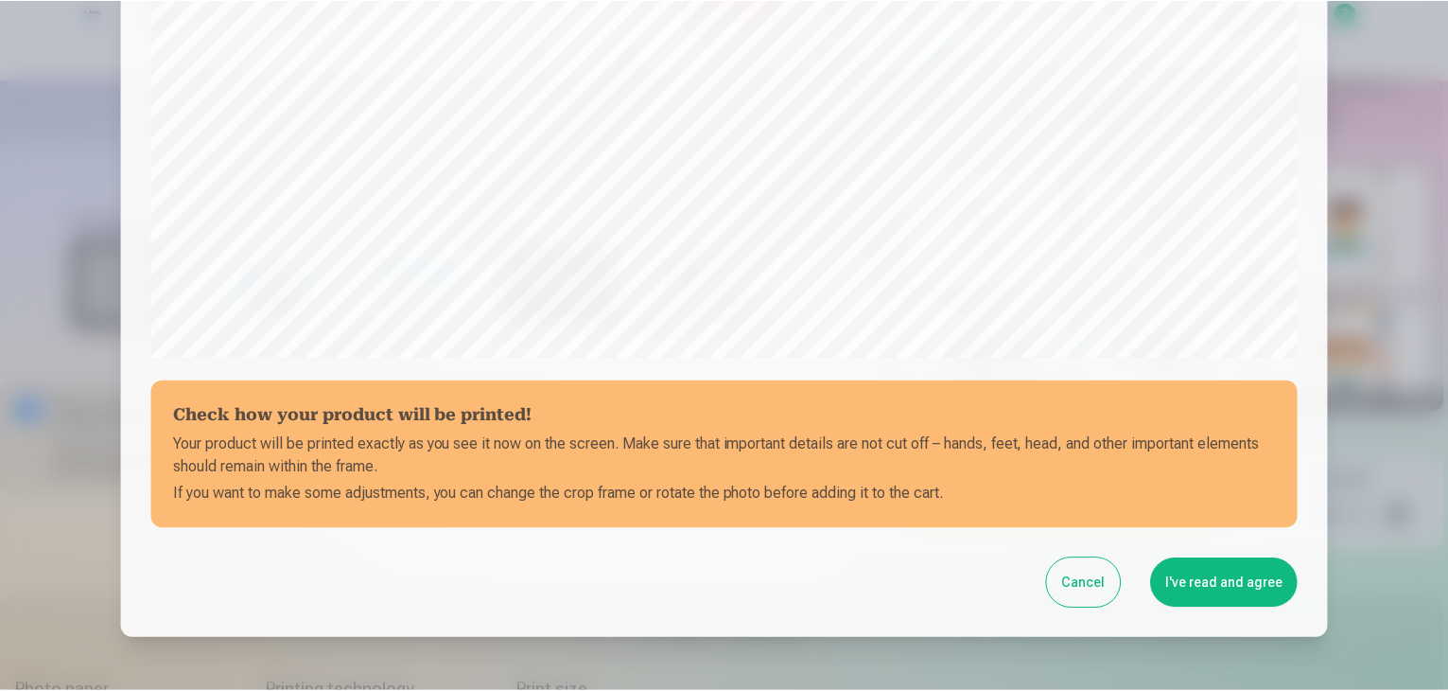
scroll to position [577, 0]
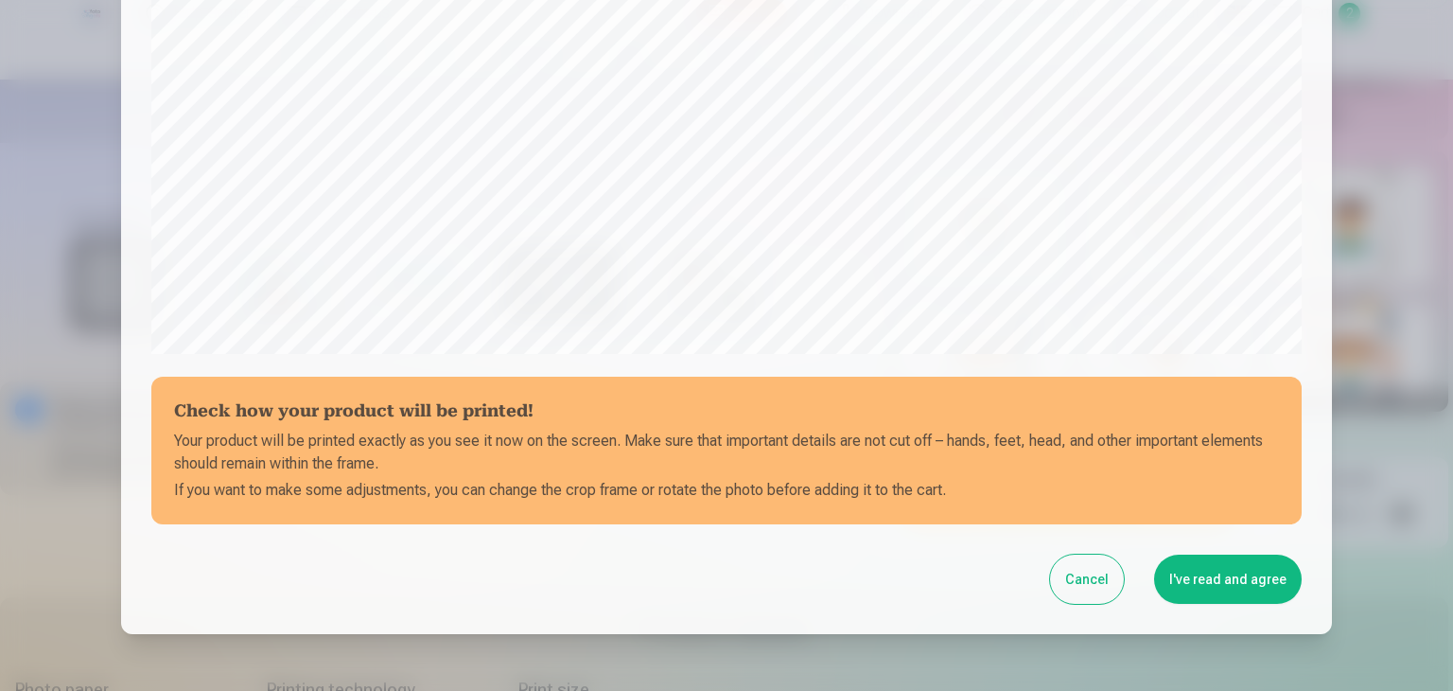
click at [1252, 585] on button "I've read and agree" at bounding box center [1228, 578] width 148 height 49
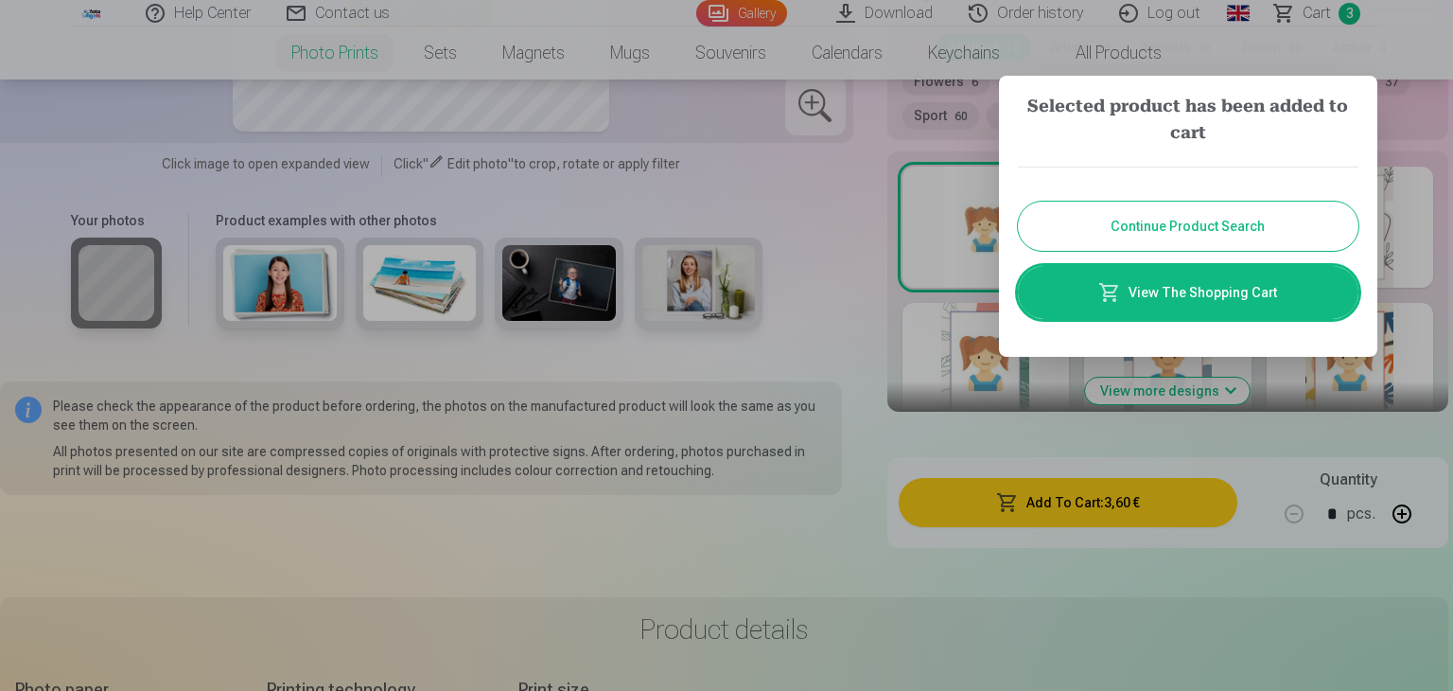
click at [1107, 291] on span at bounding box center [1109, 292] width 23 height 23
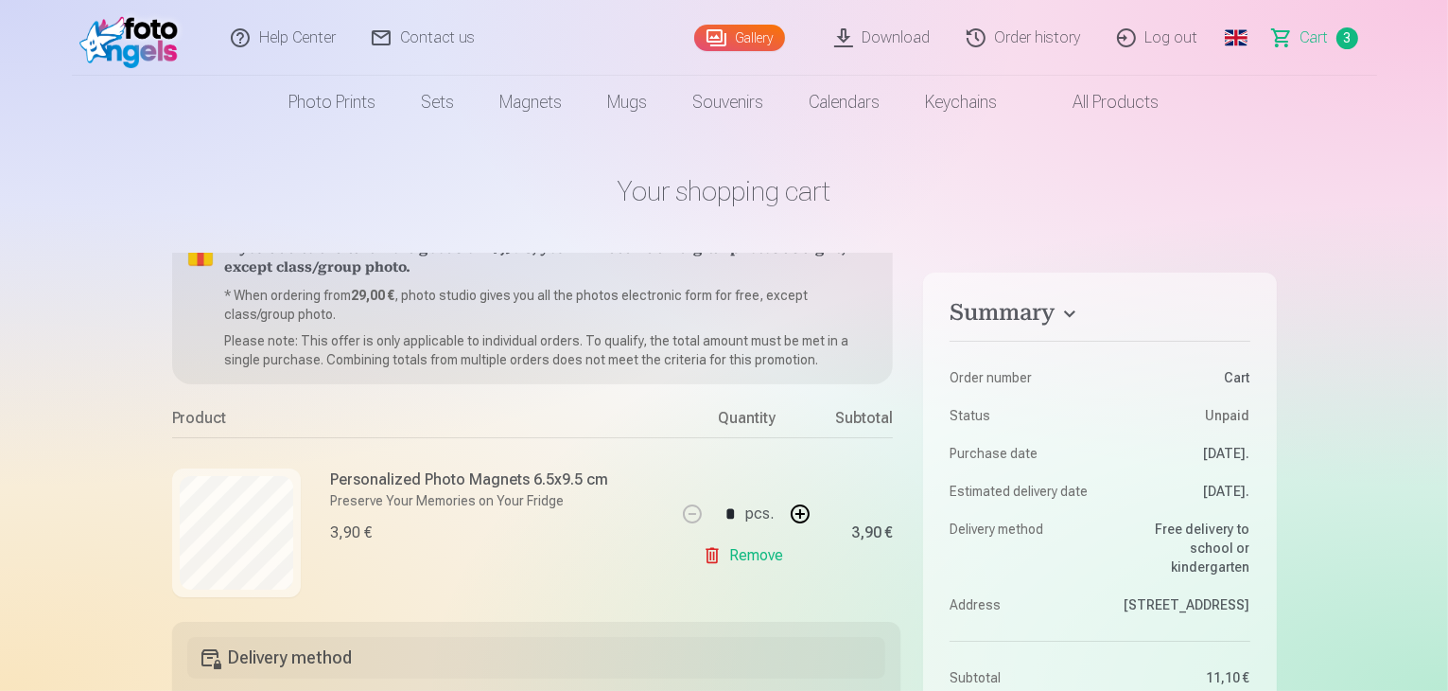
click at [1223, 34] on link "Global" at bounding box center [1236, 38] width 38 height 76
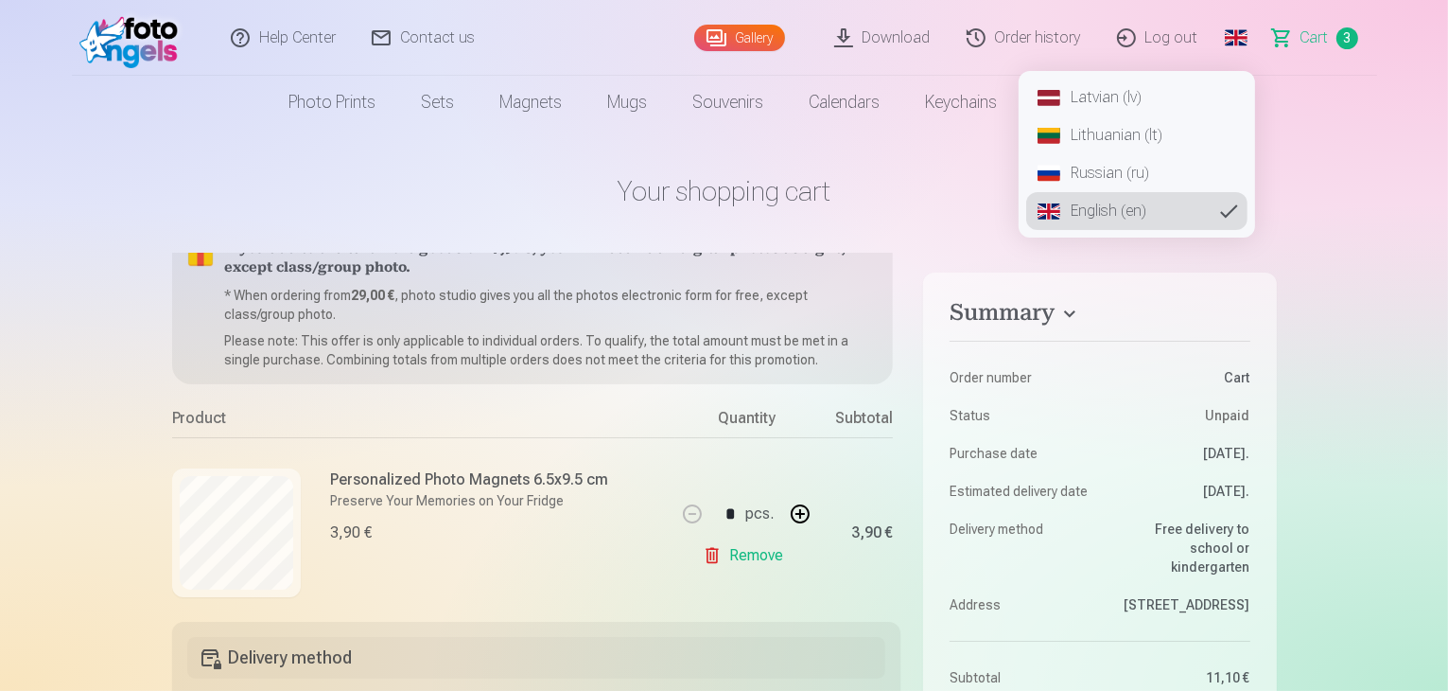
click at [1190, 97] on link "Latvian (lv)" at bounding box center [1136, 98] width 221 height 38
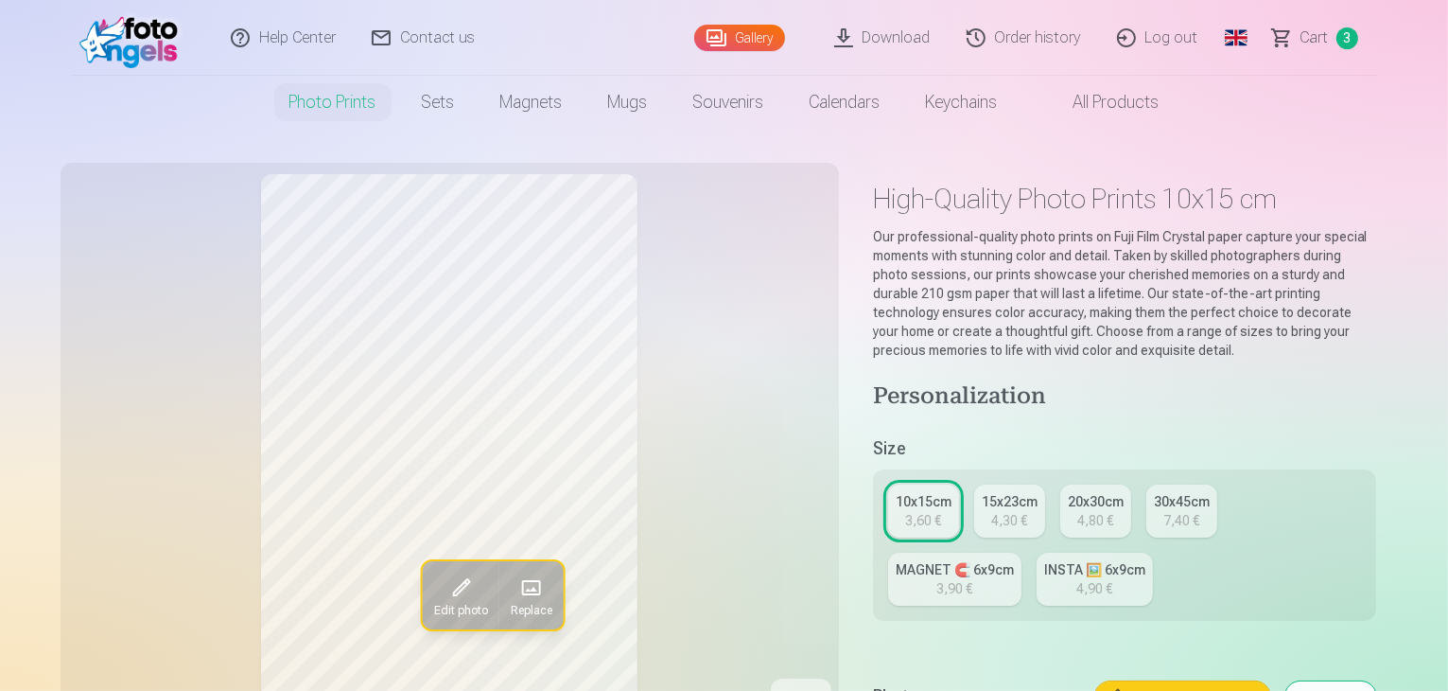
click at [1245, 24] on link "Global" at bounding box center [1236, 38] width 38 height 76
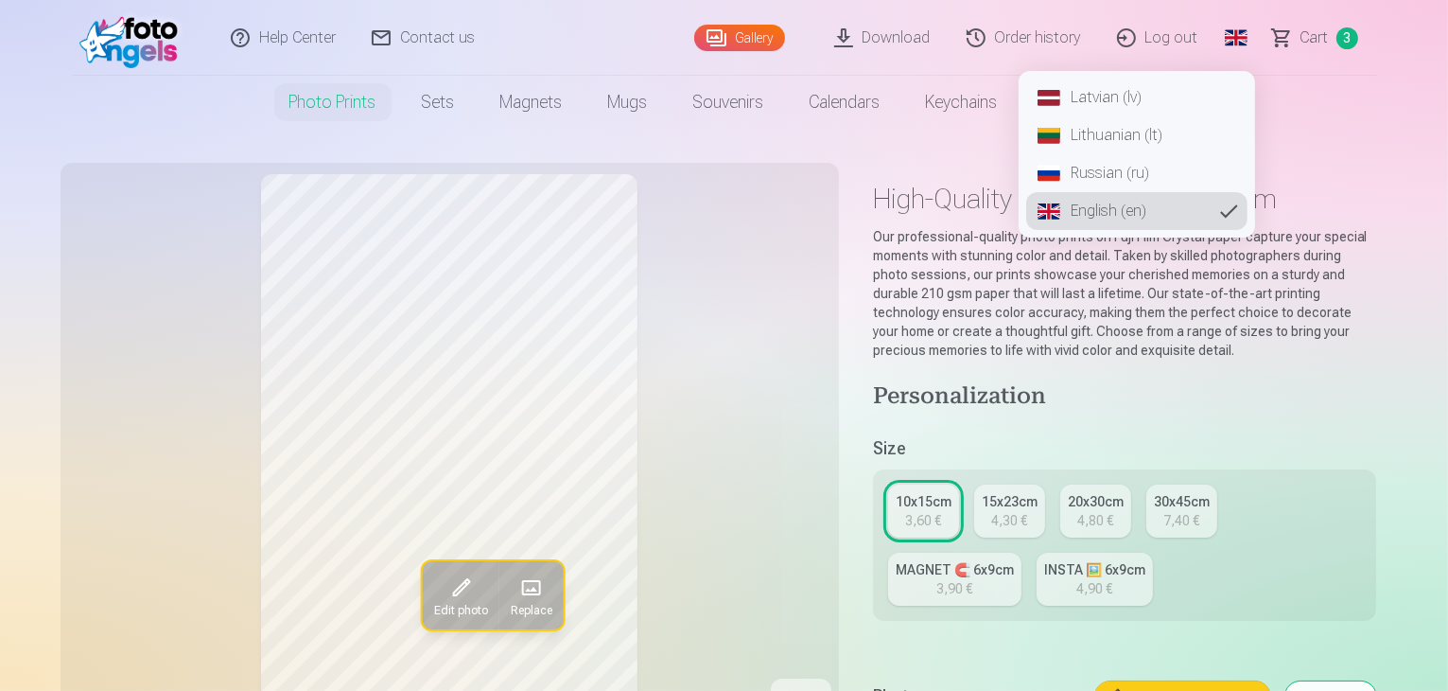
click at [1201, 89] on link "Latvian (lv)" at bounding box center [1136, 98] width 221 height 38
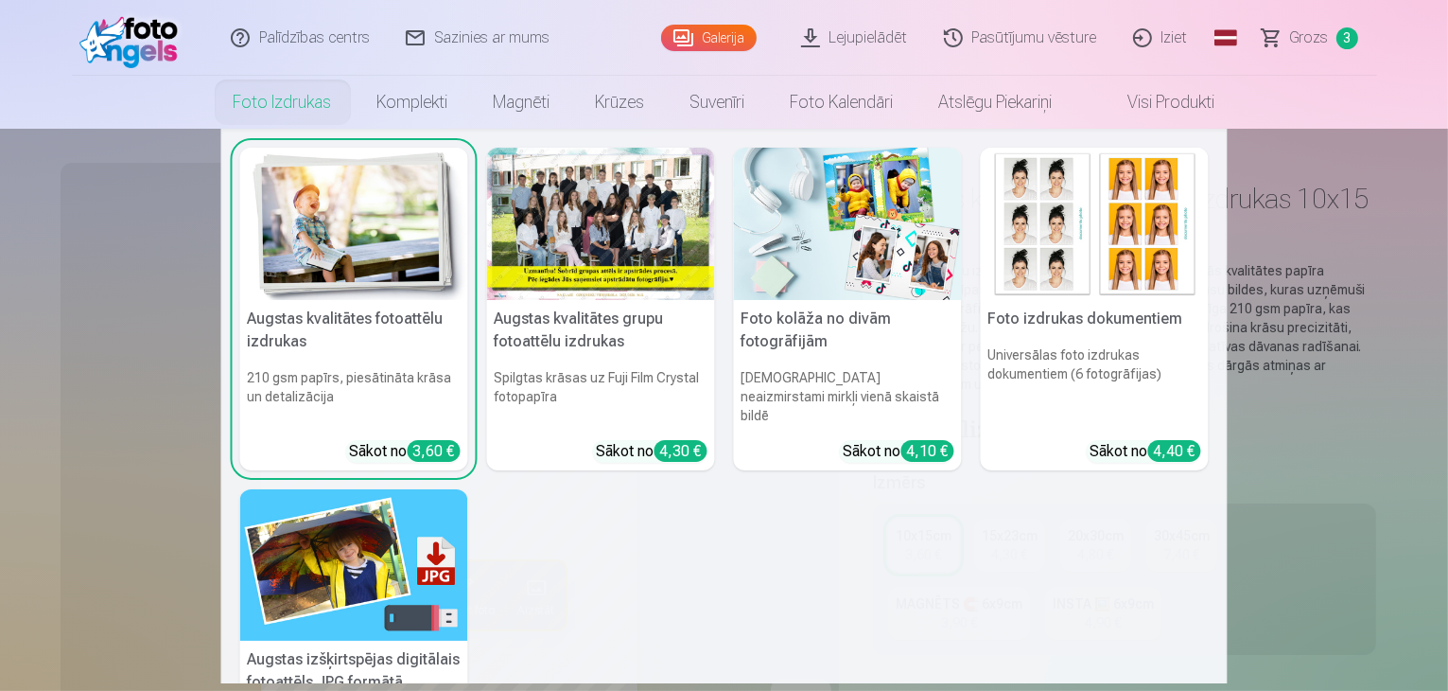
click at [310, 96] on link "Foto izdrukas" at bounding box center [283, 102] width 144 height 53
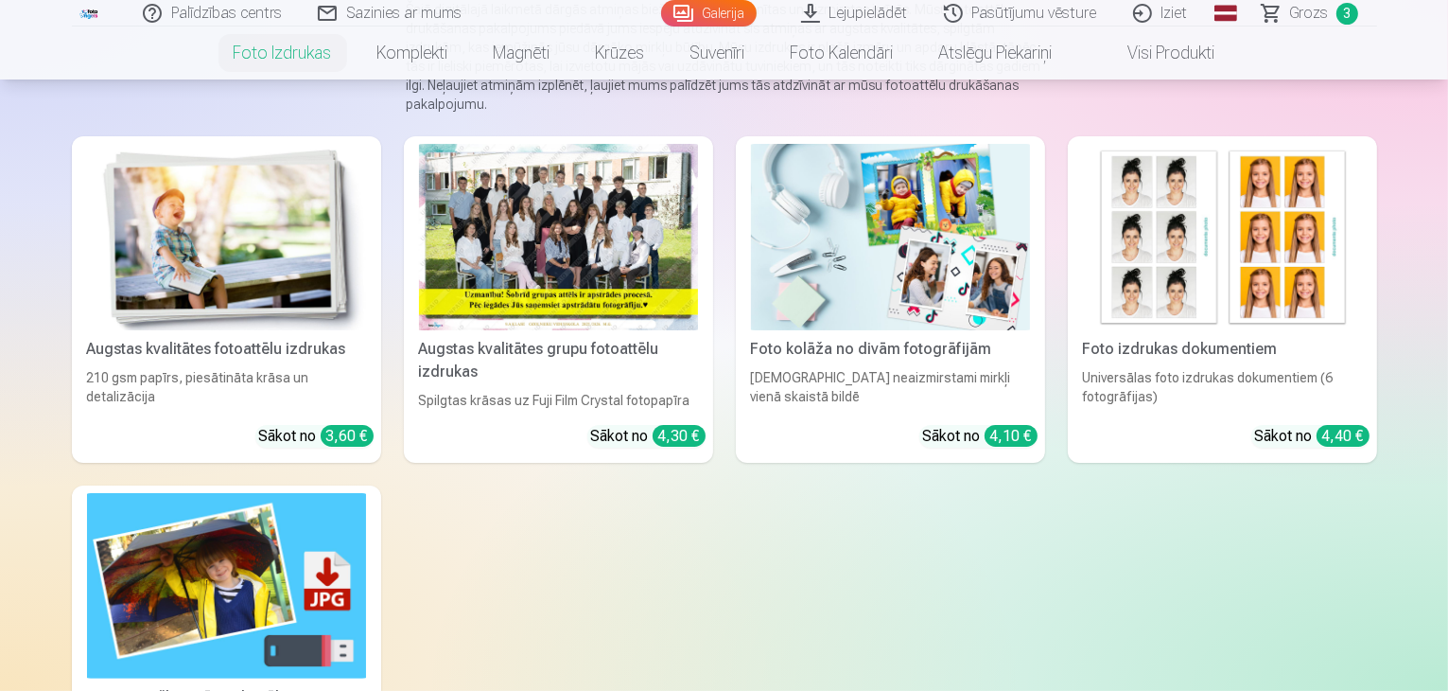
scroll to position [284, 0]
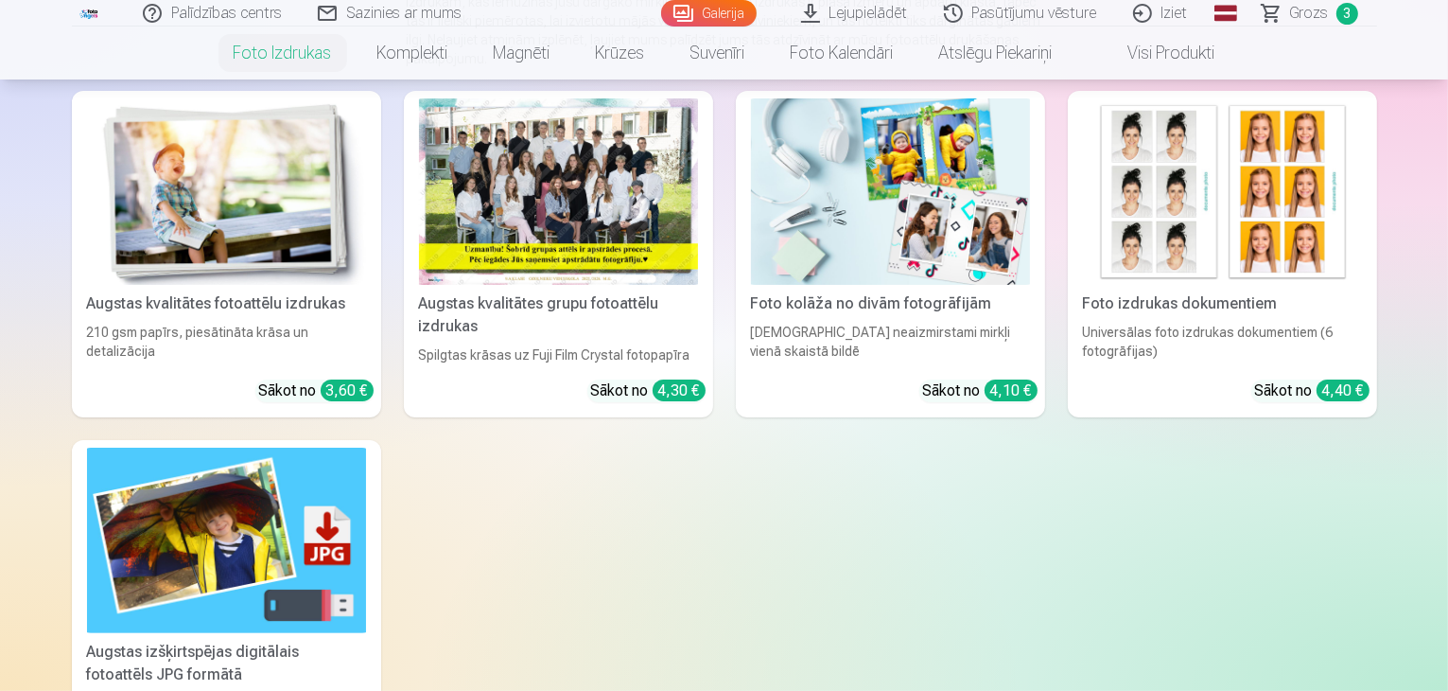
click at [592, 244] on div at bounding box center [558, 191] width 279 height 186
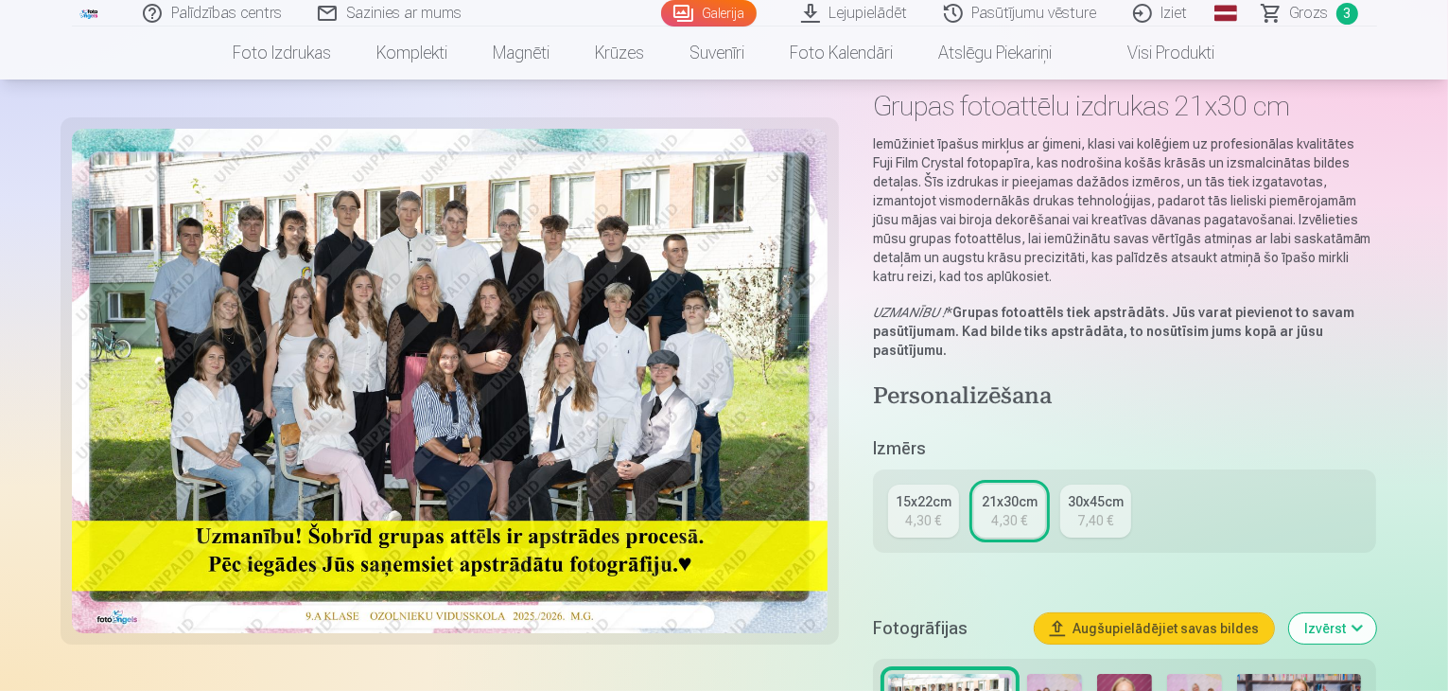
scroll to position [95, 0]
click at [428, 410] on img at bounding box center [450, 381] width 756 height 504
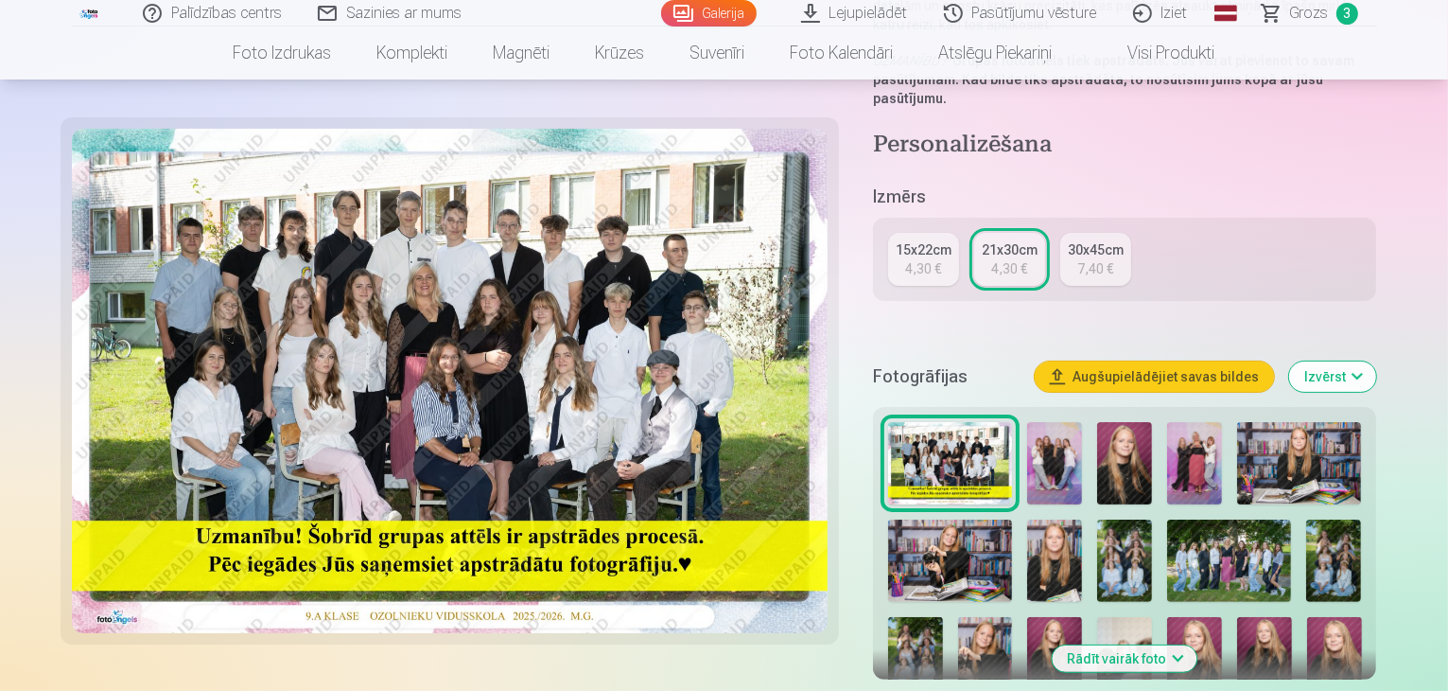
scroll to position [378, 0]
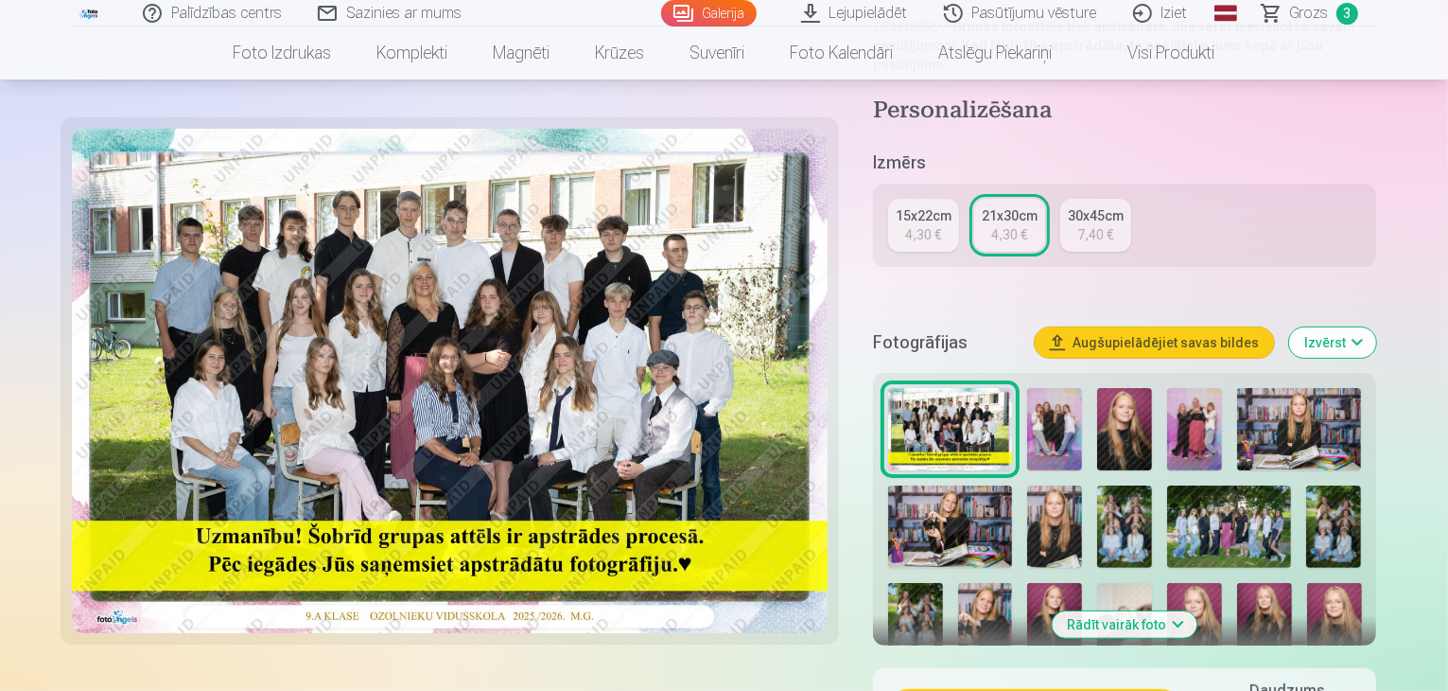
click at [940, 225] on div "4,30 €" at bounding box center [923, 234] width 36 height 19
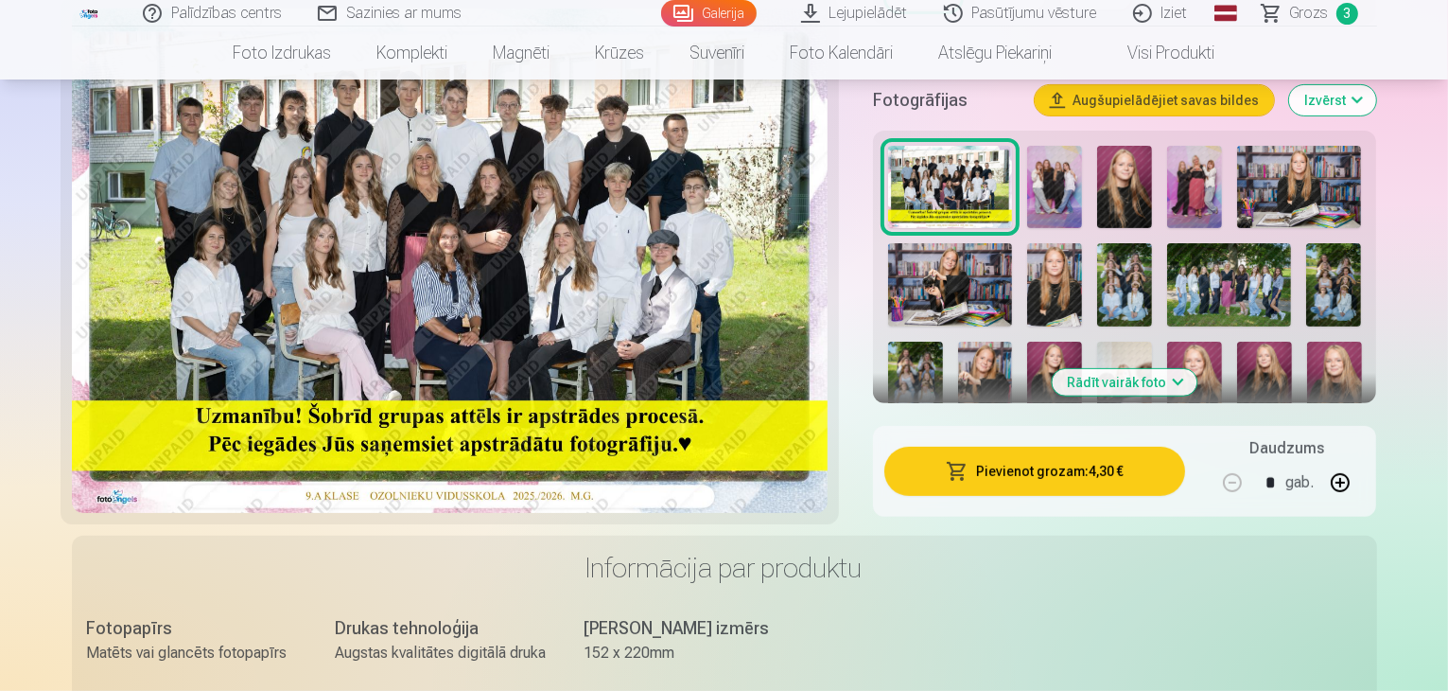
scroll to position [568, 0]
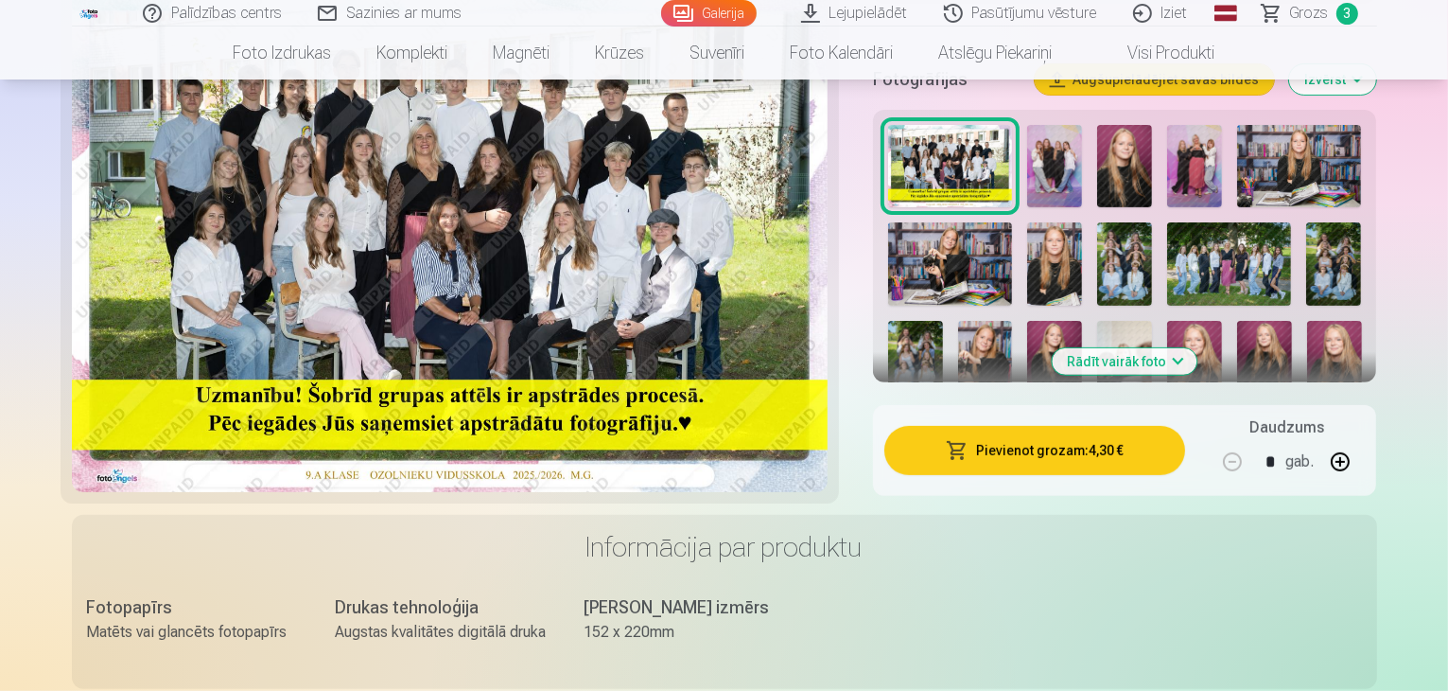
click at [969, 441] on span "button" at bounding box center [957, 450] width 23 height 19
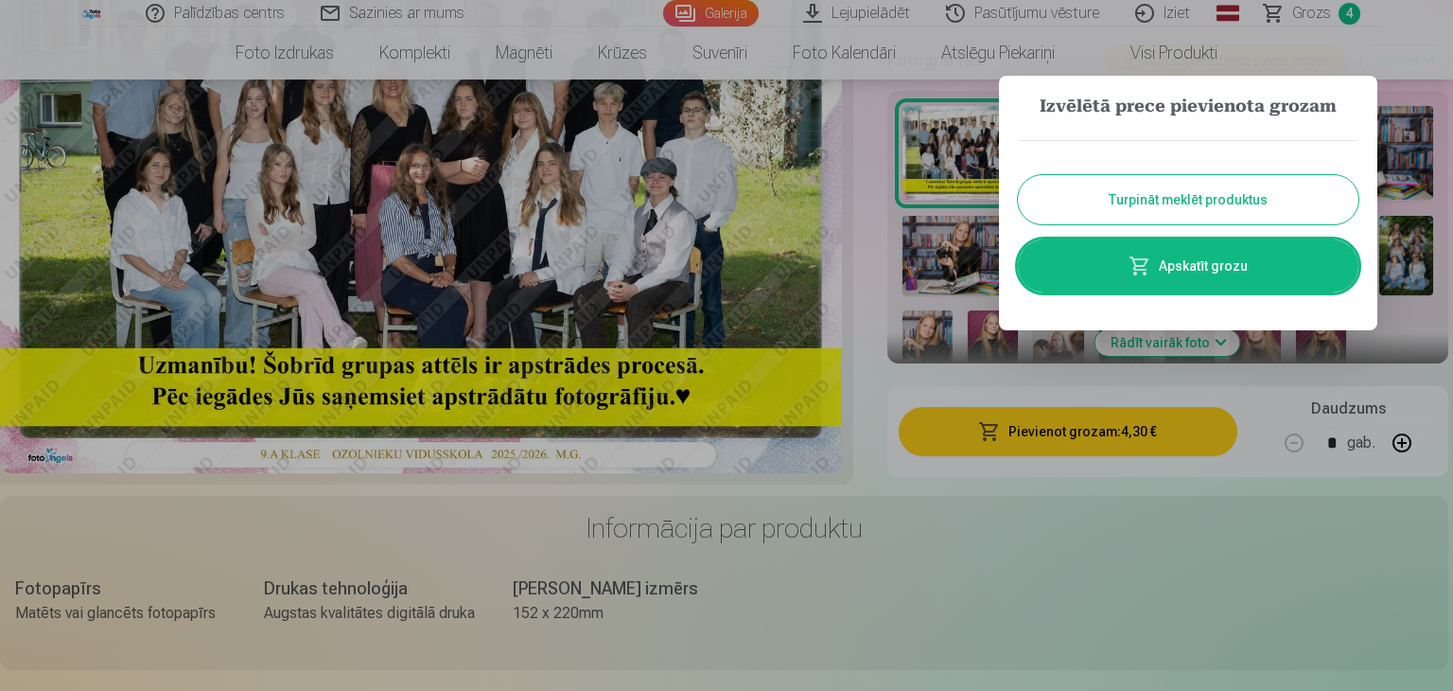
click at [1116, 201] on button "Turpināt meklēt produktus" at bounding box center [1188, 199] width 341 height 49
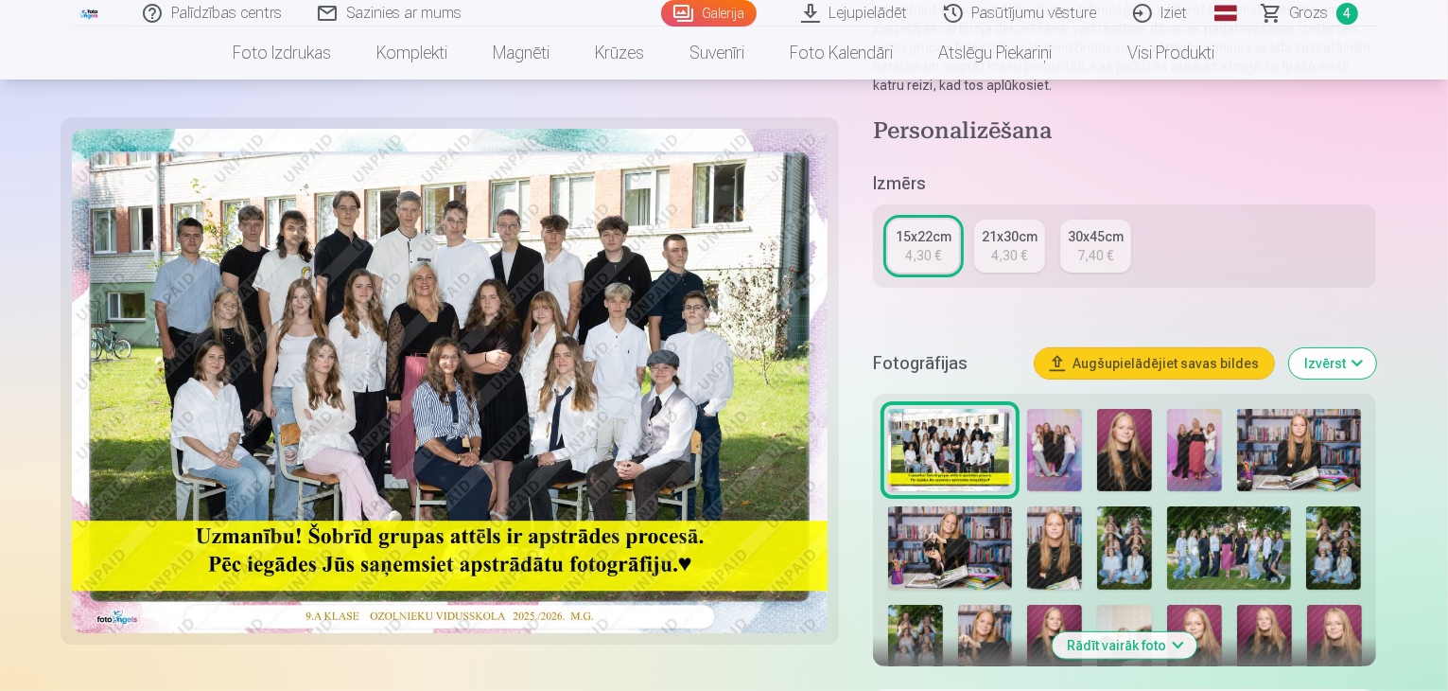
scroll to position [284, 0]
click at [651, 289] on img at bounding box center [450, 381] width 756 height 504
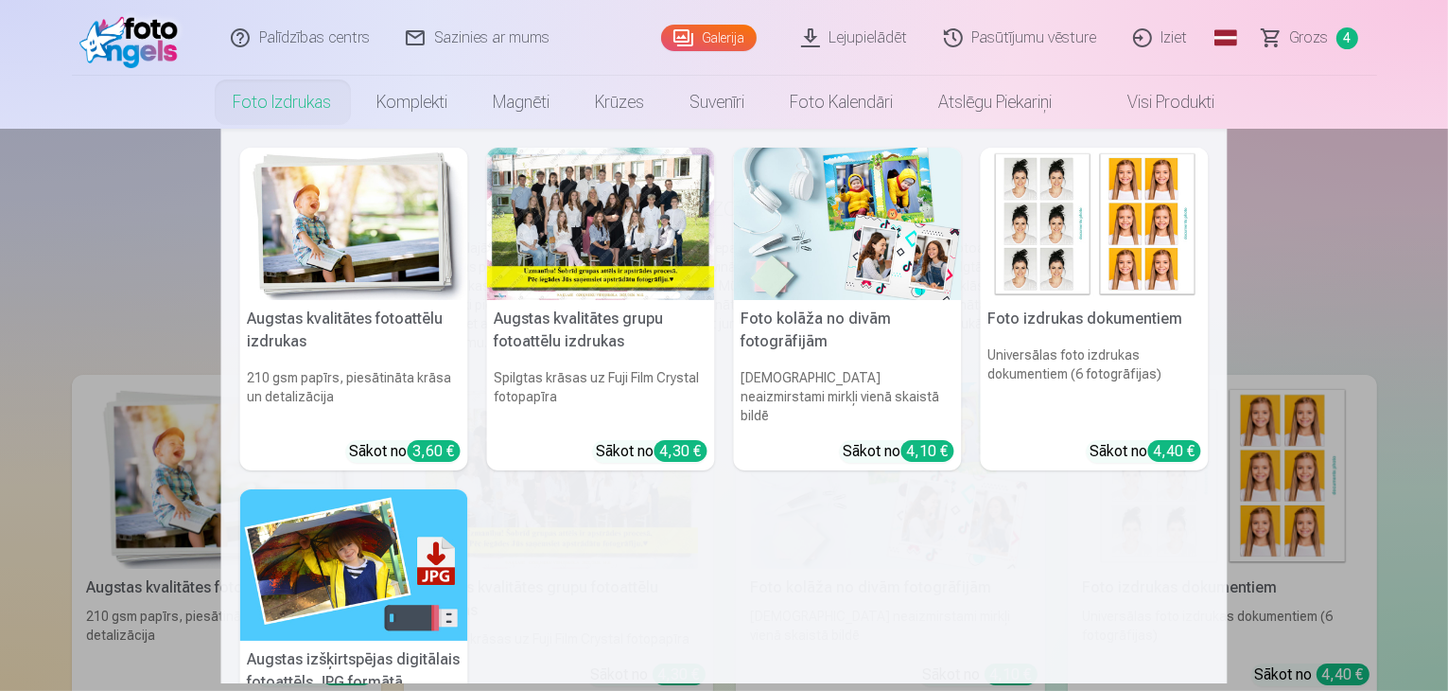
click at [314, 108] on link "Foto izdrukas" at bounding box center [283, 102] width 144 height 53
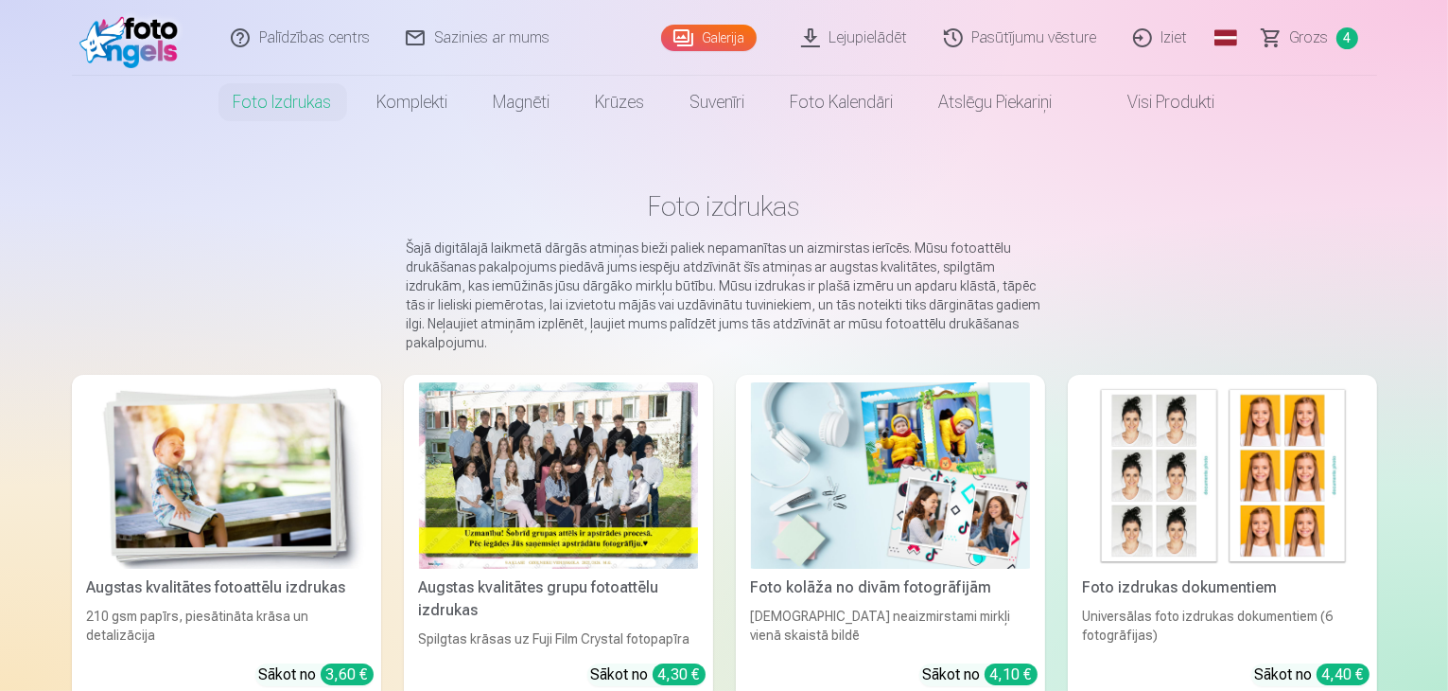
click at [719, 43] on link "Galerija" at bounding box center [709, 38] width 96 height 26
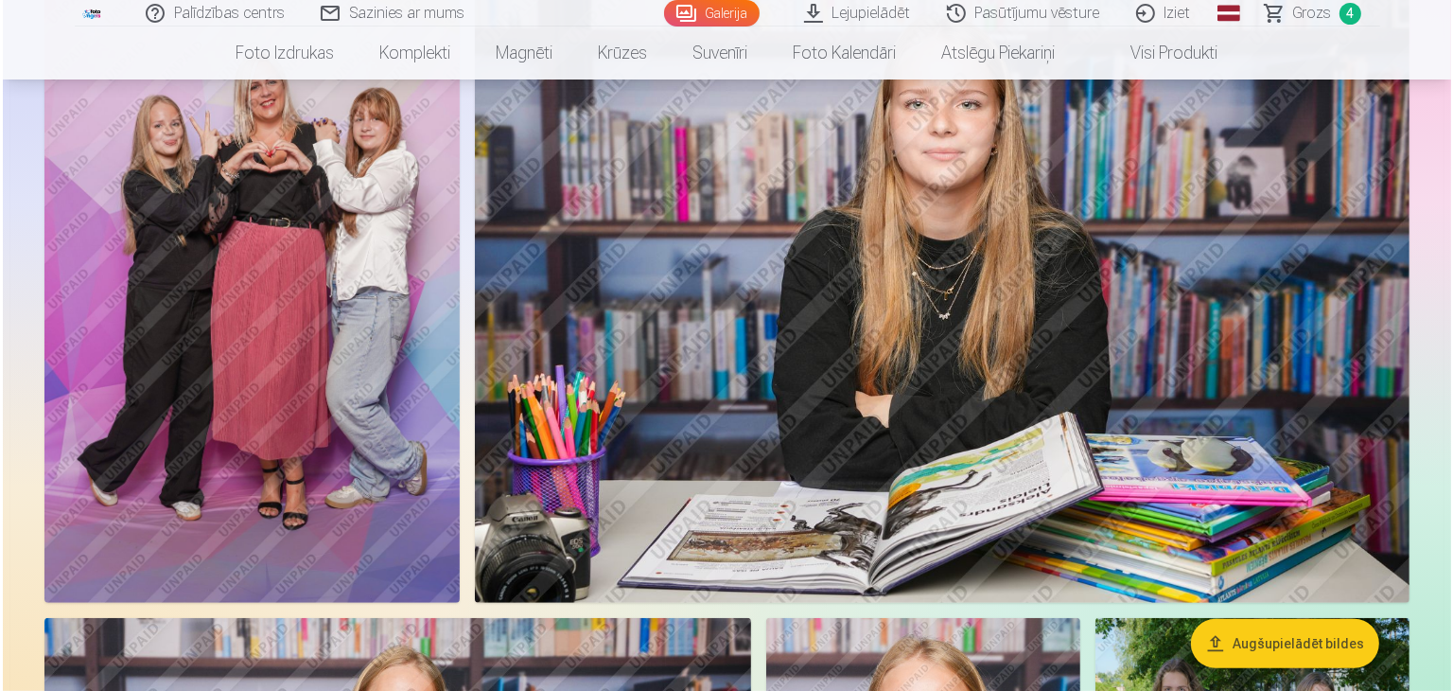
scroll to position [757, 0]
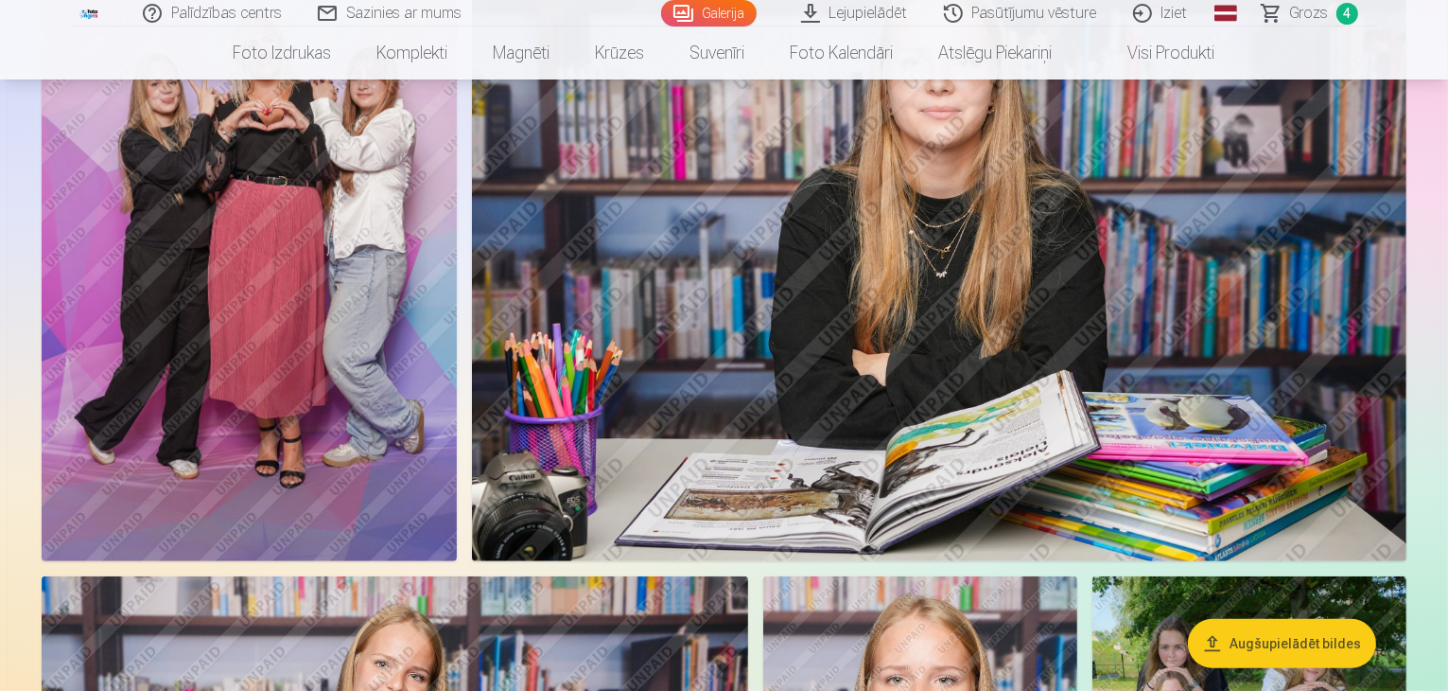
click at [457, 315] on img at bounding box center [249, 249] width 415 height 623
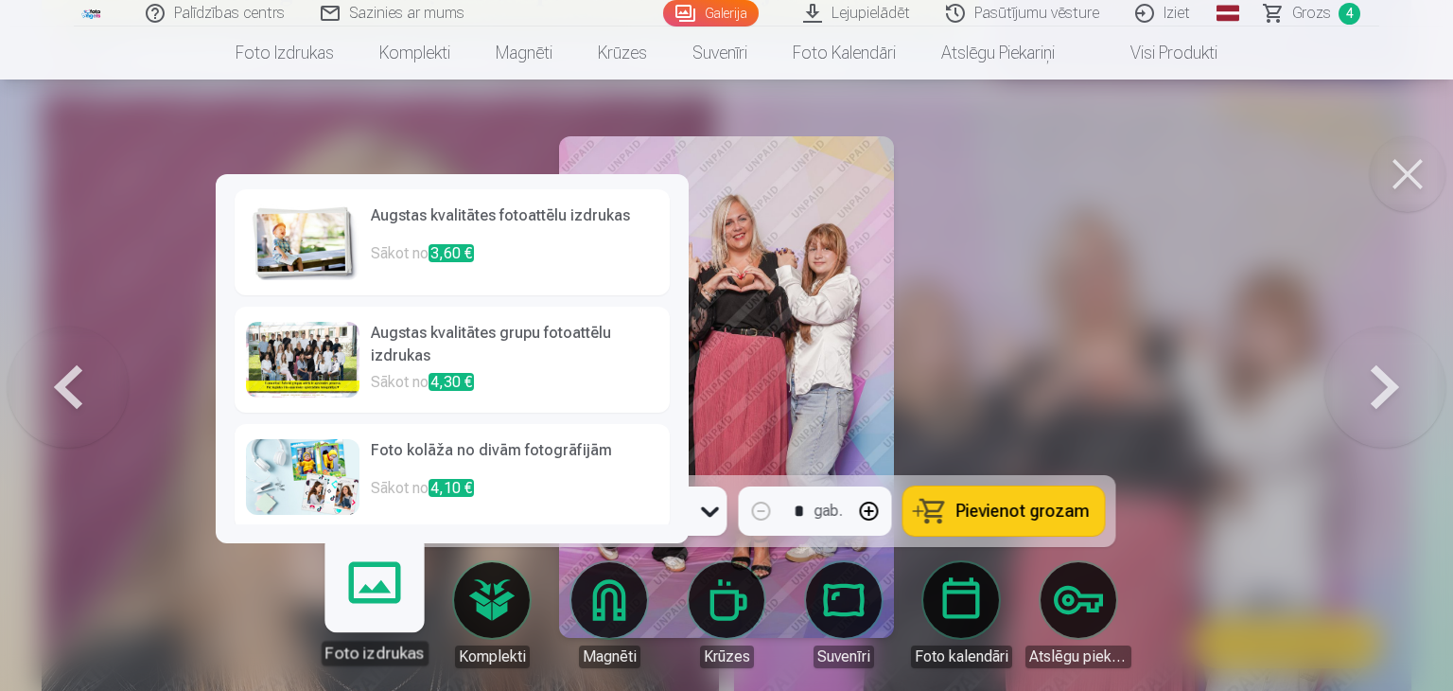
click at [378, 589] on link "Foto izdrukas" at bounding box center [374, 607] width 116 height 116
click at [526, 264] on p "Sākot no 3,60 €" at bounding box center [515, 261] width 288 height 38
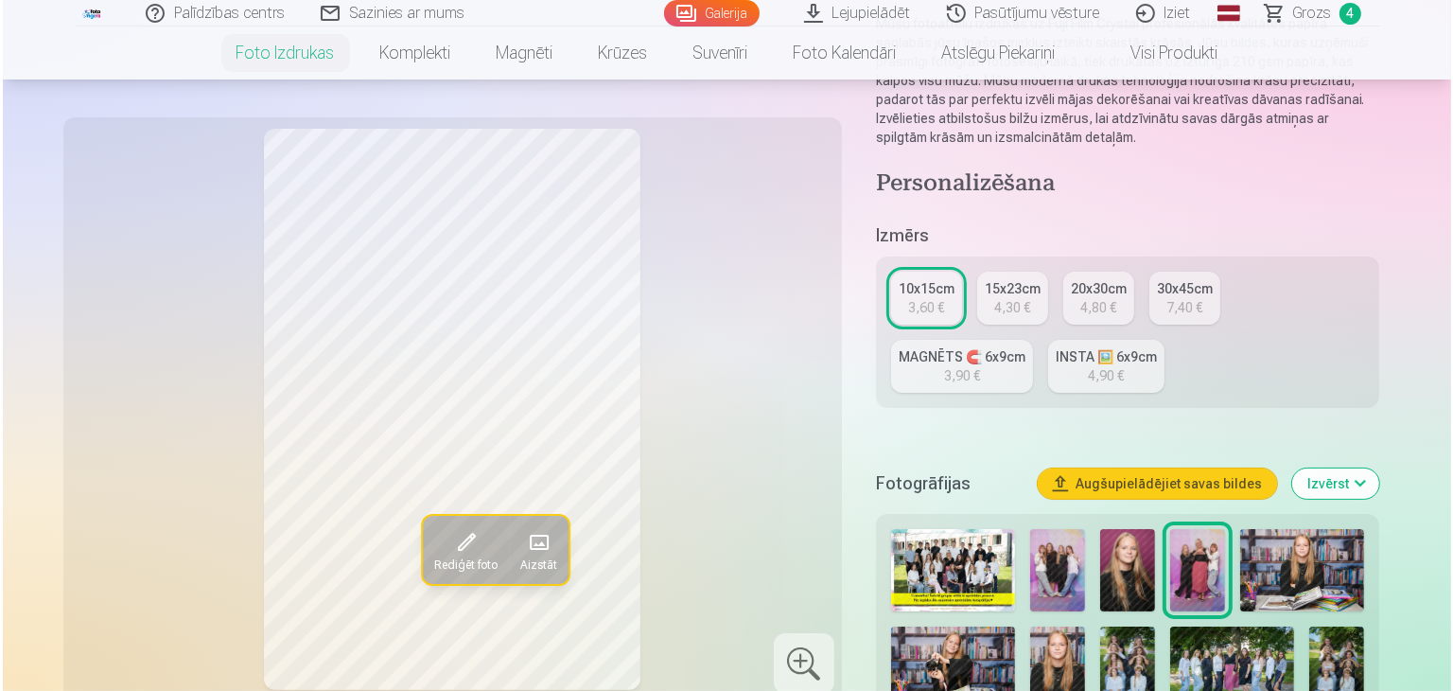
scroll to position [284, 0]
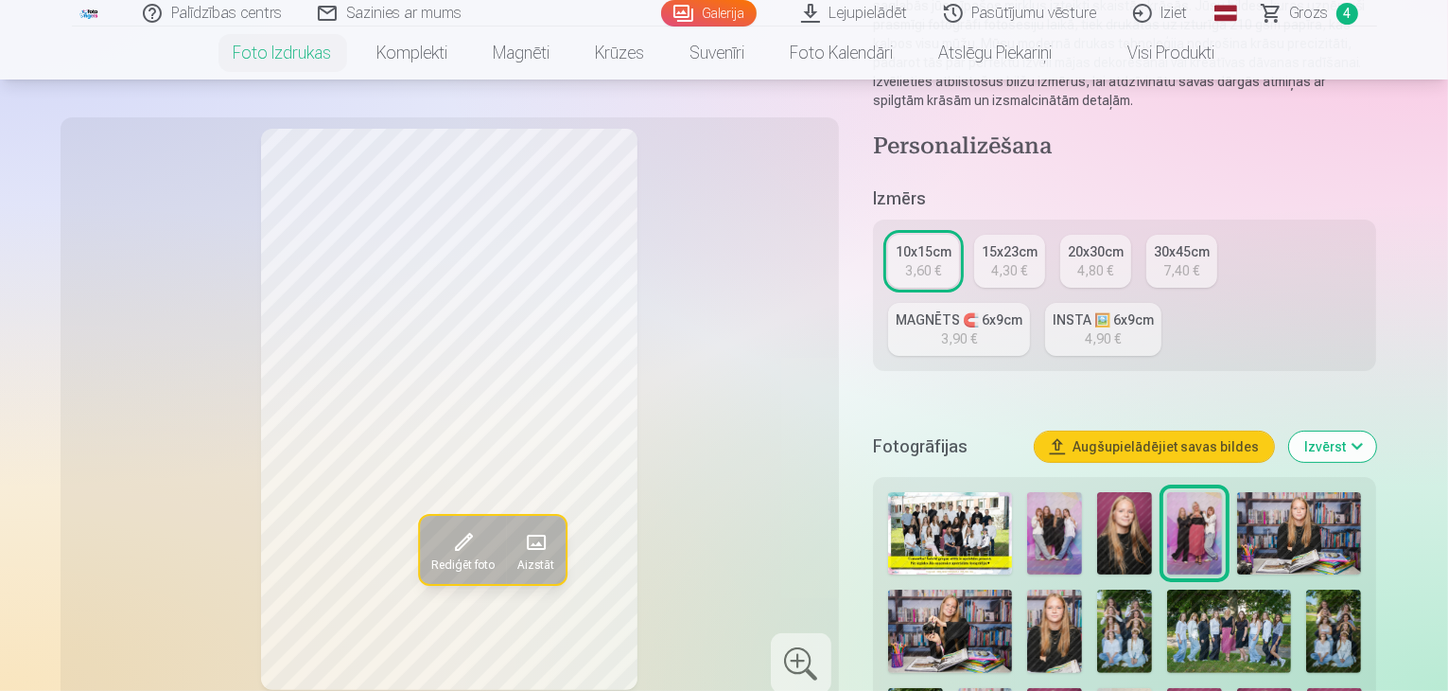
click at [419, 546] on button "Rediģēt foto" at bounding box center [462, 550] width 86 height 68
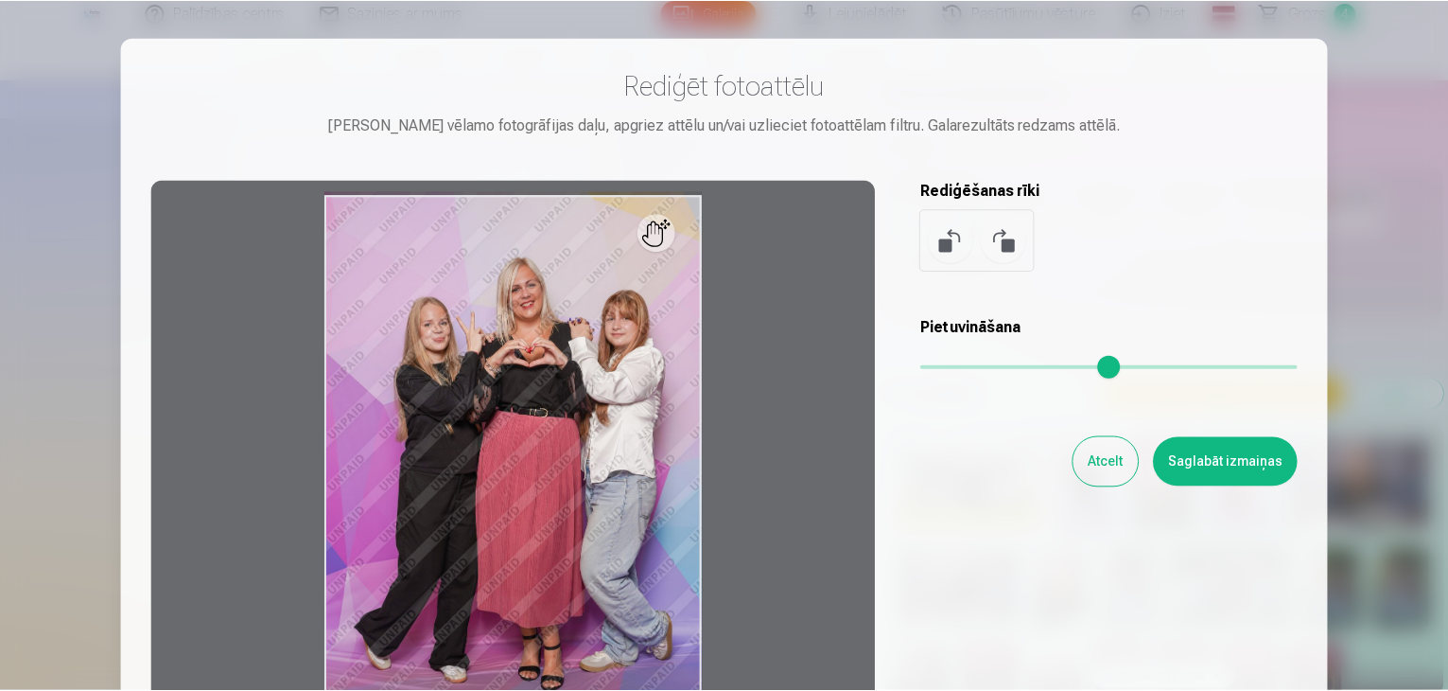
scroll to position [95, 0]
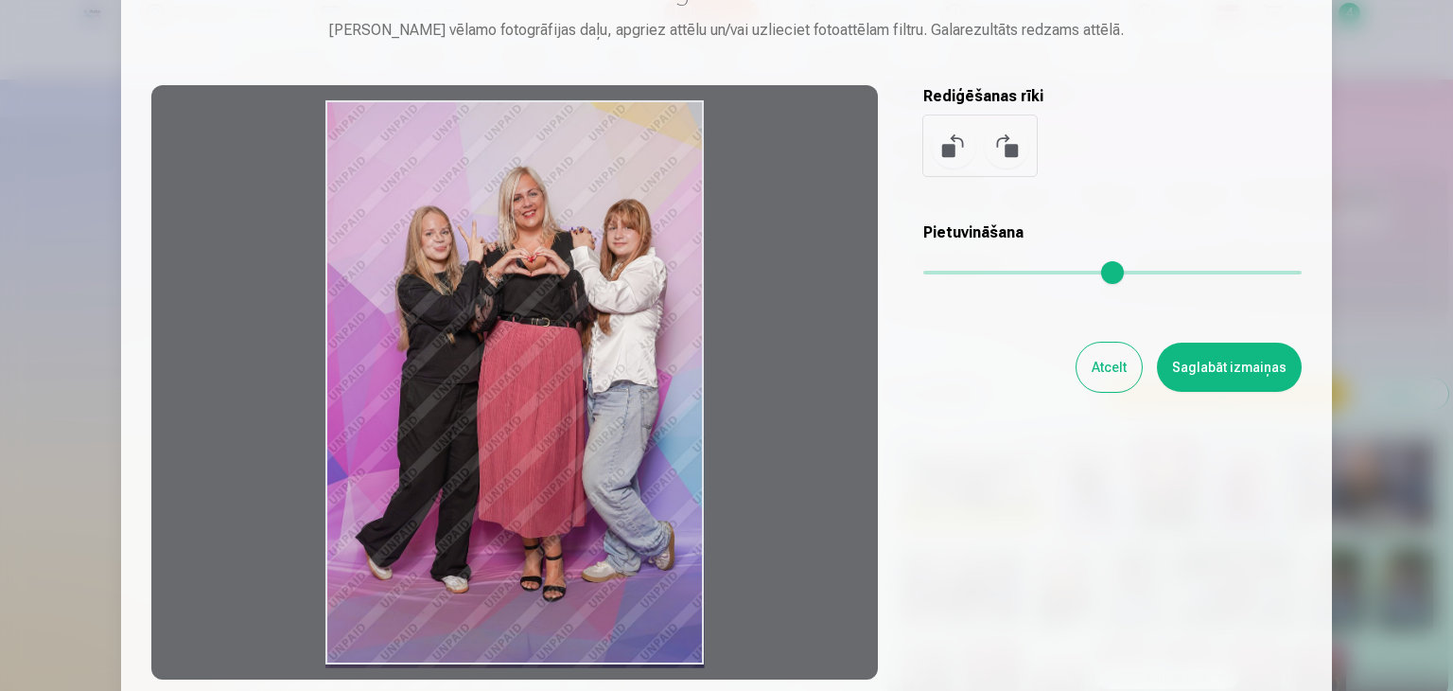
drag, startPoint x: 639, startPoint y: 220, endPoint x: 609, endPoint y: 227, distance: 31.0
click at [609, 227] on div at bounding box center [514, 382] width 726 height 594
drag, startPoint x: 586, startPoint y: 379, endPoint x: 537, endPoint y: 474, distance: 106.6
click at [537, 474] on div at bounding box center [514, 382] width 726 height 594
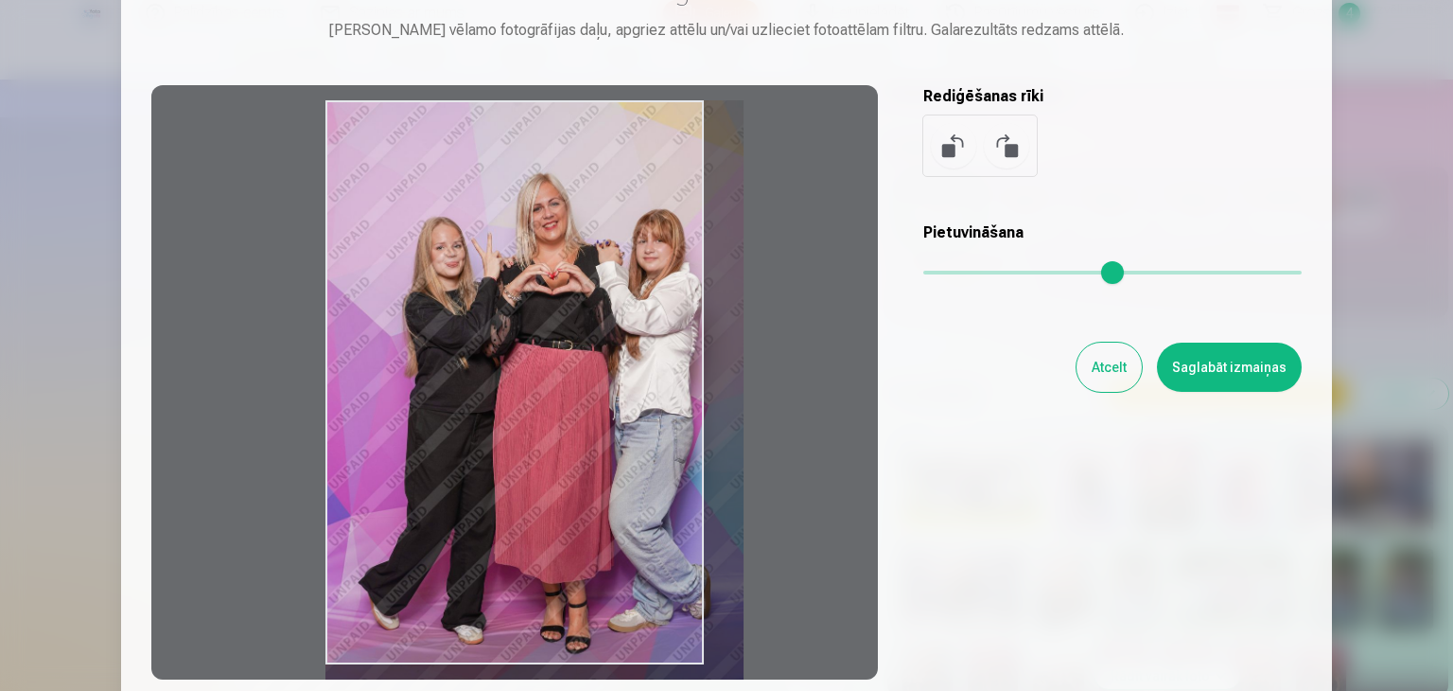
drag, startPoint x: 931, startPoint y: 271, endPoint x: 954, endPoint y: 275, distance: 24.1
type input "****"
click at [954, 274] on input "range" at bounding box center [1112, 273] width 378 height 4
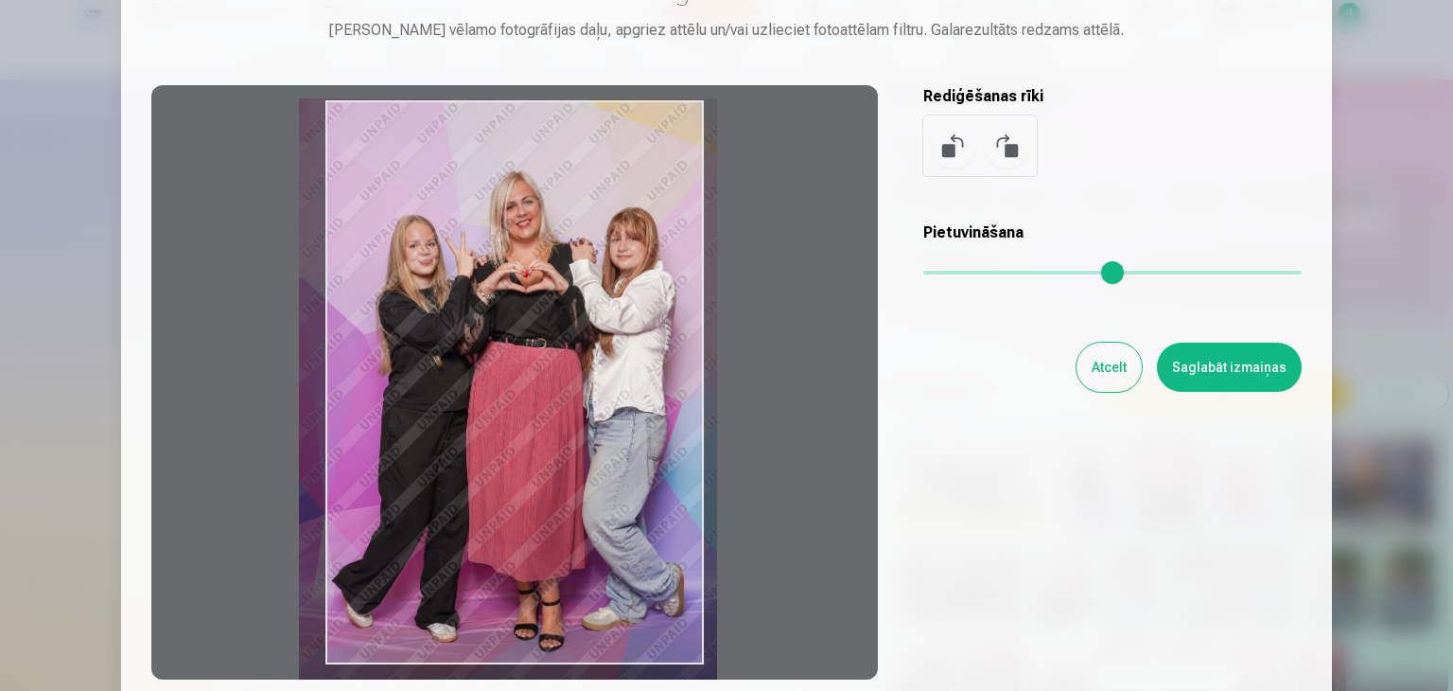
drag, startPoint x: 602, startPoint y: 375, endPoint x: 575, endPoint y: 373, distance: 26.6
click at [575, 373] on div at bounding box center [514, 382] width 726 height 594
click at [1226, 375] on button "Saglabāt izmaiņas" at bounding box center [1229, 366] width 145 height 49
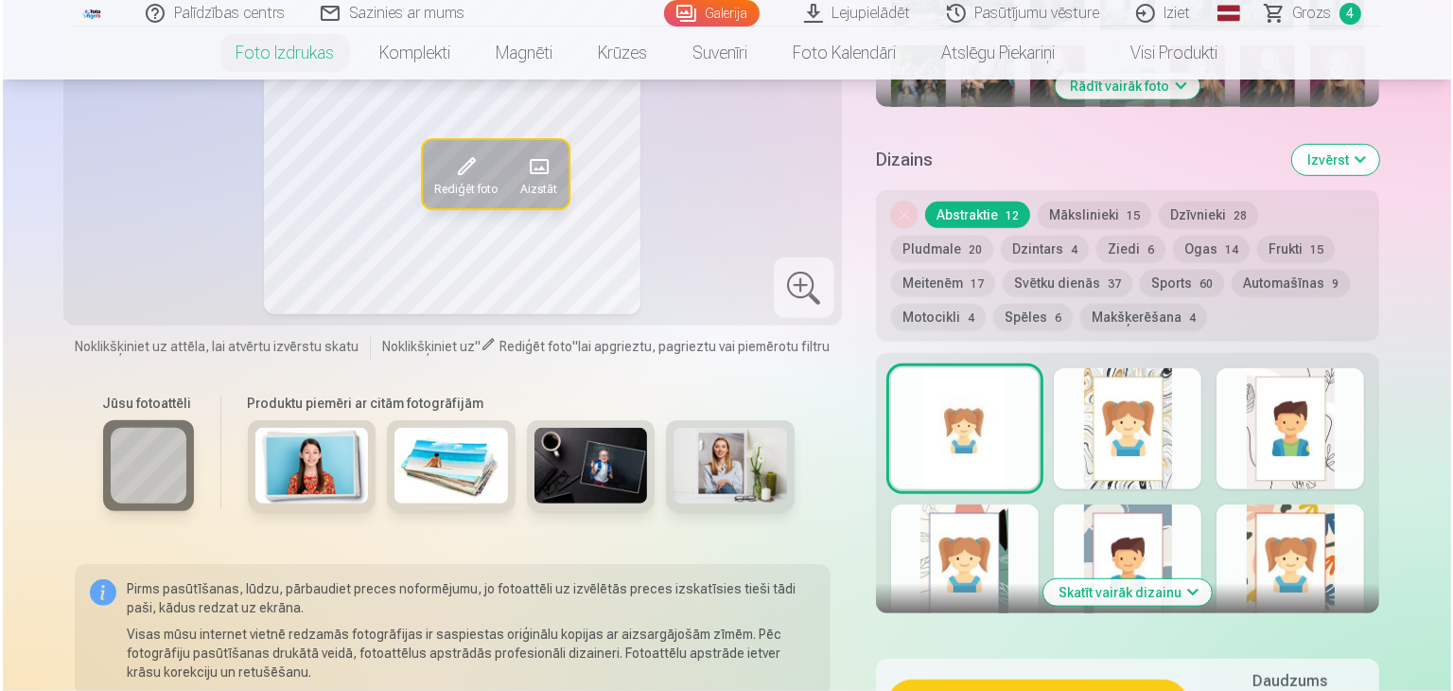
scroll to position [1041, 0]
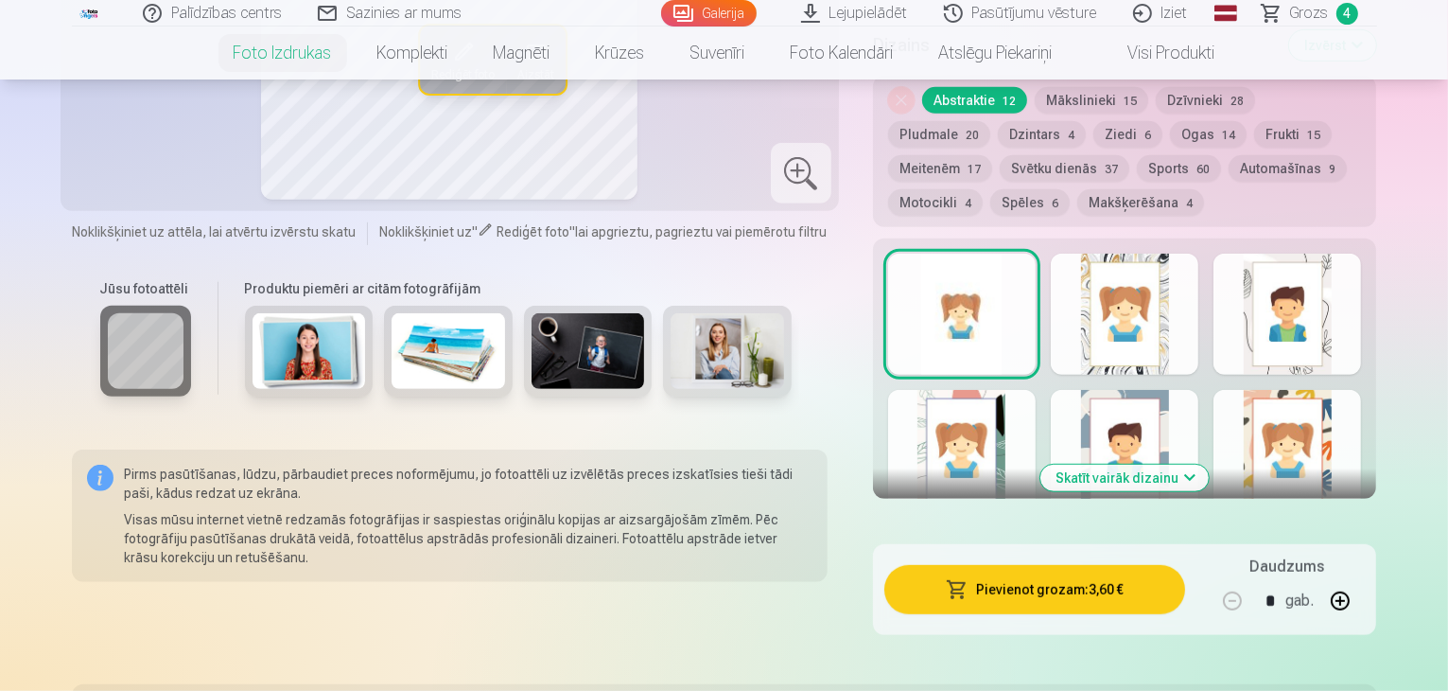
click at [1054, 565] on button "Pievienot grozam : 3,60 €" at bounding box center [1035, 589] width 302 height 49
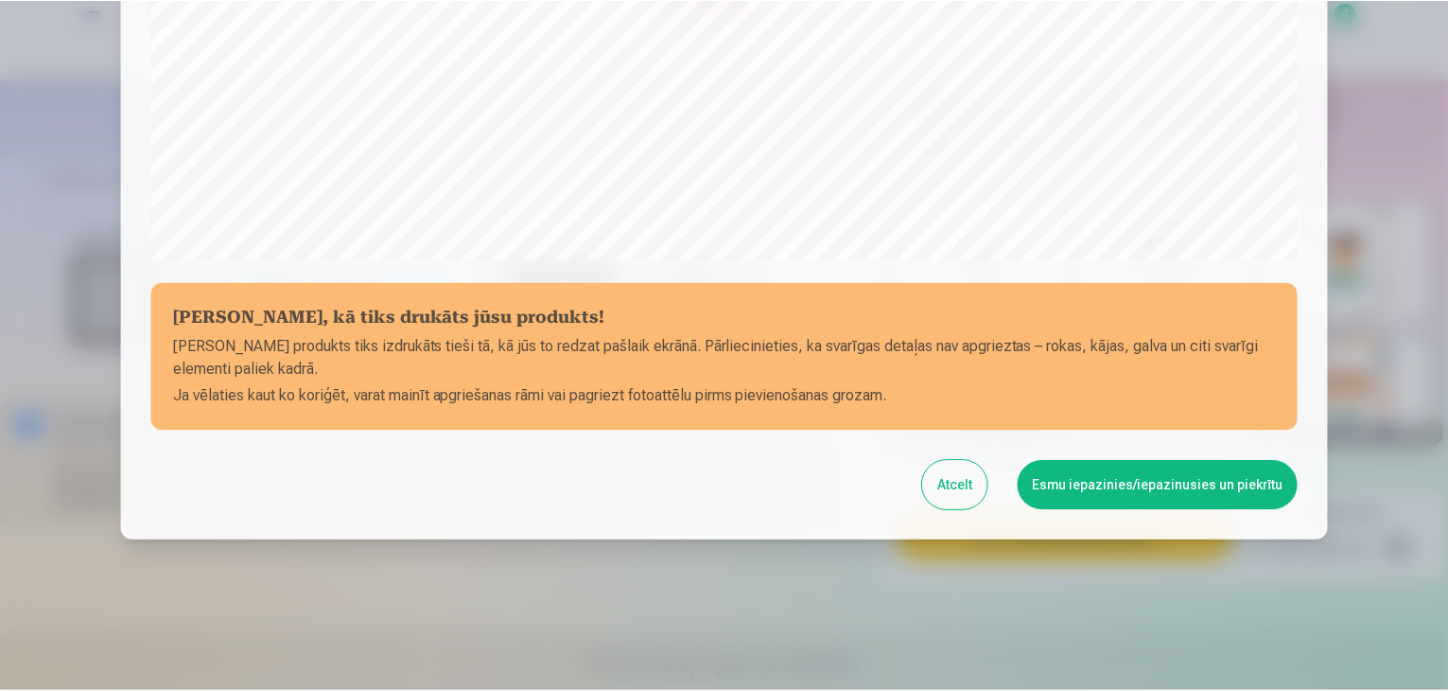
scroll to position [672, 0]
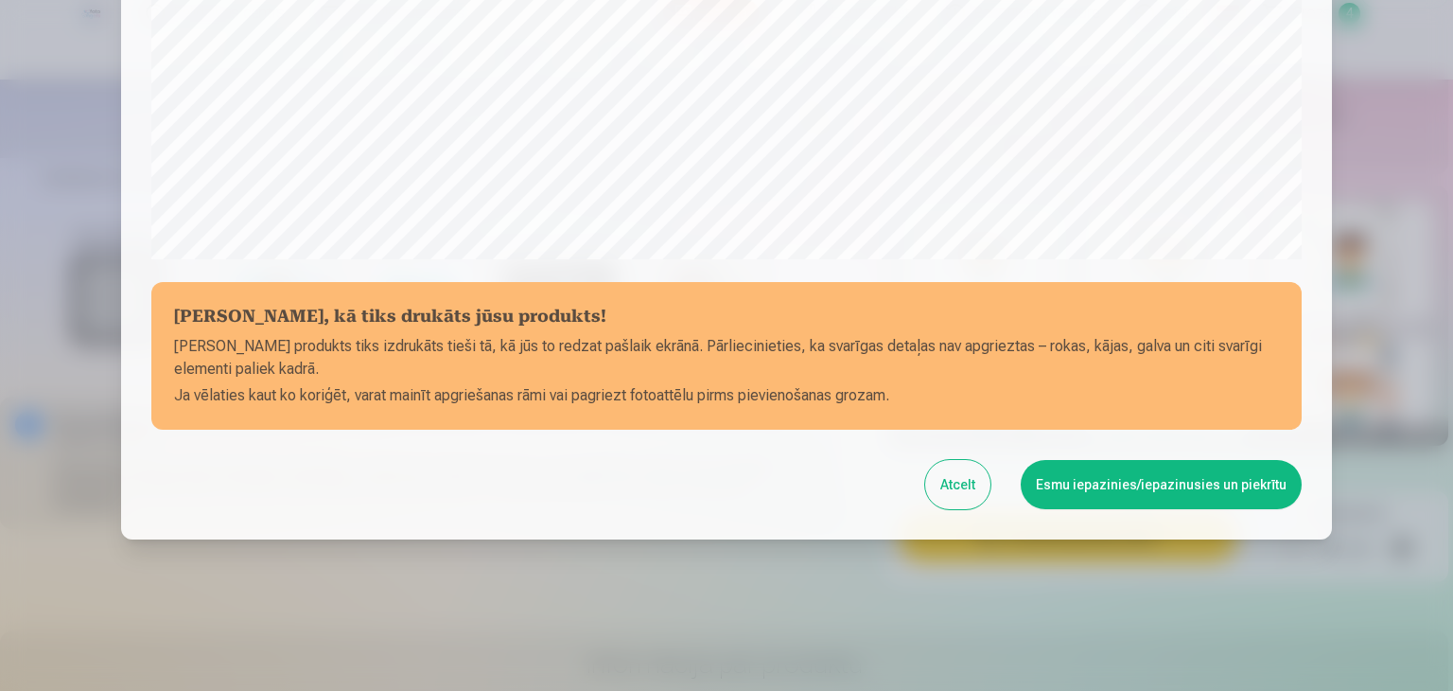
click at [1073, 489] on button "Esmu iepazinies/iepazinusies un piekrītu" at bounding box center [1161, 484] width 281 height 49
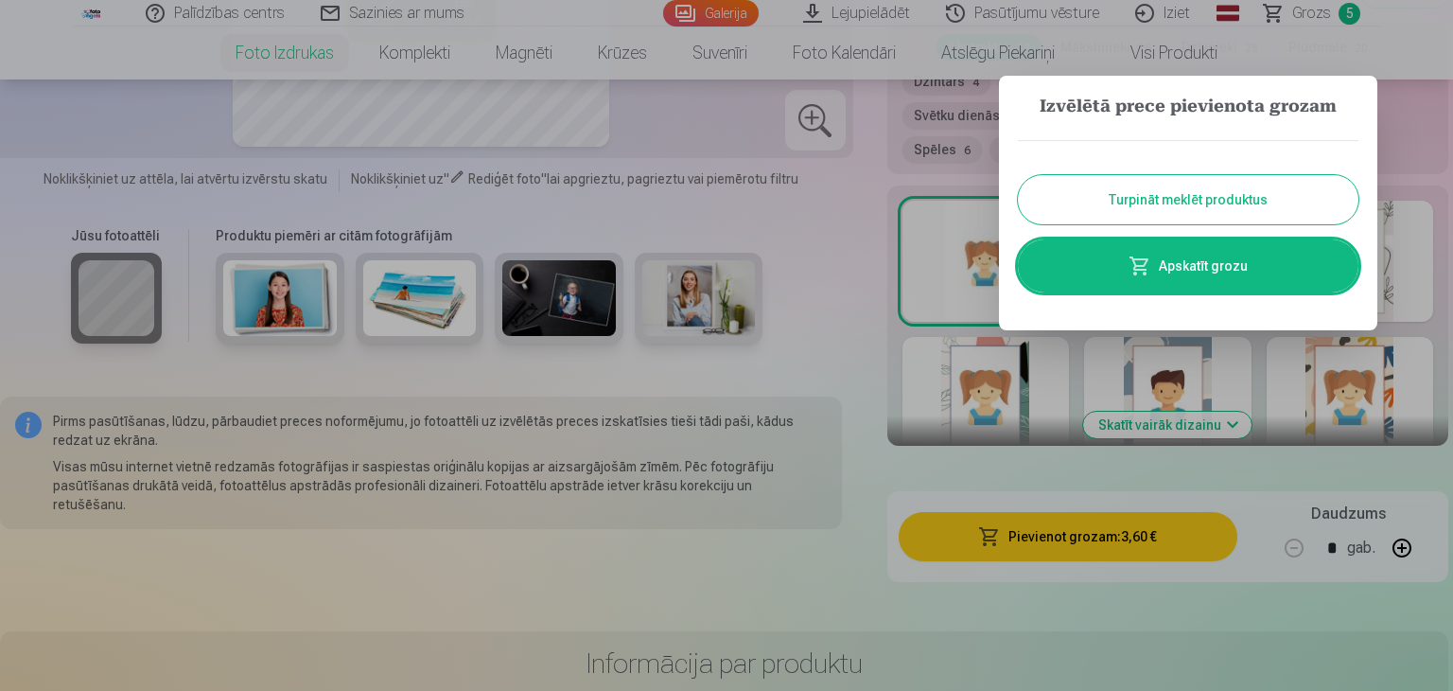
click at [863, 254] on div at bounding box center [726, 345] width 1453 height 691
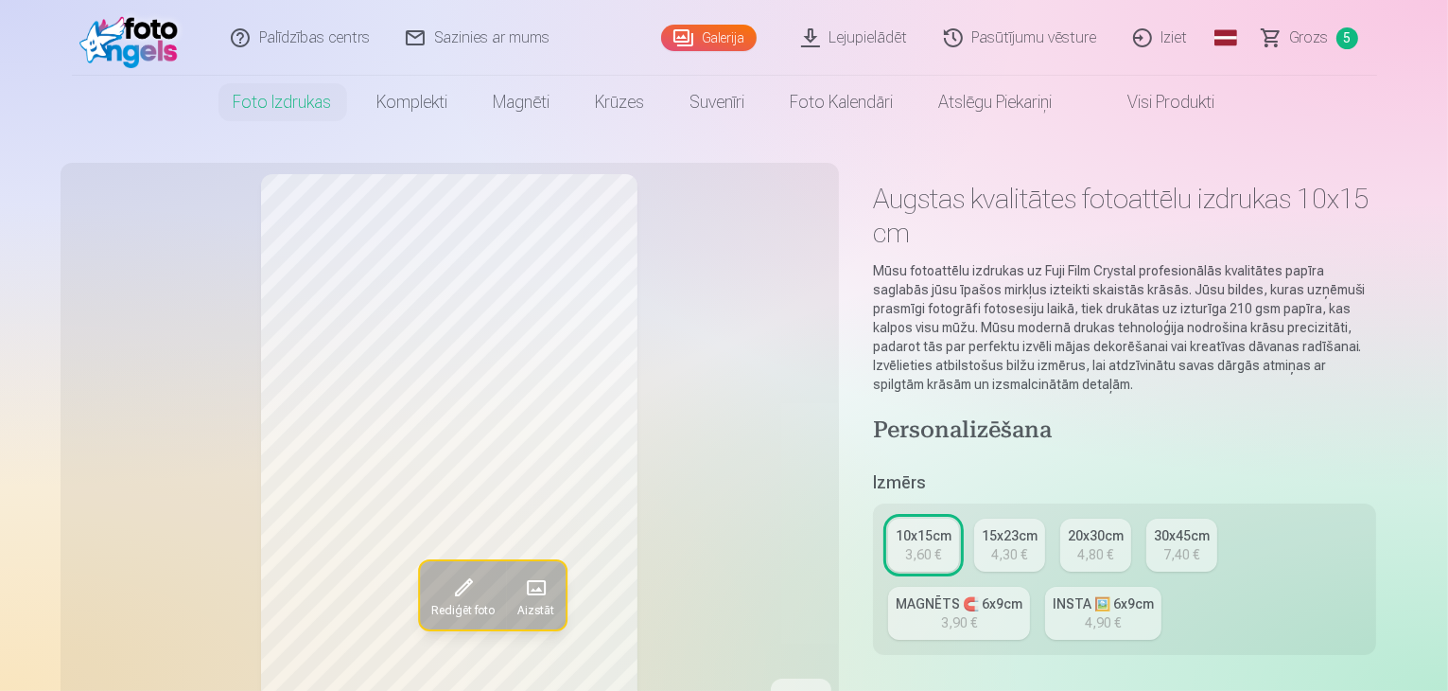
scroll to position [0, 0]
